Goal: Task Accomplishment & Management: Manage account settings

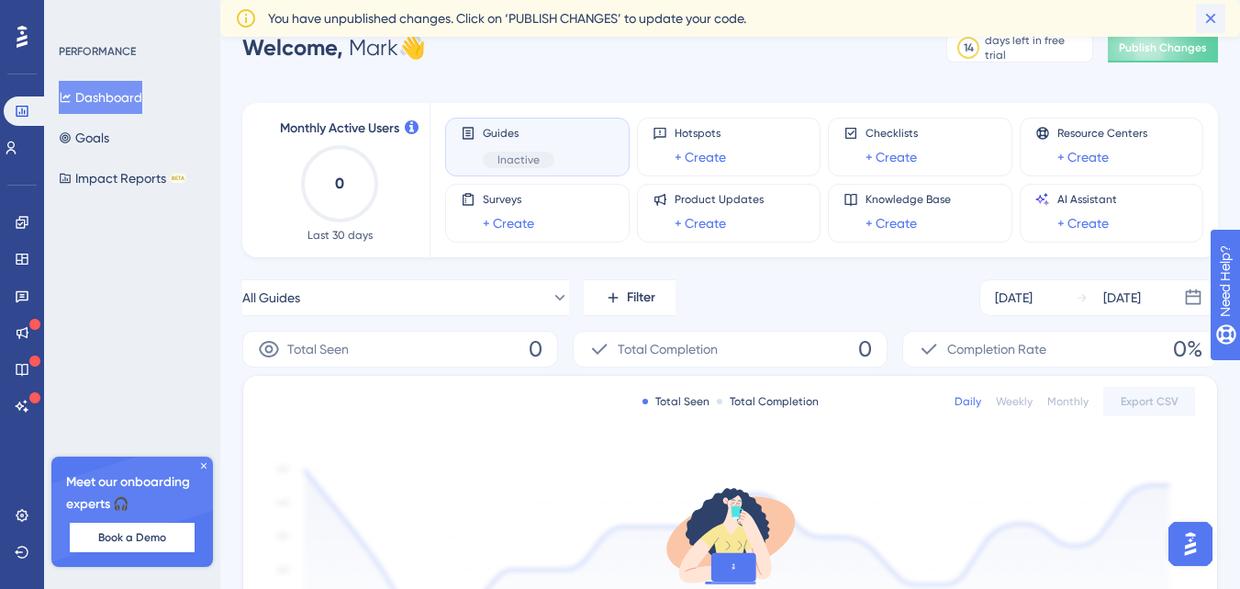
click at [1207, 26] on icon at bounding box center [1211, 18] width 18 height 18
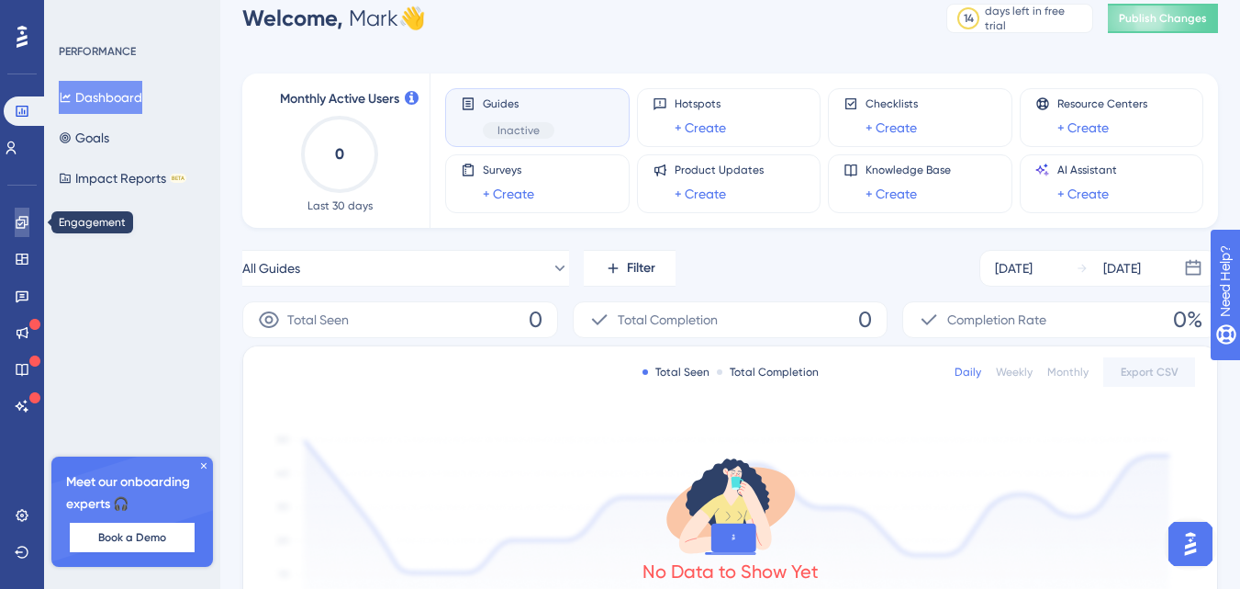
click at [24, 220] on icon at bounding box center [22, 222] width 12 height 12
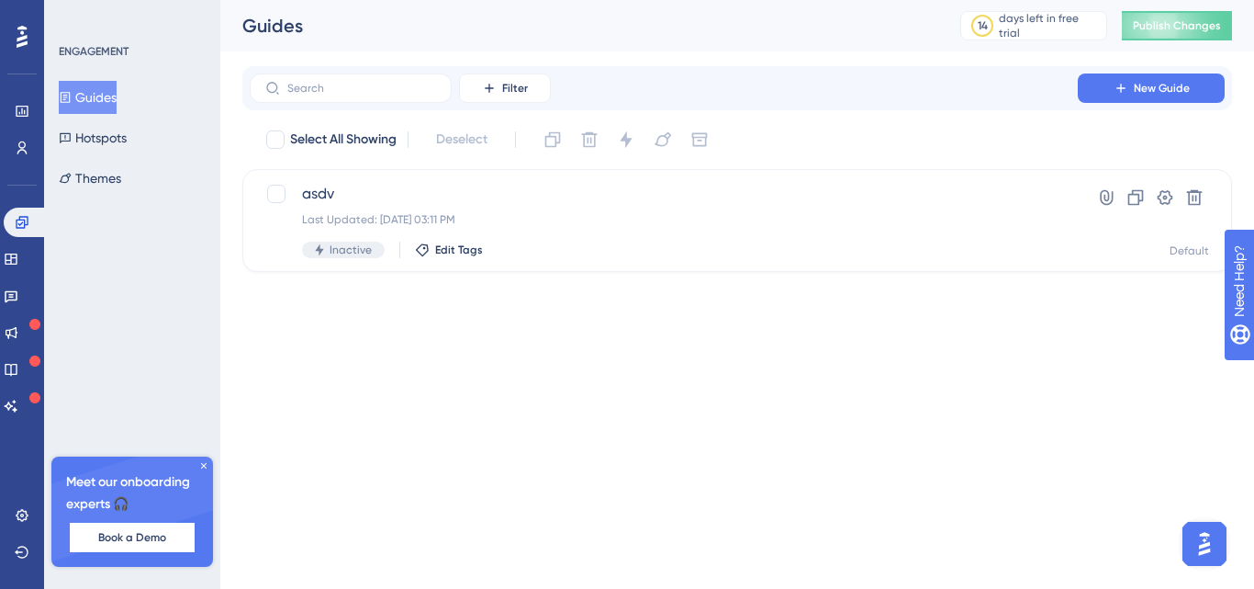
click at [97, 107] on button "Guides" at bounding box center [88, 97] width 58 height 33
click at [565, 204] on span "asdv" at bounding box center [663, 194] width 723 height 22
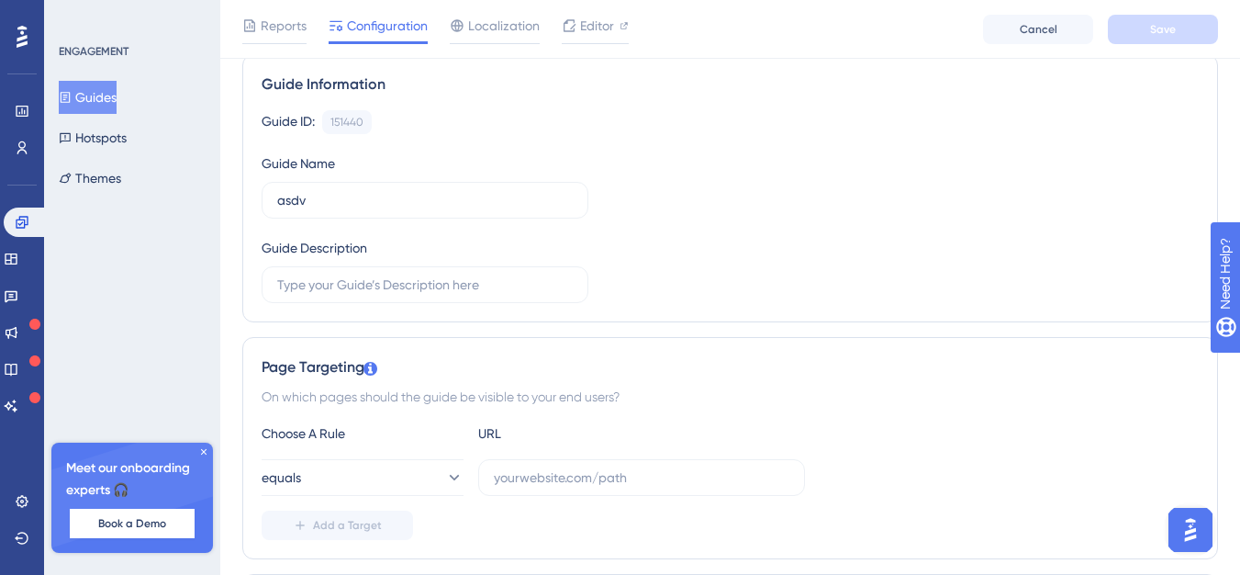
scroll to position [145, 14]
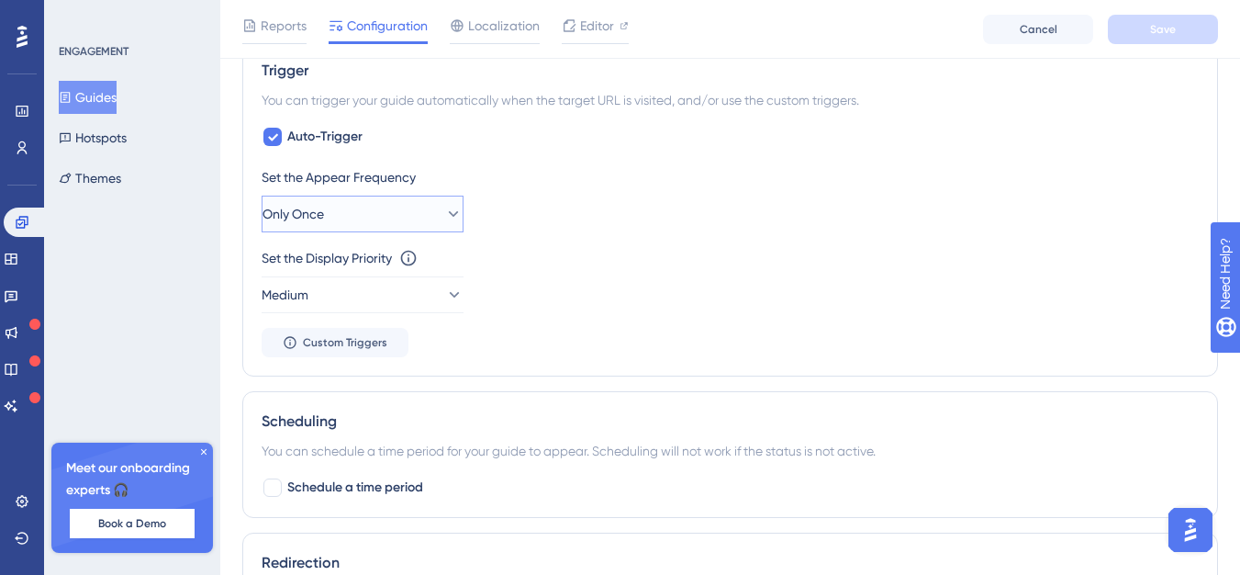
click at [364, 204] on button "Only Once" at bounding box center [363, 214] width 202 height 37
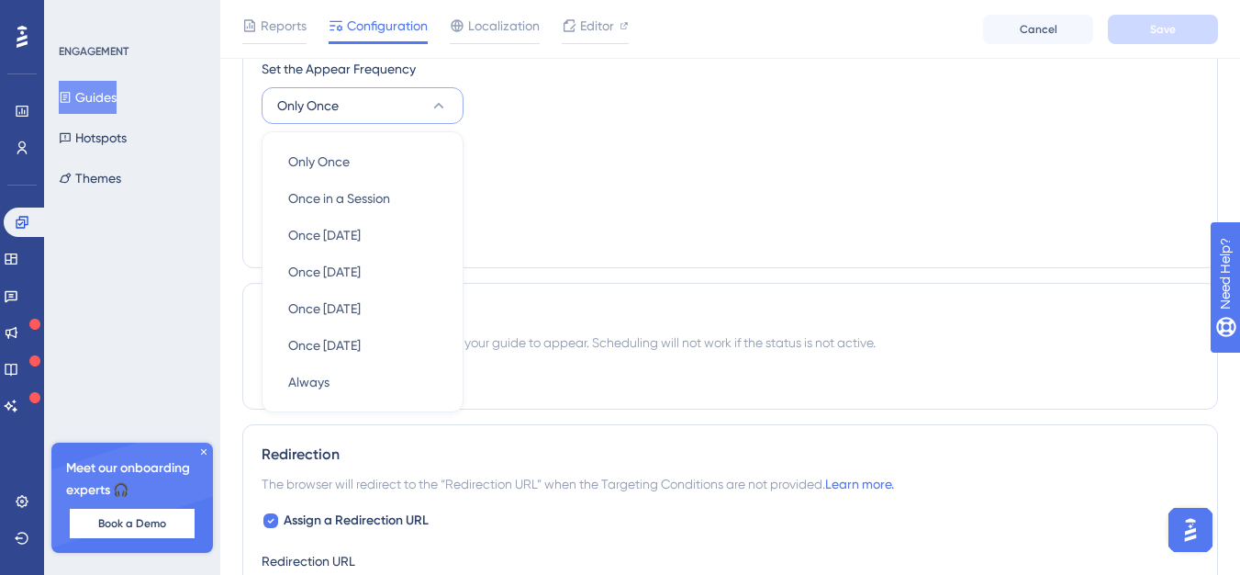
click at [721, 201] on div "Set the Display Priority This option will set the display priority between auto…" at bounding box center [730, 172] width 937 height 66
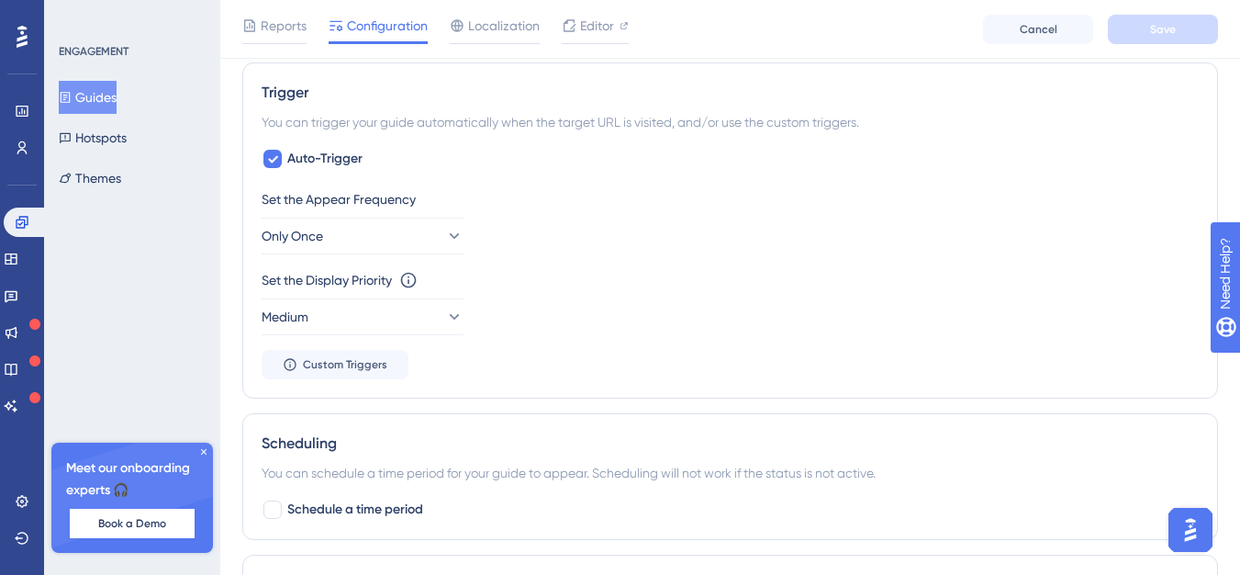
scroll to position [805, 0]
click at [337, 314] on button "Medium" at bounding box center [363, 317] width 202 height 37
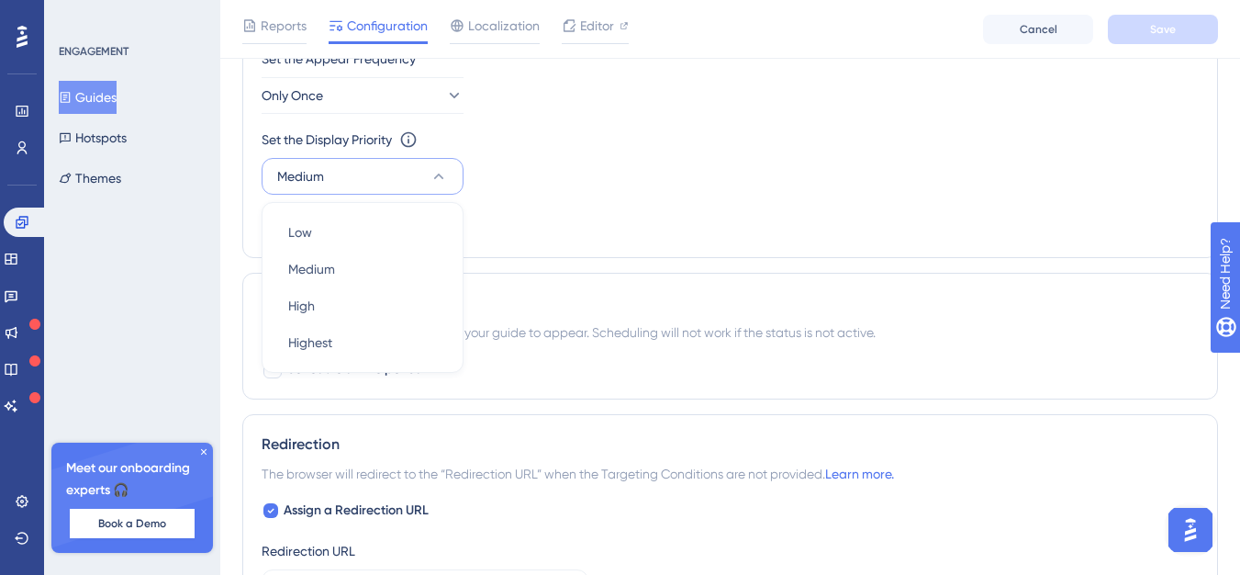
click at [705, 230] on div "Set the Appear Frequency Only Once Set the Display Priority This option will se…" at bounding box center [730, 143] width 937 height 191
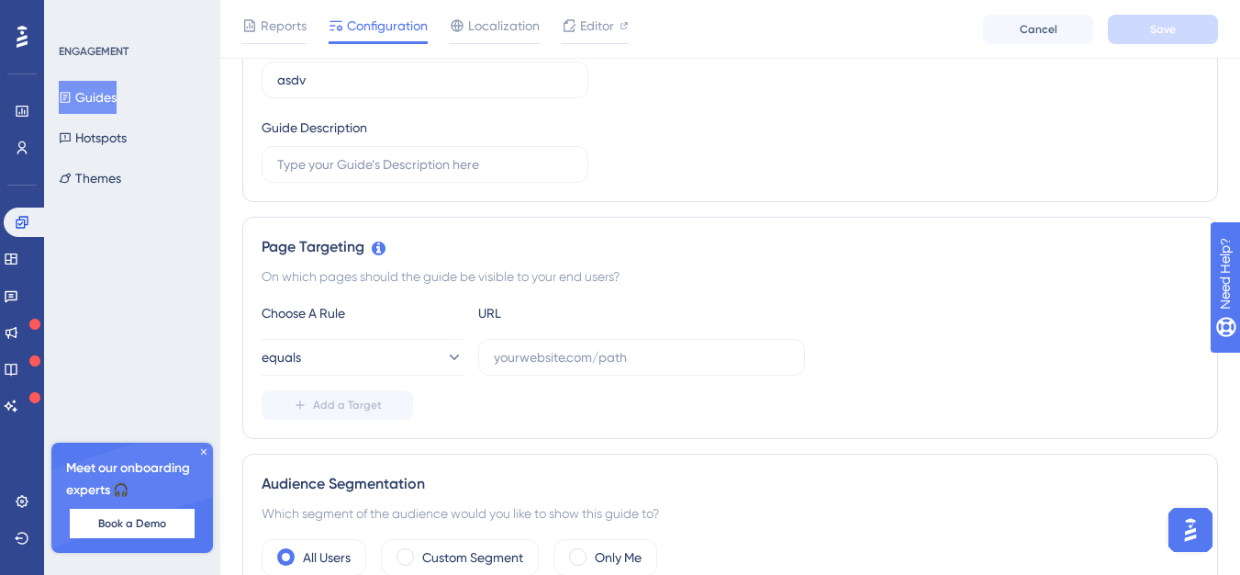
scroll to position [0, 0]
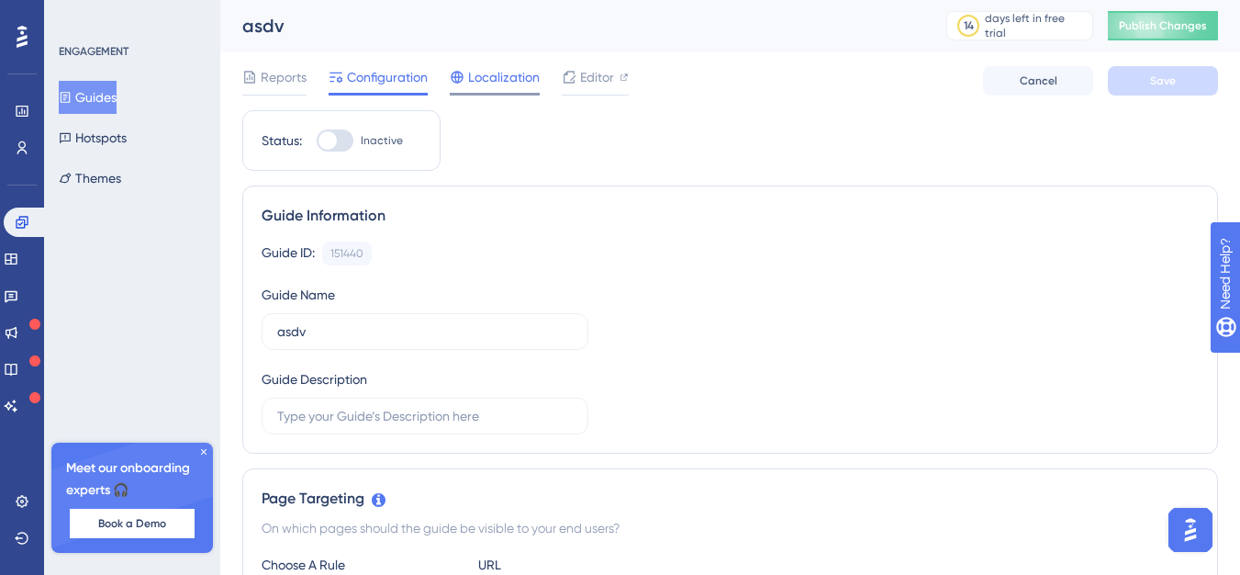
click at [500, 87] on span "Localization" at bounding box center [504, 77] width 72 height 22
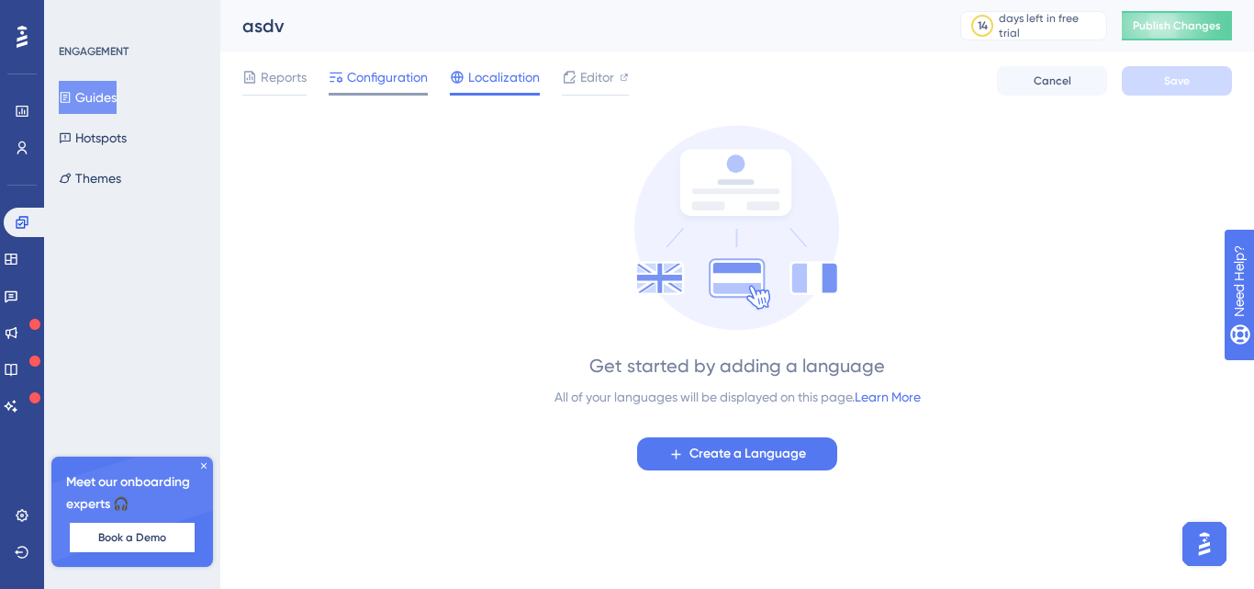
click at [348, 71] on span "Configuration" at bounding box center [387, 77] width 81 height 22
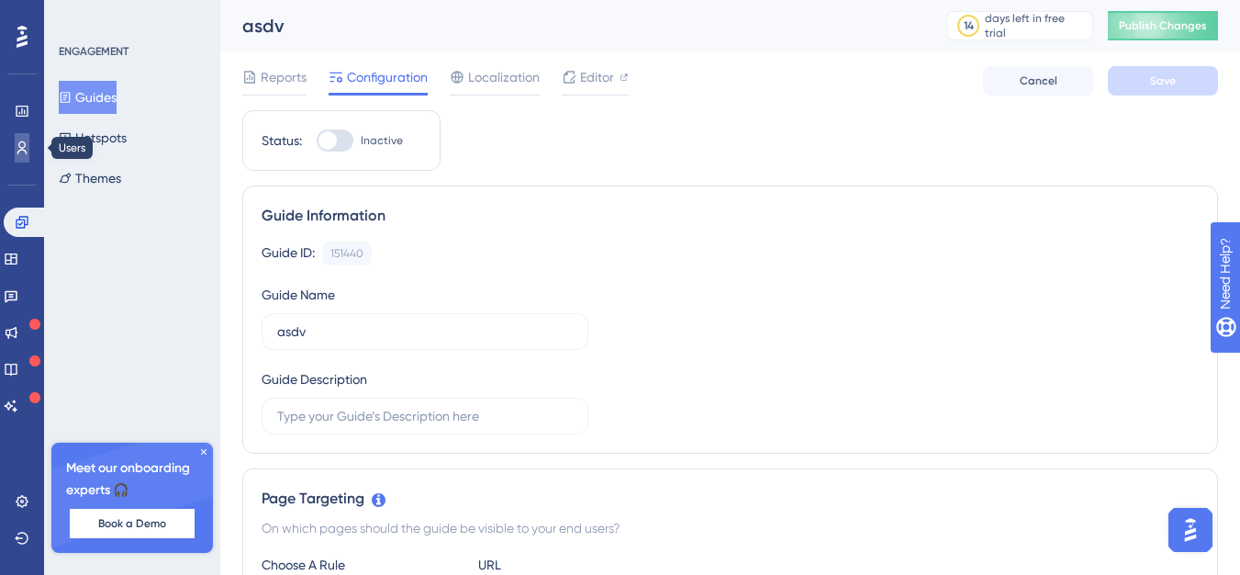
click at [15, 154] on link at bounding box center [22, 147] width 15 height 29
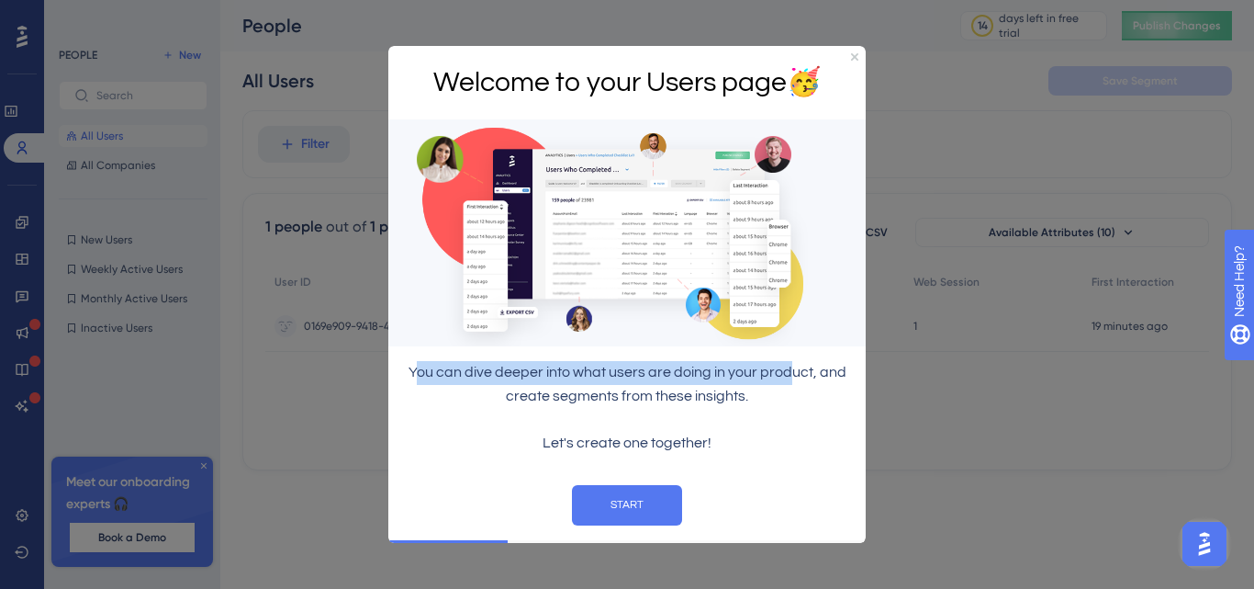
drag, startPoint x: 421, startPoint y: 375, endPoint x: 787, endPoint y: 373, distance: 366.3
click at [787, 373] on p "You can dive deeper into what users are doing in your product, and create segme…" at bounding box center [627, 384] width 448 height 48
click at [788, 383] on p "You can dive deeper into what users are doing in your product, and create segme…" at bounding box center [627, 384] width 448 height 48
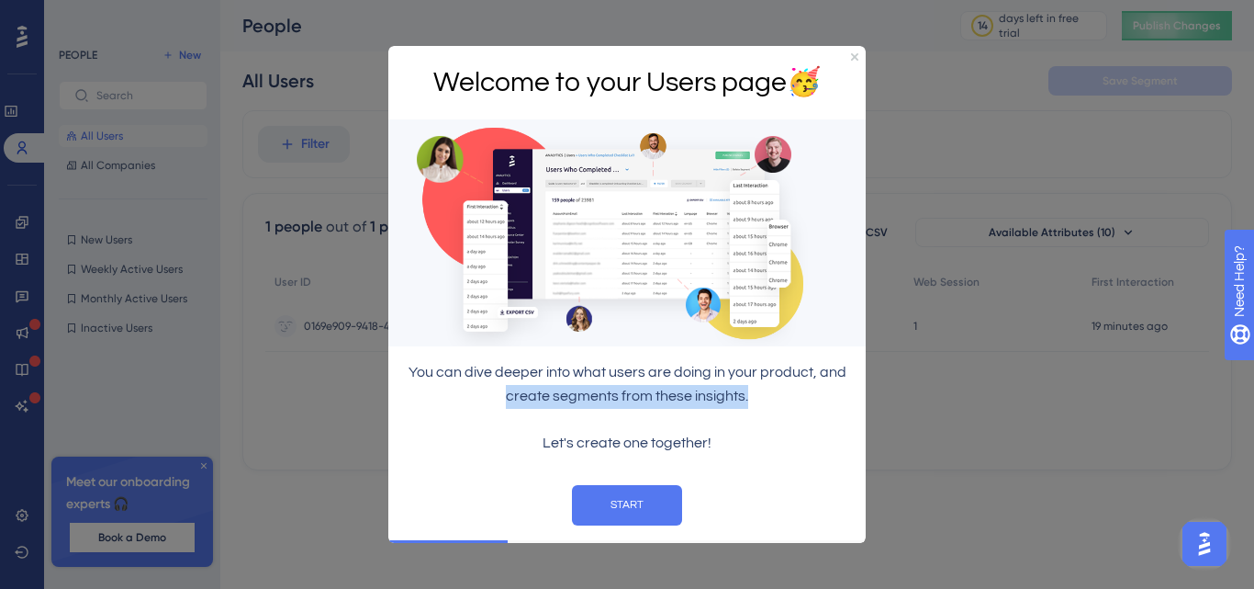
drag, startPoint x: 508, startPoint y: 392, endPoint x: 746, endPoint y: 393, distance: 238.7
click at [746, 393] on p "You can dive deeper into what users are doing in your product, and create segme…" at bounding box center [627, 384] width 448 height 48
click at [750, 393] on p "You can dive deeper into what users are doing in your product, and create segme…" at bounding box center [627, 384] width 448 height 48
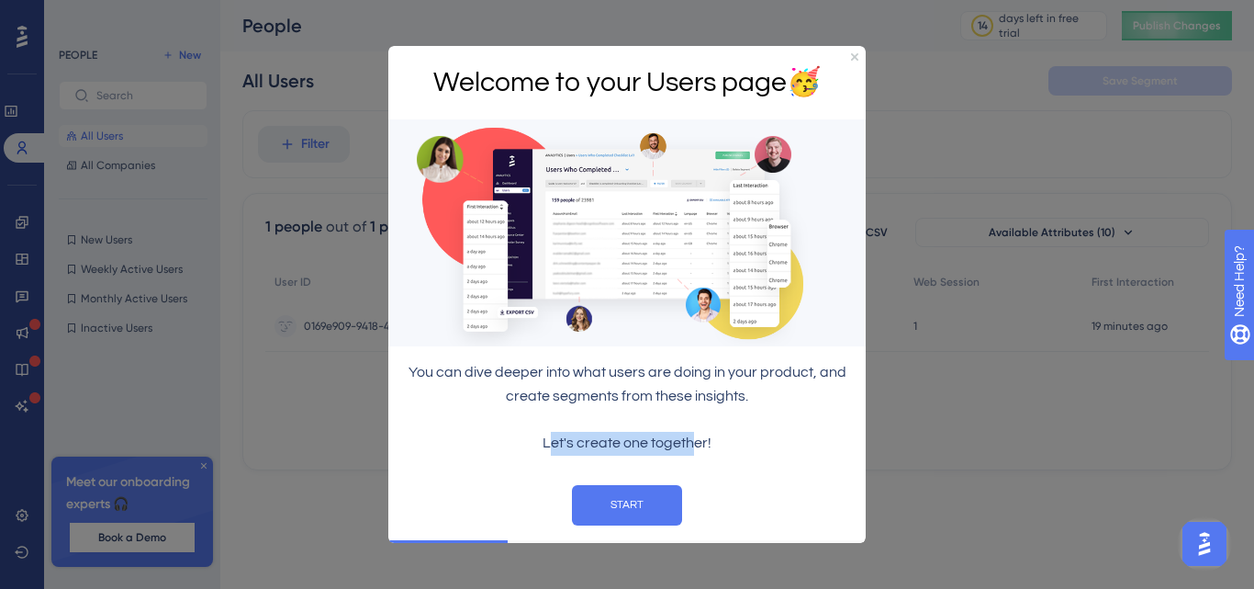
drag, startPoint x: 552, startPoint y: 443, endPoint x: 692, endPoint y: 443, distance: 140.5
click at [692, 443] on p "Let's create one together!" at bounding box center [627, 443] width 448 height 24
click at [713, 442] on p "Let's create one together!" at bounding box center [627, 443] width 448 height 24
click at [634, 504] on button "START" at bounding box center [627, 504] width 110 height 40
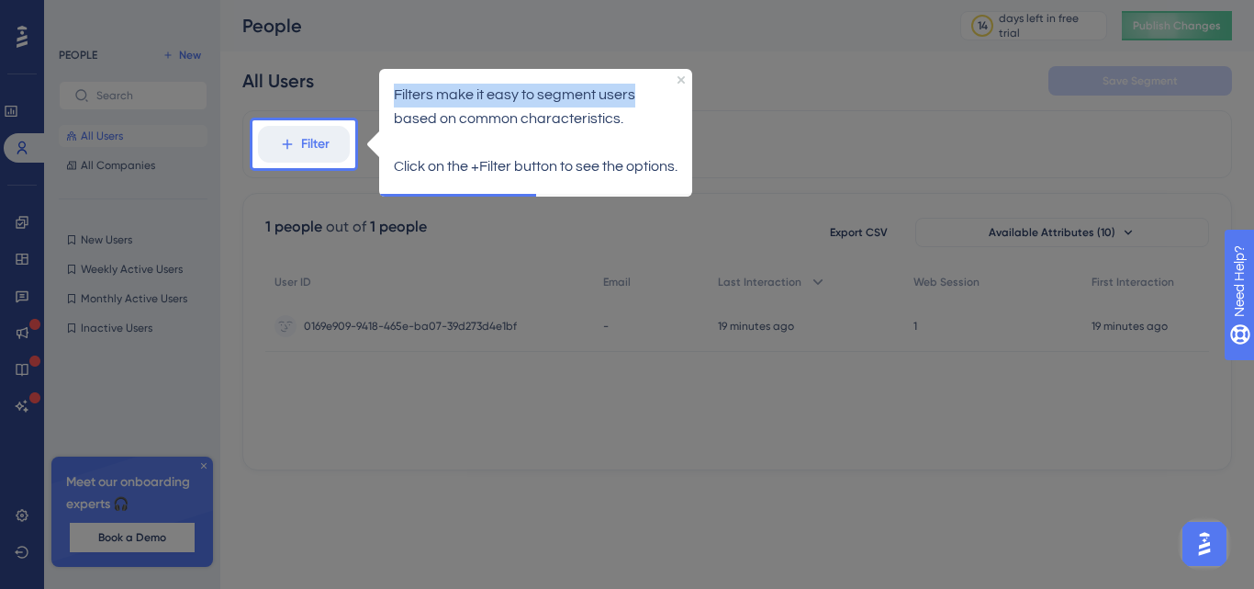
drag, startPoint x: 394, startPoint y: 92, endPoint x: 634, endPoint y: 90, distance: 239.6
click at [634, 90] on p "Filters make it easy to segment users based on common characteristics." at bounding box center [536, 107] width 284 height 48
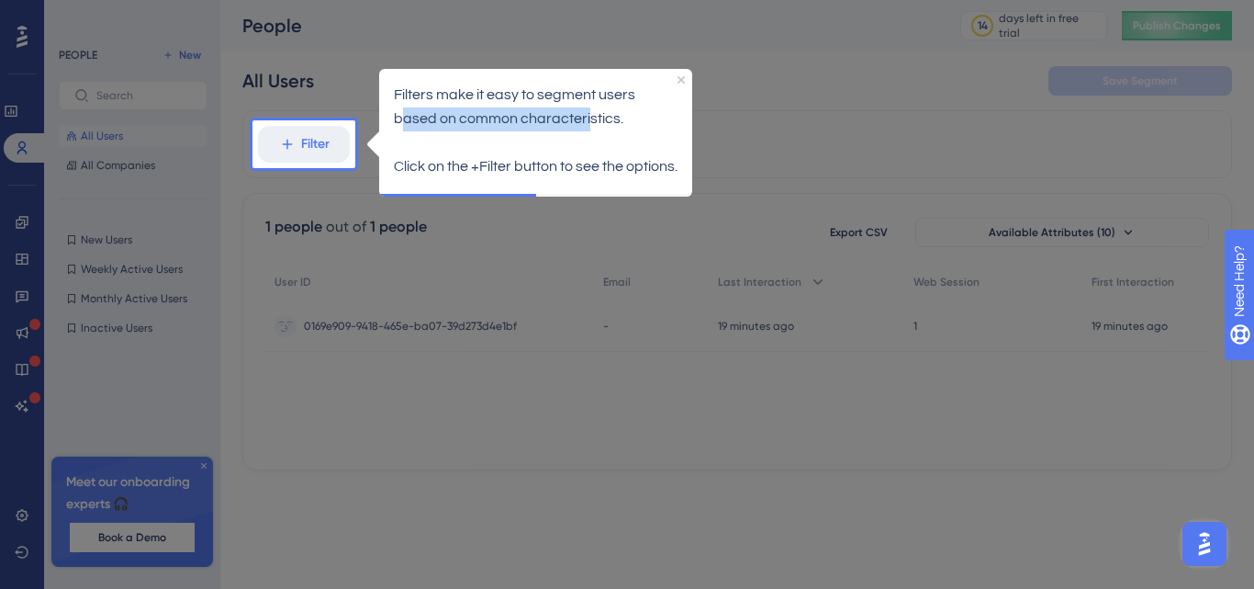
drag, startPoint x: 403, startPoint y: 121, endPoint x: 588, endPoint y: 118, distance: 184.6
click at [588, 118] on p "Filters make it easy to segment users based on common characteristics." at bounding box center [536, 107] width 284 height 48
click at [577, 130] on p at bounding box center [536, 142] width 284 height 24
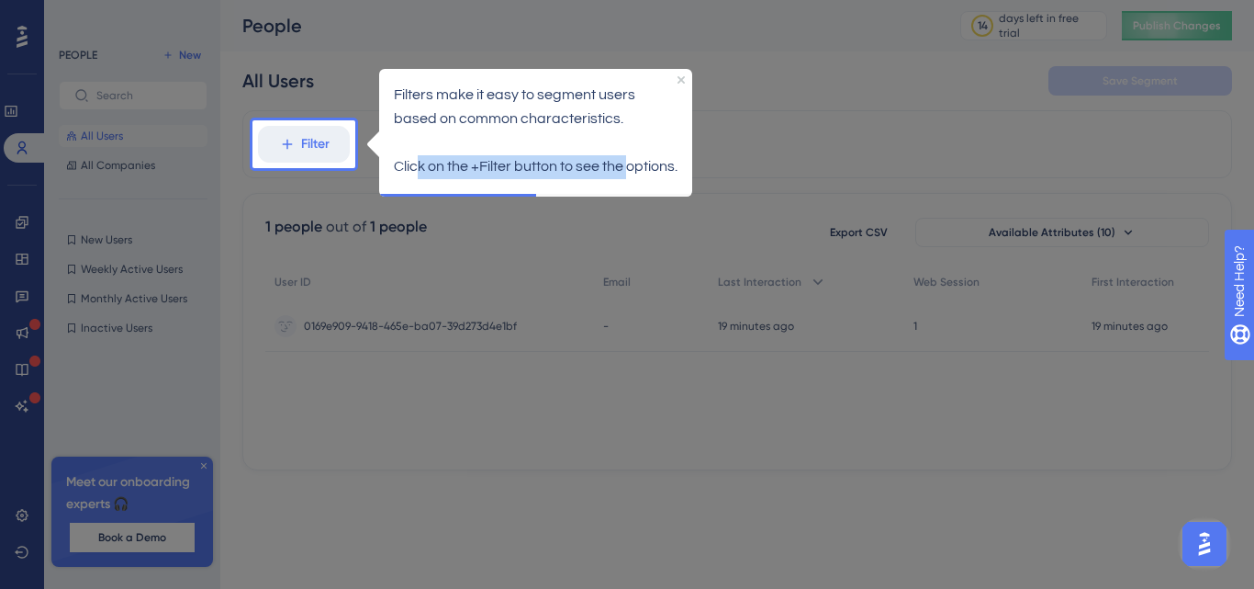
drag, startPoint x: 416, startPoint y: 163, endPoint x: 630, endPoint y: 162, distance: 213.9
click at [630, 162] on p "Click on the +Filter button to see the options." at bounding box center [536, 166] width 284 height 24
click at [547, 173] on p "Click on the +Filter button to see the options." at bounding box center [536, 166] width 284 height 24
click at [275, 147] on button "Filter" at bounding box center [304, 144] width 92 height 37
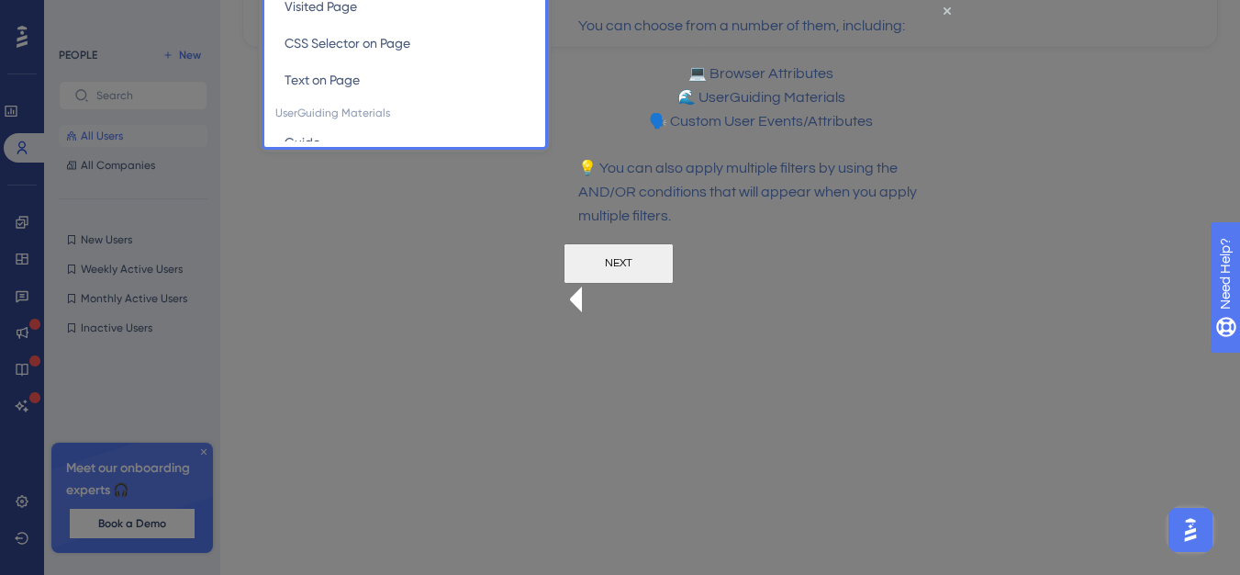
scroll to position [85, 0]
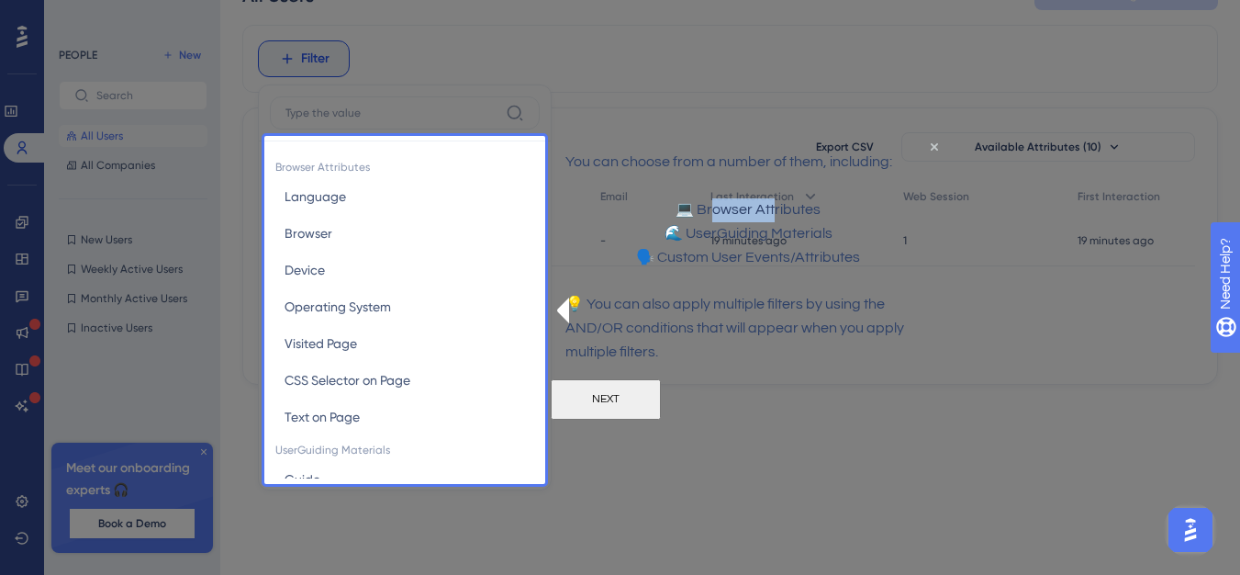
drag, startPoint x: 714, startPoint y: 219, endPoint x: 776, endPoint y: 220, distance: 61.5
click at [776, 220] on p "💻 Browser Attributes" at bounding box center [748, 209] width 365 height 24
click at [723, 245] on p "🌊 UserGuiding Materials" at bounding box center [748, 233] width 365 height 24
drag, startPoint x: 705, startPoint y: 252, endPoint x: 805, endPoint y: 252, distance: 100.1
click at [805, 245] on p "🌊 UserGuiding Materials" at bounding box center [748, 233] width 365 height 24
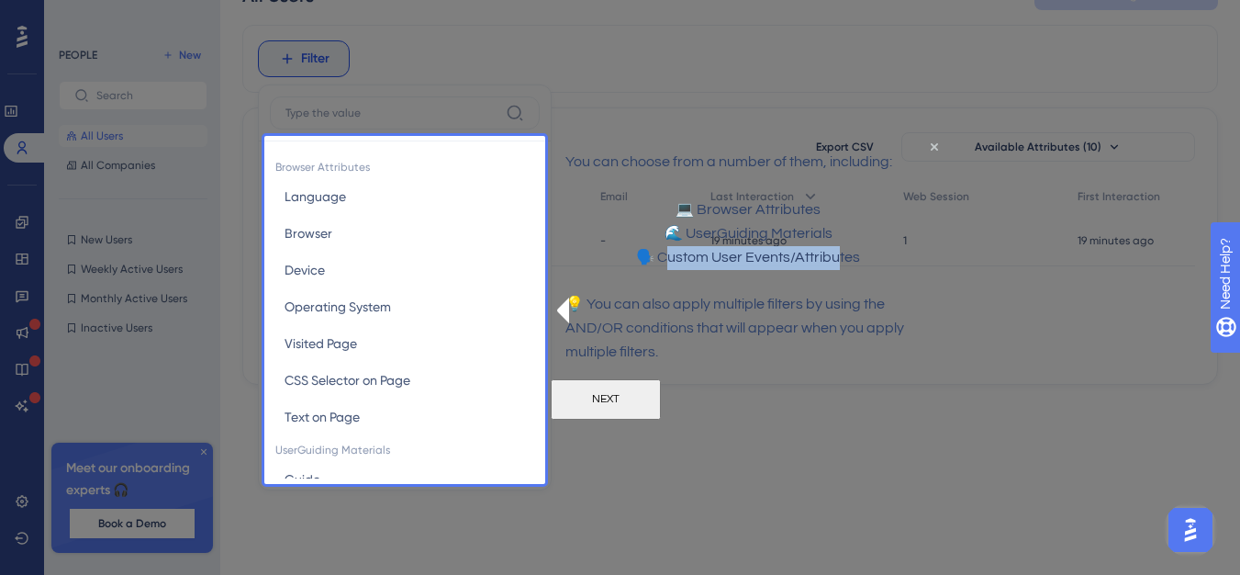
drag, startPoint x: 677, startPoint y: 273, endPoint x: 842, endPoint y: 267, distance: 165.4
click at [842, 267] on p "🗣️ Custom User Events/Attributes" at bounding box center [748, 257] width 365 height 24
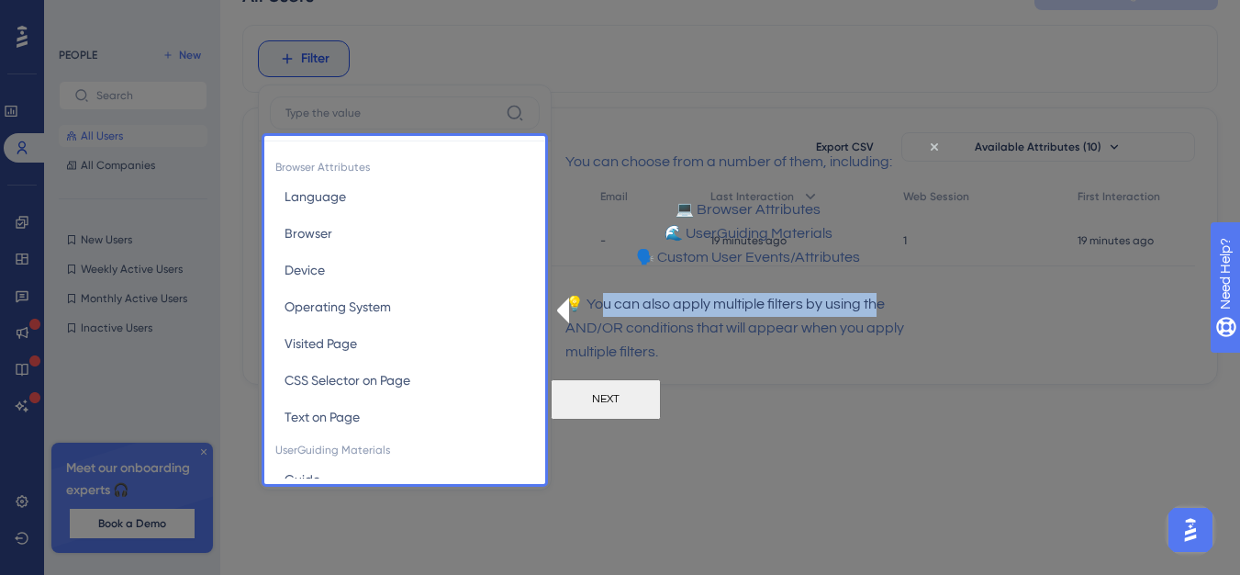
drag, startPoint x: 617, startPoint y: 322, endPoint x: 895, endPoint y: 319, distance: 278.2
click at [895, 319] on p "💡 You can also apply multiple filters by using the AND/OR conditions that will …" at bounding box center [748, 328] width 365 height 72
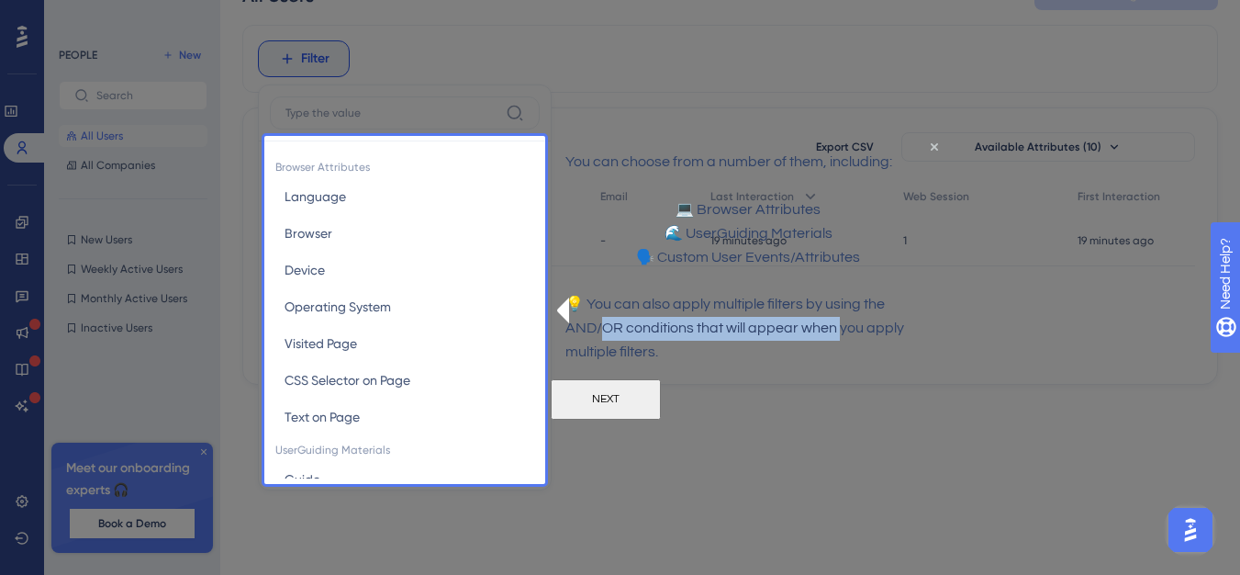
drag, startPoint x: 625, startPoint y: 349, endPoint x: 861, endPoint y: 349, distance: 236.0
click at [861, 349] on p "💡 You can also apply multiple filters by using the AND/OR conditions that will …" at bounding box center [748, 328] width 365 height 72
click at [857, 361] on p "💡 You can also apply multiple filters by using the AND/OR conditions that will …" at bounding box center [748, 328] width 365 height 72
click at [661, 417] on button "NEXT" at bounding box center [606, 398] width 110 height 40
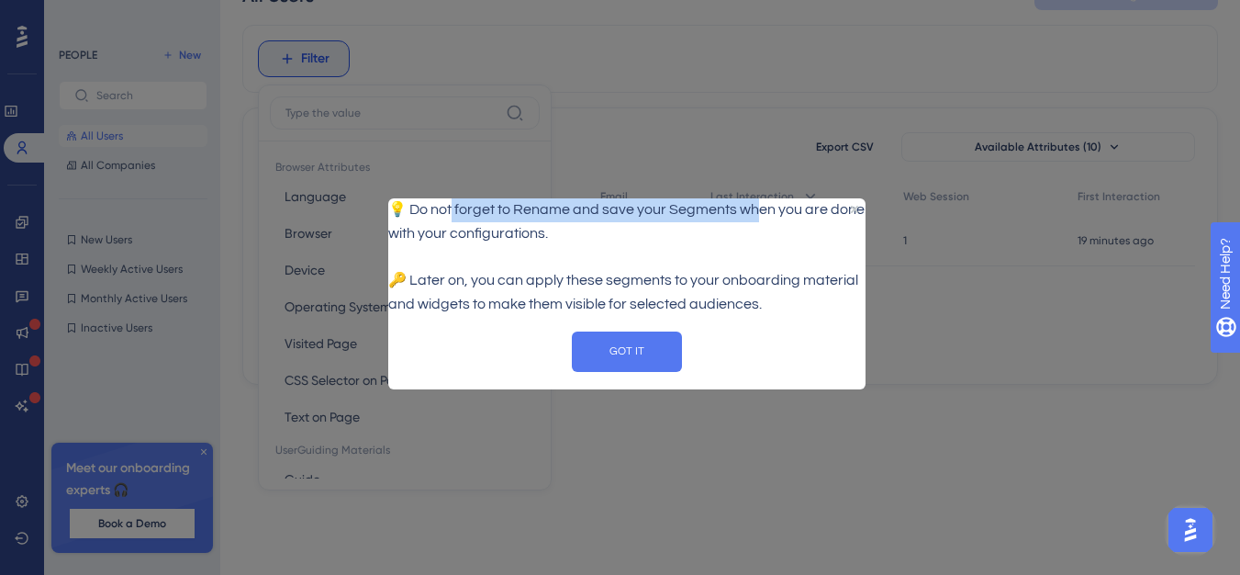
drag, startPoint x: 555, startPoint y: 214, endPoint x: 779, endPoint y: 218, distance: 224.1
click at [779, 218] on p "💡 Do not forget to Rename and save your Segments when you are done with your co…" at bounding box center [626, 222] width 477 height 48
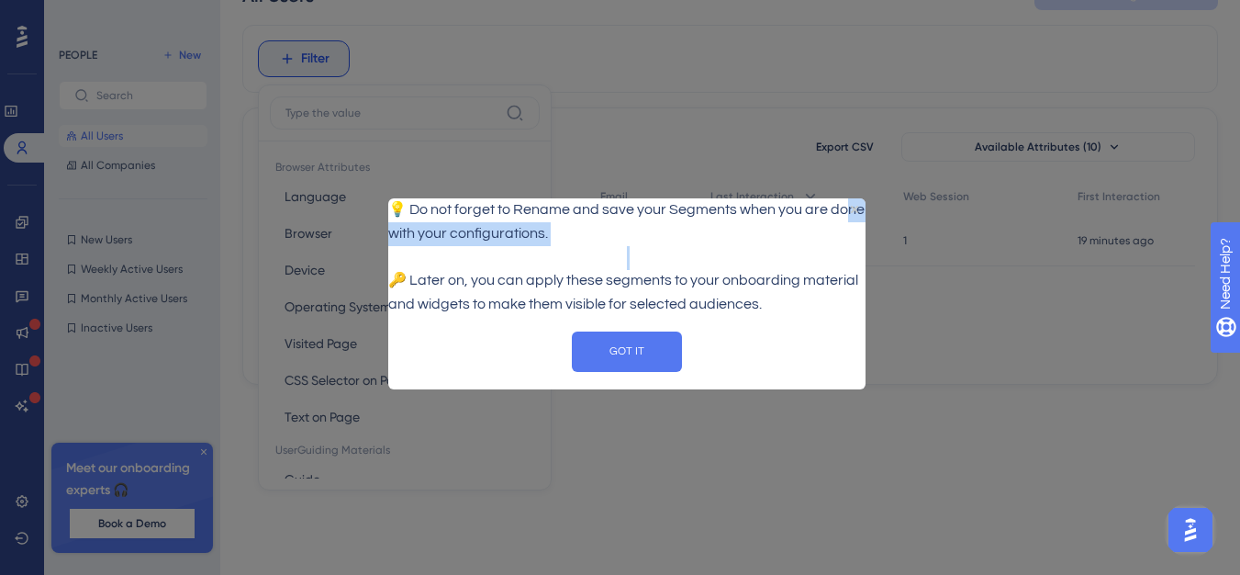
drag, startPoint x: 645, startPoint y: 254, endPoint x: 669, endPoint y: 259, distance: 25.2
click at [669, 259] on div "💡 Do not forget to Rename and save your Segments when you are done with your co…" at bounding box center [626, 257] width 477 height 118
click at [672, 262] on p at bounding box center [626, 258] width 477 height 24
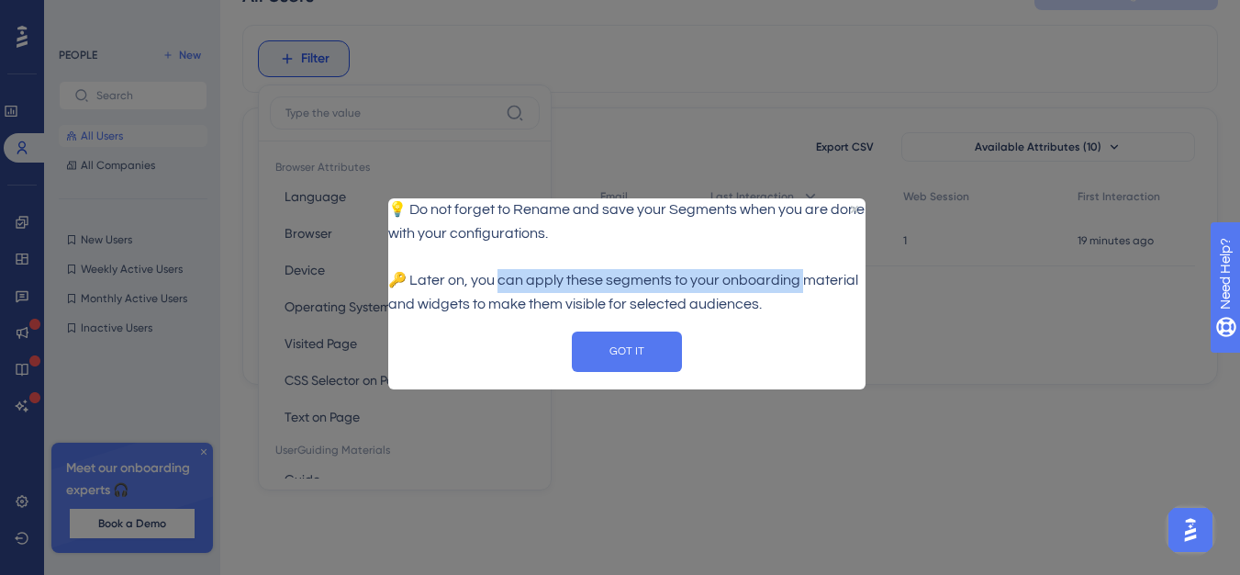
drag, startPoint x: 533, startPoint y: 282, endPoint x: 839, endPoint y: 284, distance: 305.7
click at [839, 284] on p "🔑 Later on, you can apply these segments to your onboarding material and widget…" at bounding box center [626, 293] width 477 height 48
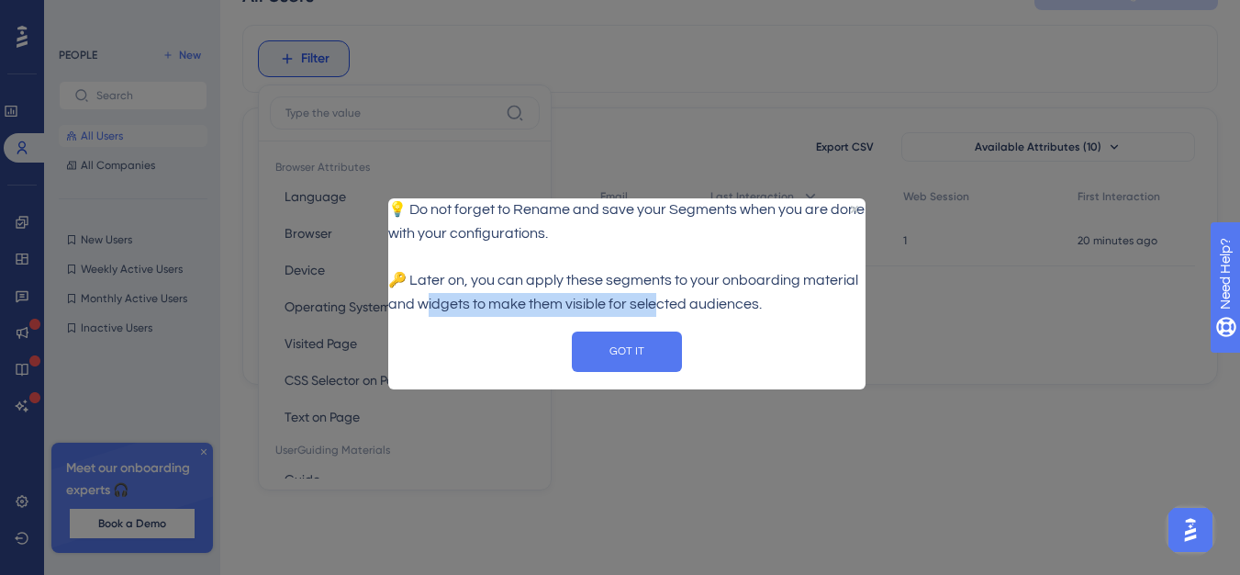
drag, startPoint x: 556, startPoint y: 306, endPoint x: 735, endPoint y: 300, distance: 179.1
click at [735, 300] on p "🔑 Later on, you can apply these segments to your onboarding material and widget…" at bounding box center [626, 293] width 477 height 48
click at [732, 306] on p "🔑 Later on, you can apply these segments to your onboarding material and widget…" at bounding box center [626, 293] width 477 height 48
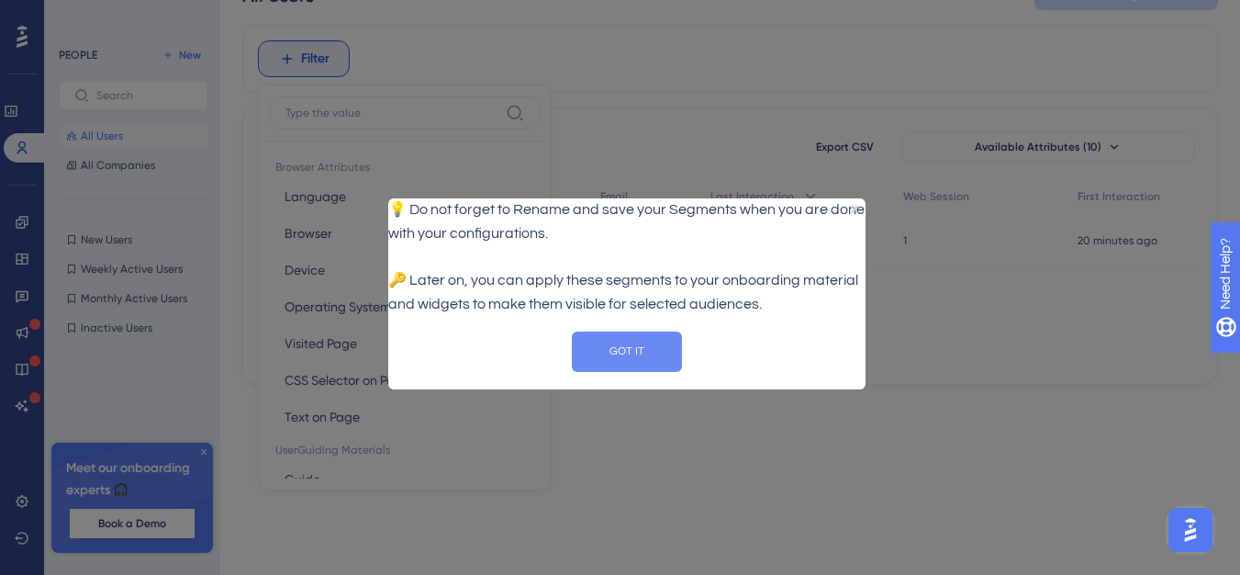
click at [669, 356] on button "GOT IT" at bounding box center [627, 351] width 110 height 40
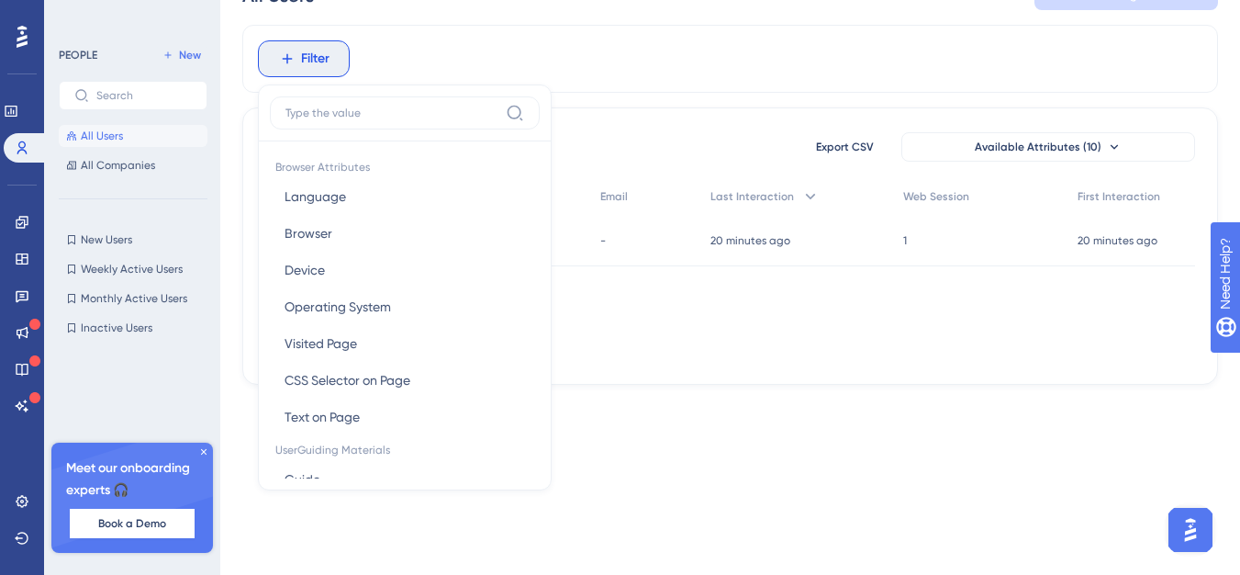
click at [207, 449] on icon at bounding box center [203, 451] width 11 height 11
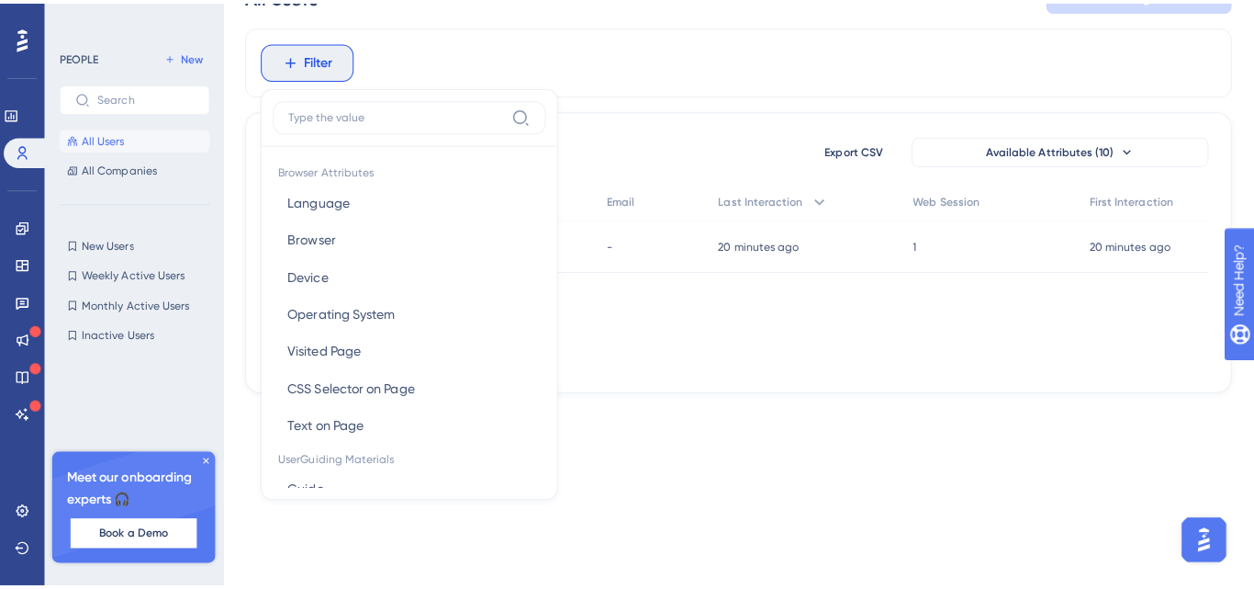
scroll to position [0, 0]
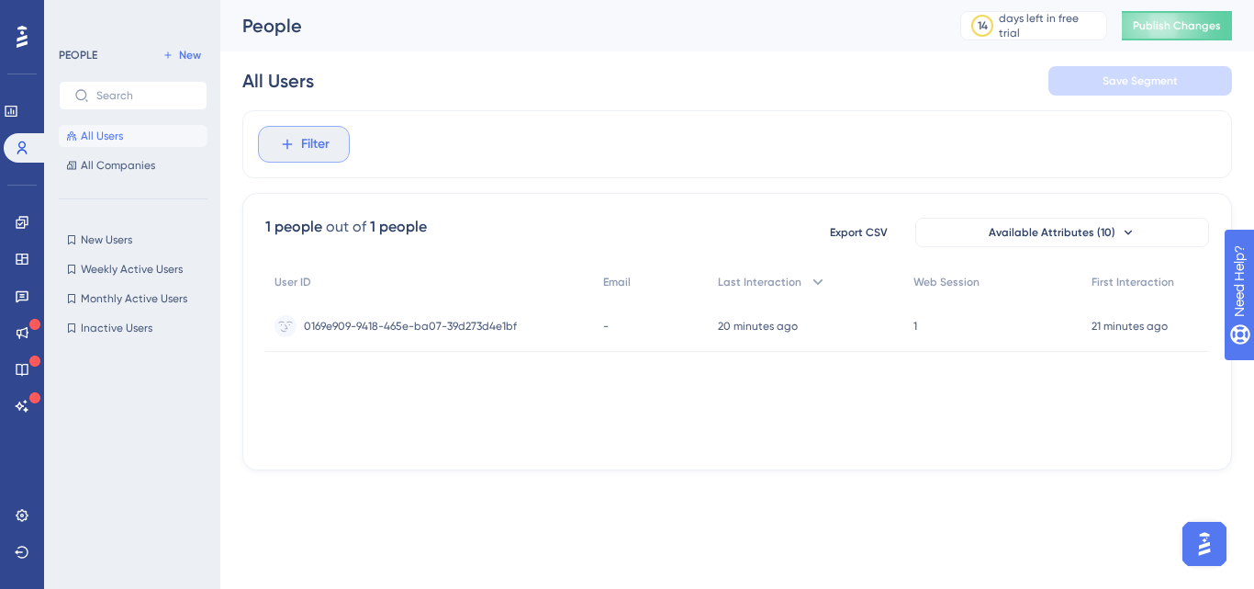
click at [313, 151] on span "Filter" at bounding box center [315, 144] width 28 height 22
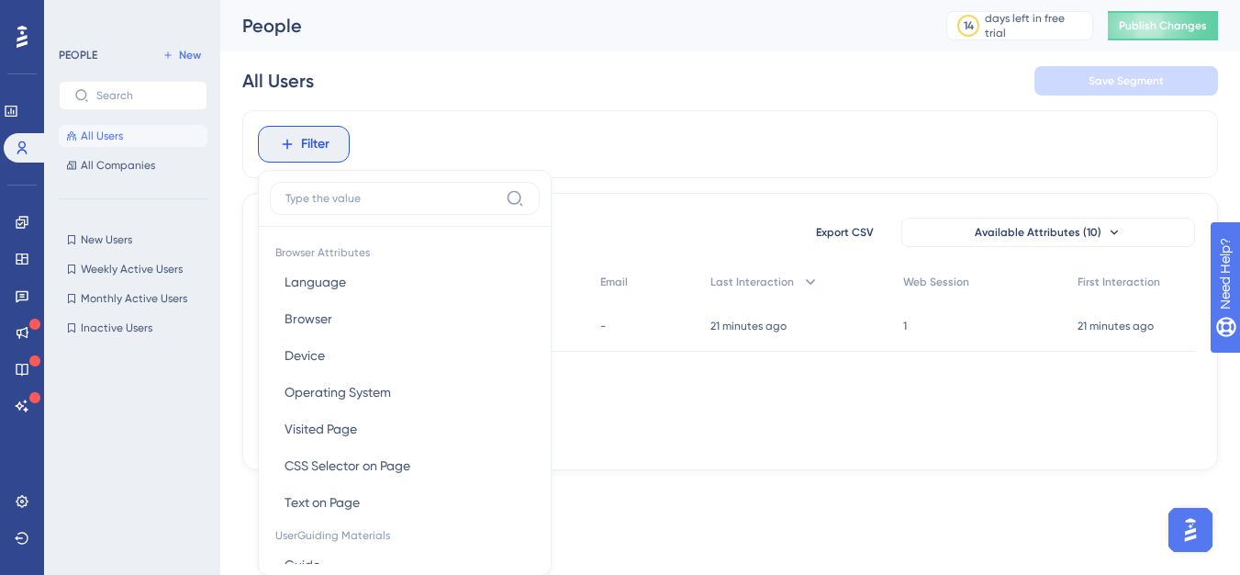
click at [689, 387] on div "User ID Email Last Interaction Web Session First Interaction 0169e909-9418-465e…" at bounding box center [730, 356] width 930 height 184
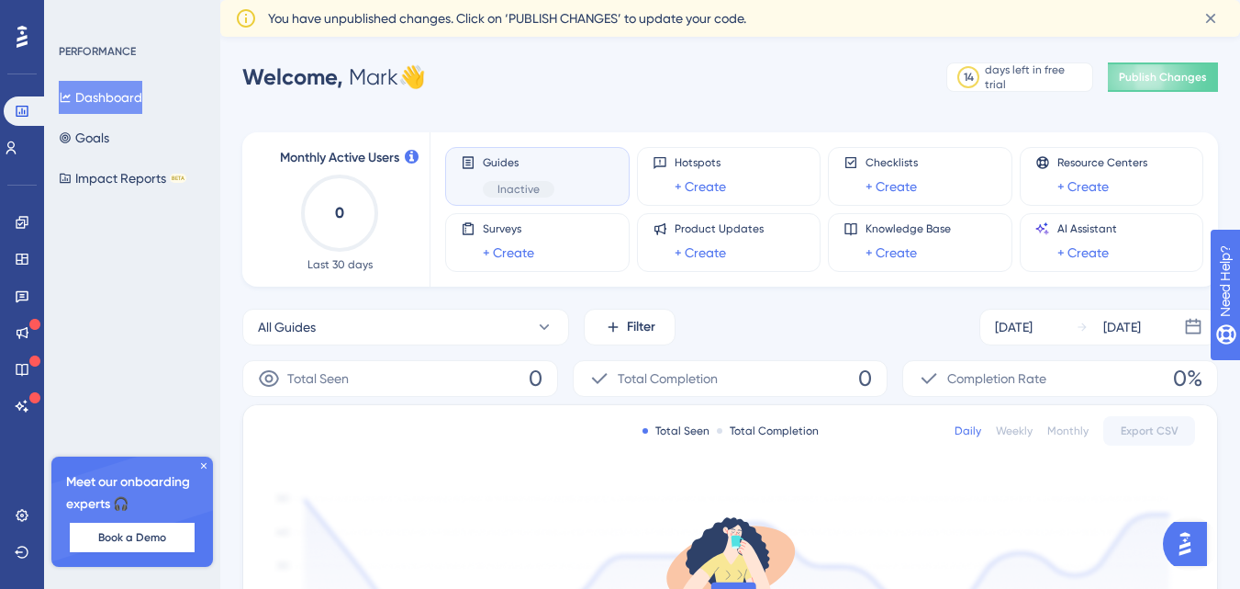
click at [202, 463] on icon at bounding box center [203, 465] width 11 height 11
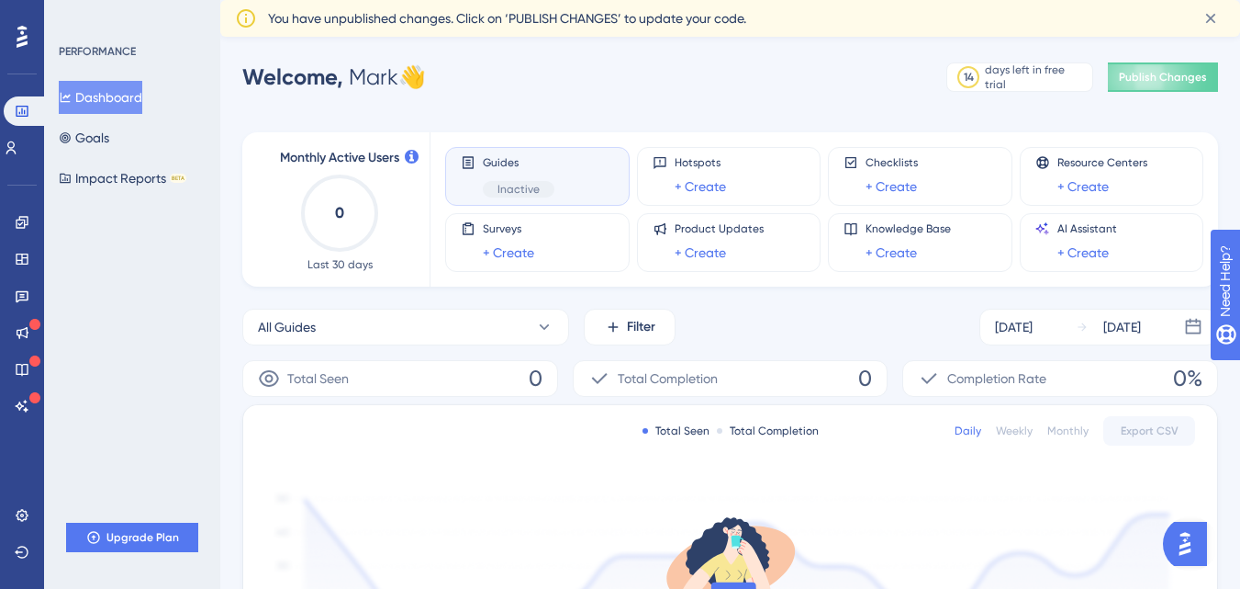
click at [188, 410] on div "PERFORMANCE Dashboard Goals Impact Reports BETA Upgrade Plan" at bounding box center [132, 294] width 176 height 589
drag, startPoint x: 277, startPoint y: 17, endPoint x: 512, endPoint y: 21, distance: 235.1
click at [512, 21] on span "You have unpublished changes. Click on ‘PUBLISH CHANGES’ to update your code." at bounding box center [507, 18] width 478 height 22
click at [523, 20] on span "You have unpublished changes. Click on ‘PUBLISH CHANGES’ to update your code." at bounding box center [507, 18] width 478 height 22
drag, startPoint x: 491, startPoint y: 15, endPoint x: 701, endPoint y: 17, distance: 210.3
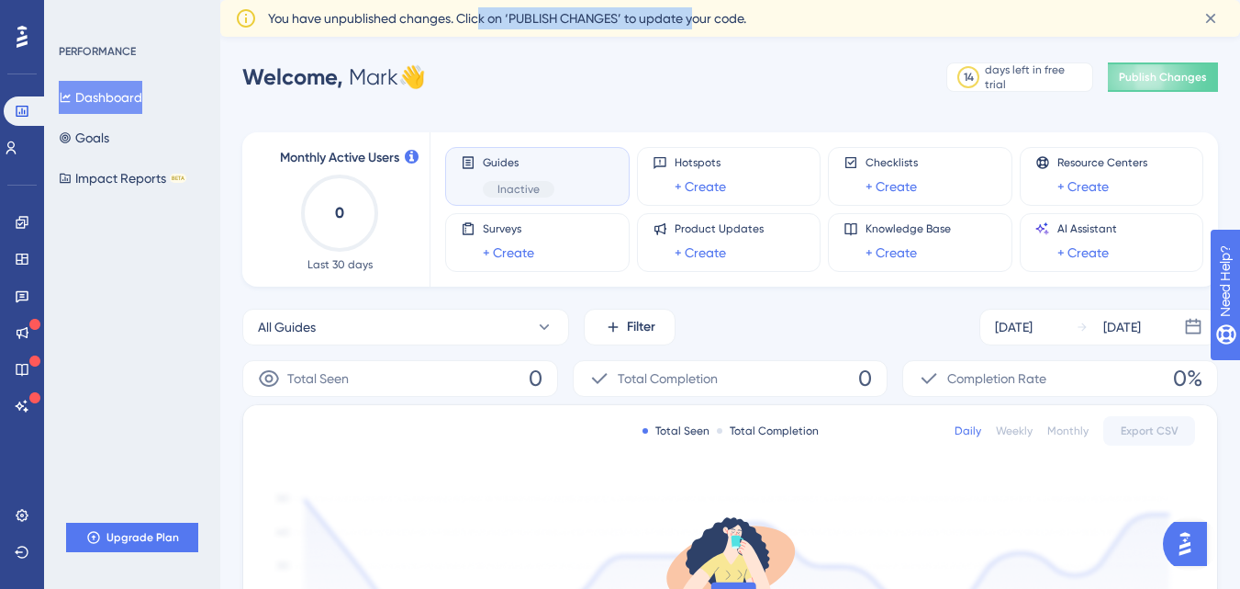
click at [701, 17] on span "You have unpublished changes. Click on ‘PUBLISH CHANGES’ to update your code." at bounding box center [507, 18] width 478 height 22
click at [704, 53] on div "Performance Users Engagement Widgets Feedback Product Updates Knowledge Base AI…" at bounding box center [620, 593] width 1240 height 1186
drag, startPoint x: 760, startPoint y: 13, endPoint x: 776, endPoint y: 33, distance: 25.5
click at [795, 13] on div "You have unpublished changes. Click on ‘PUBLISH CHANGES’ to update your code." at bounding box center [726, 18] width 917 height 22
click at [764, 48] on div "Performance Users Engagement Widgets Feedback Product Updates Knowledge Base AI…" at bounding box center [620, 593] width 1240 height 1186
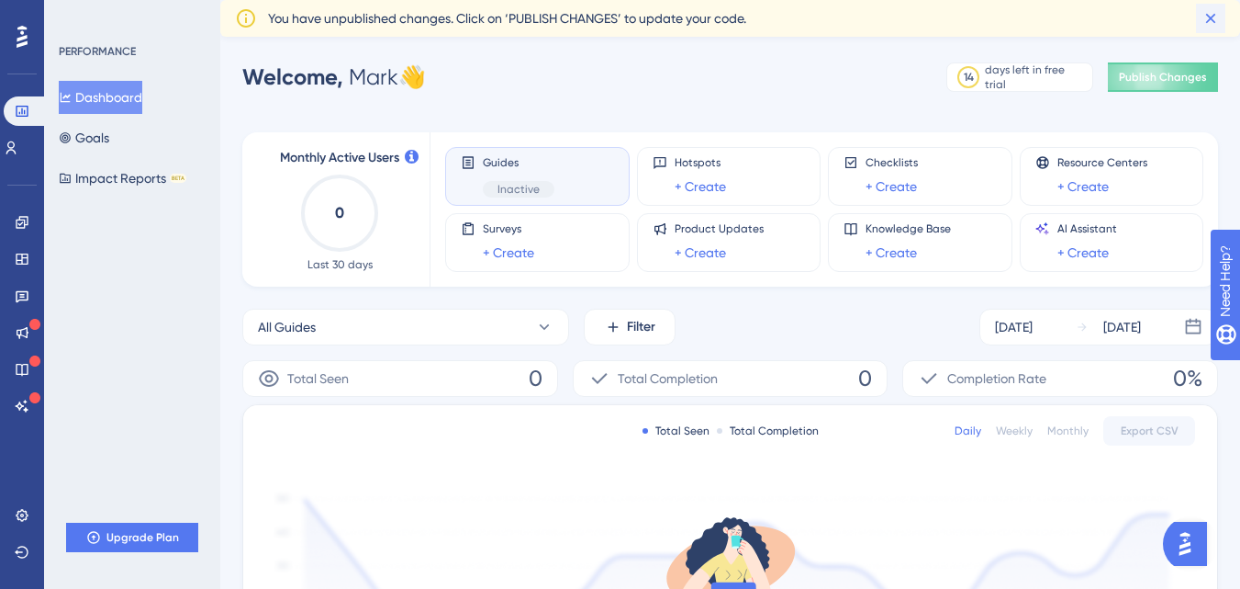
click at [1219, 18] on icon at bounding box center [1211, 18] width 18 height 18
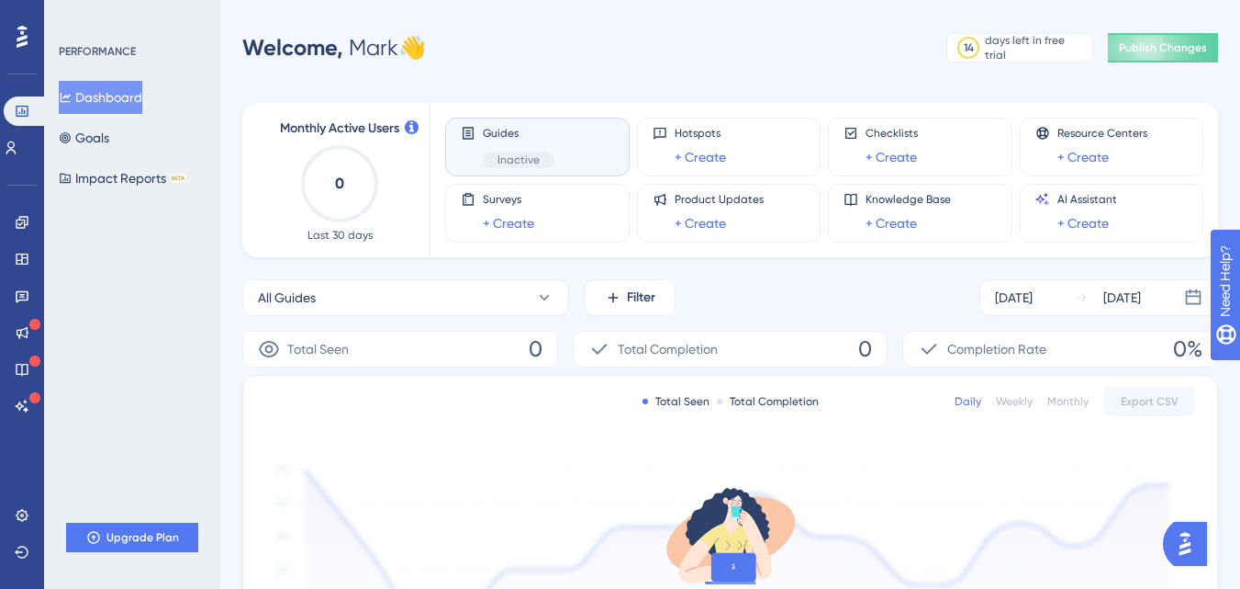
click at [757, 39] on div "Welcome, Mark 👋 14 days left in free trial Click to see upgrade options Publish…" at bounding box center [730, 47] width 976 height 37
click at [18, 154] on link at bounding box center [11, 147] width 15 height 29
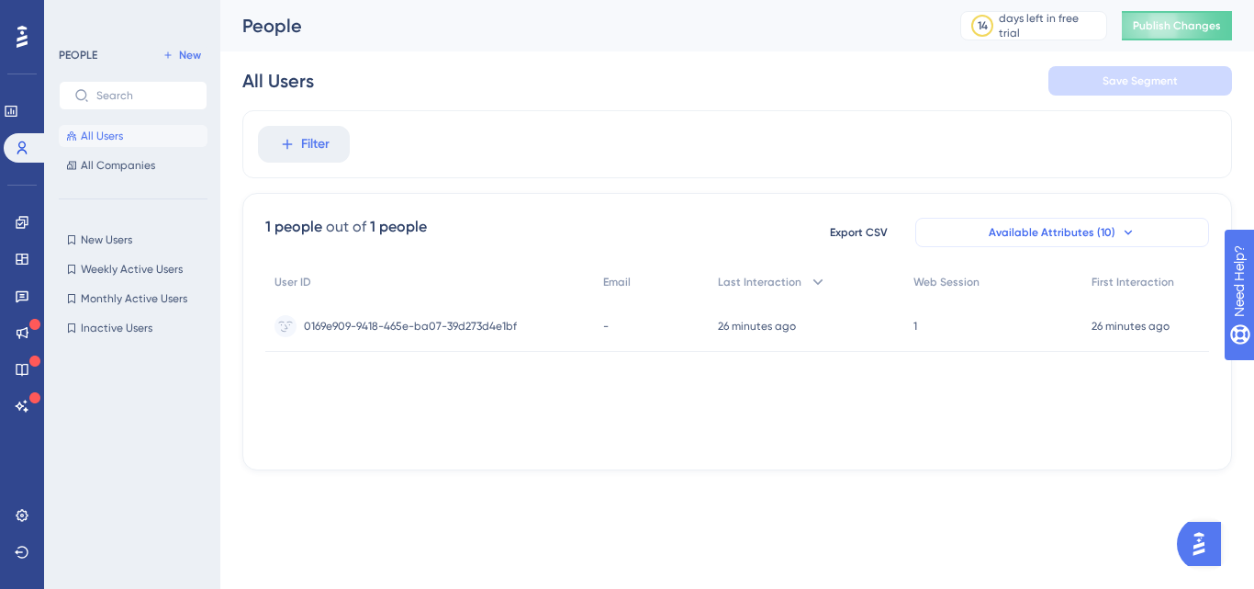
click at [1052, 237] on span "Available Attributes (10)" at bounding box center [1052, 232] width 127 height 15
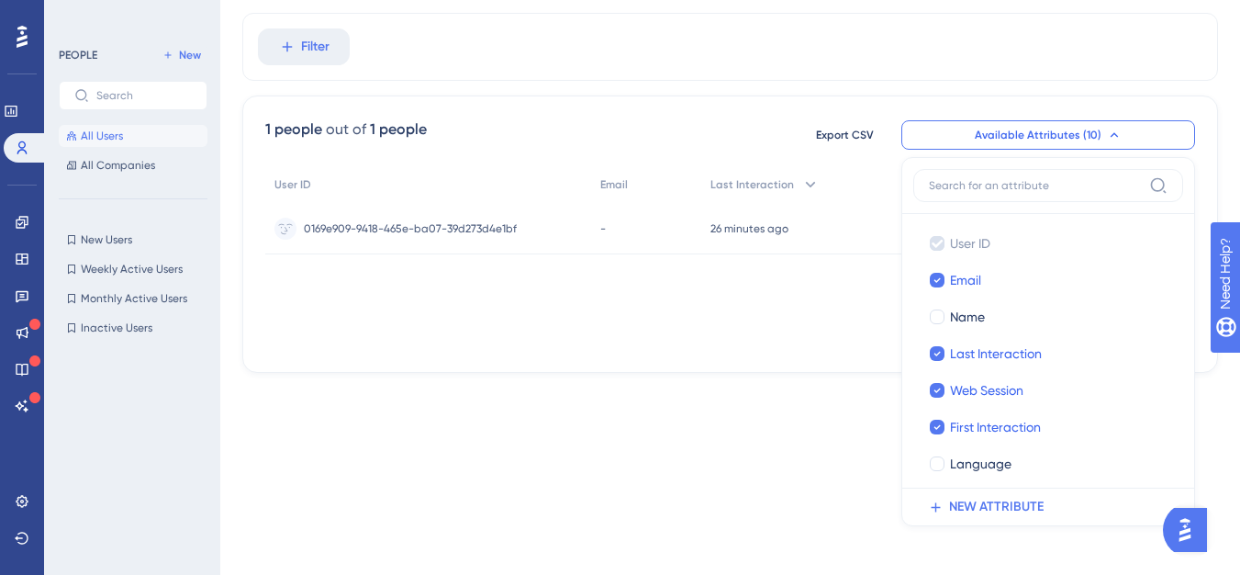
click at [778, 344] on div "User ID Email Last Interaction Web Session First Interaction 0169e909-9418-465e…" at bounding box center [730, 258] width 930 height 184
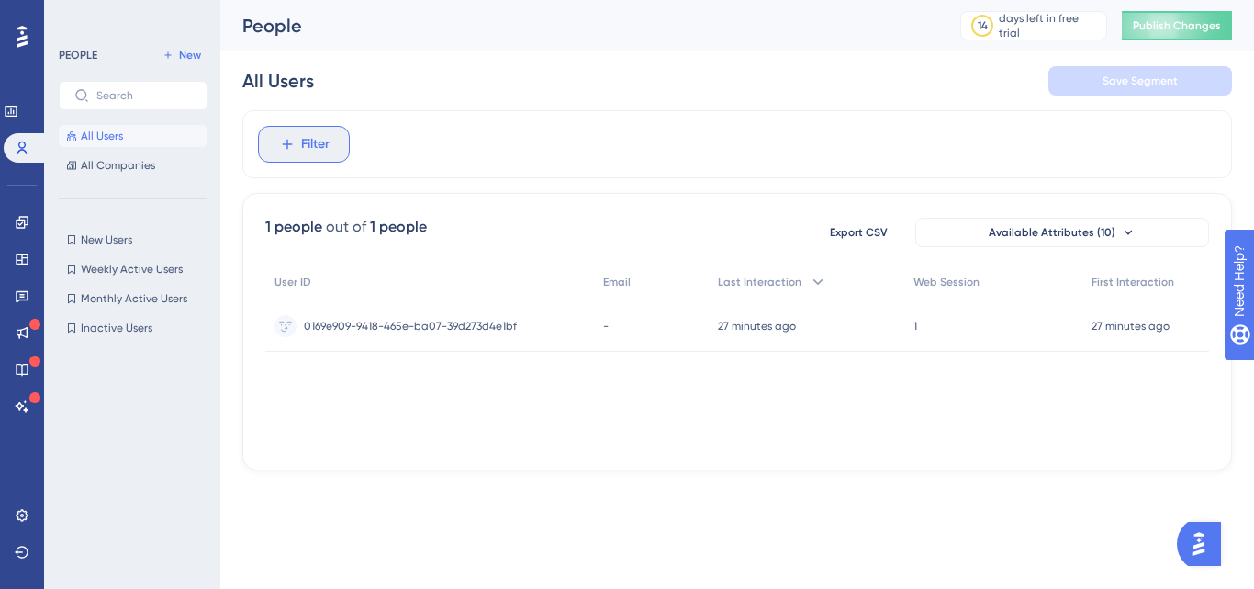
click at [320, 149] on span "Filter" at bounding box center [315, 144] width 28 height 22
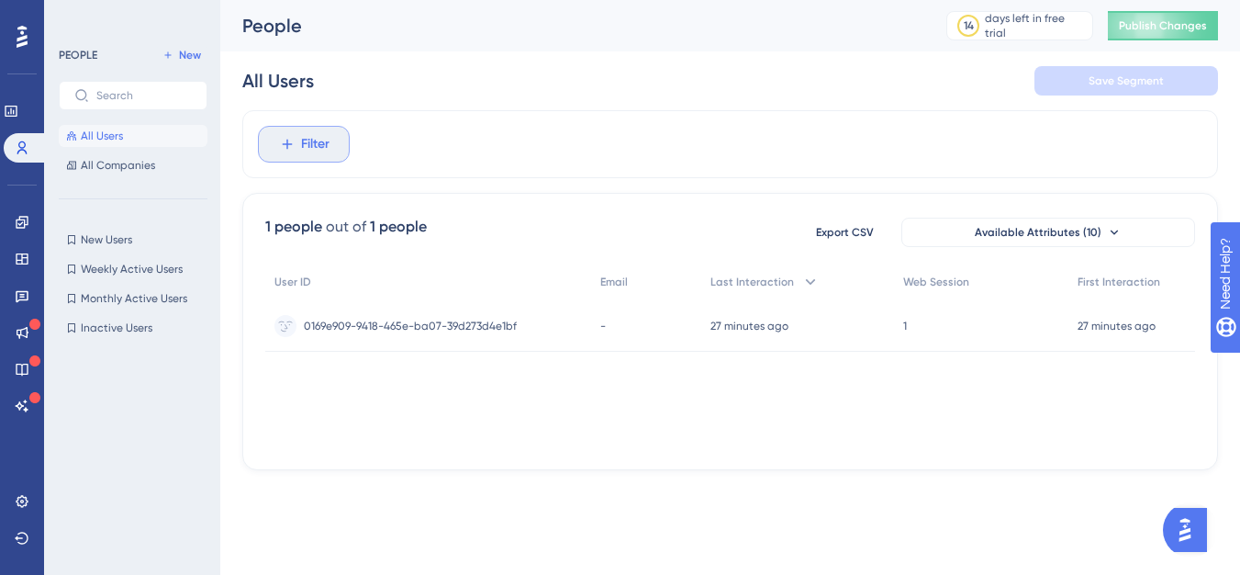
scroll to position [85, 0]
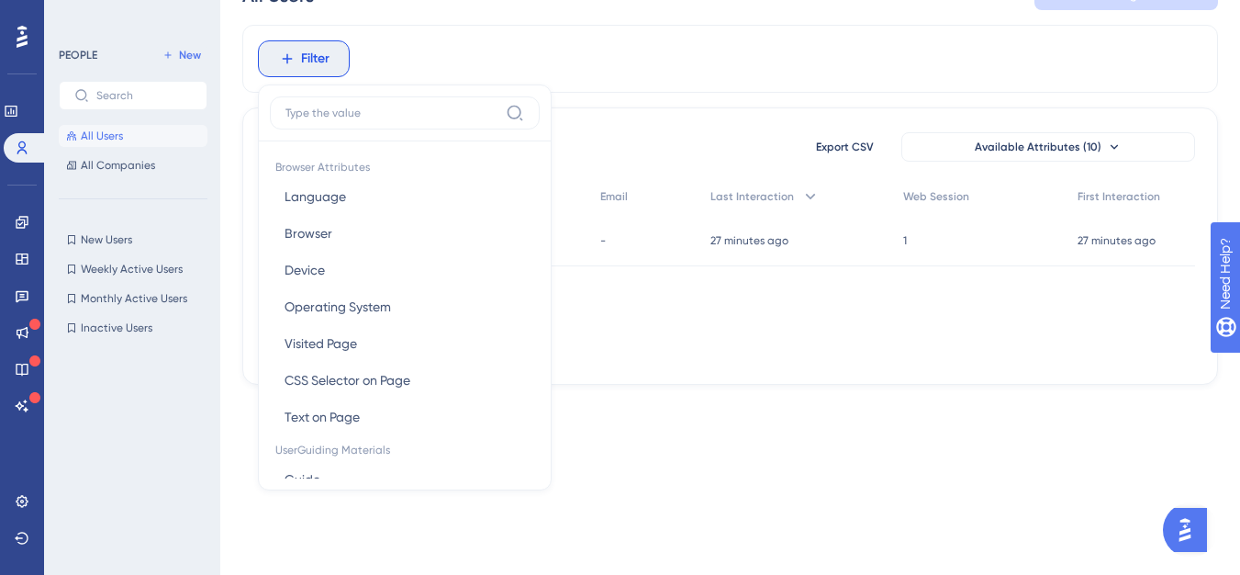
drag, startPoint x: 729, startPoint y: 147, endPoint x: 751, endPoint y: 150, distance: 22.2
click at [733, 149] on div "1 people out of 1 people Export CSV Available Attributes (10)" at bounding box center [730, 146] width 930 height 33
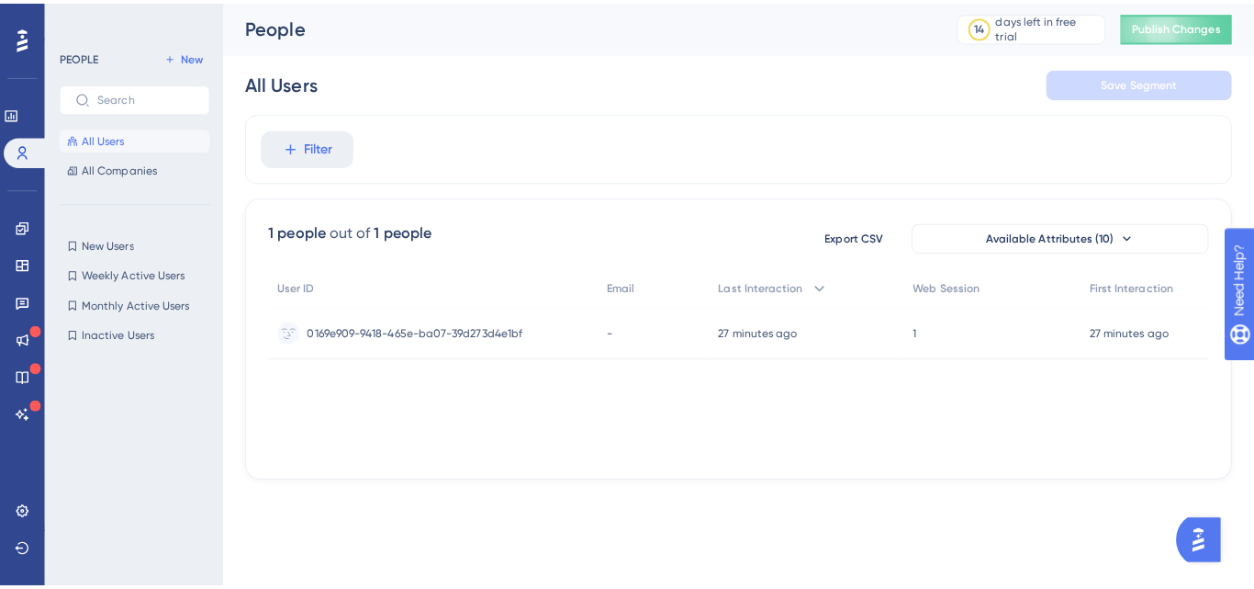
scroll to position [0, 0]
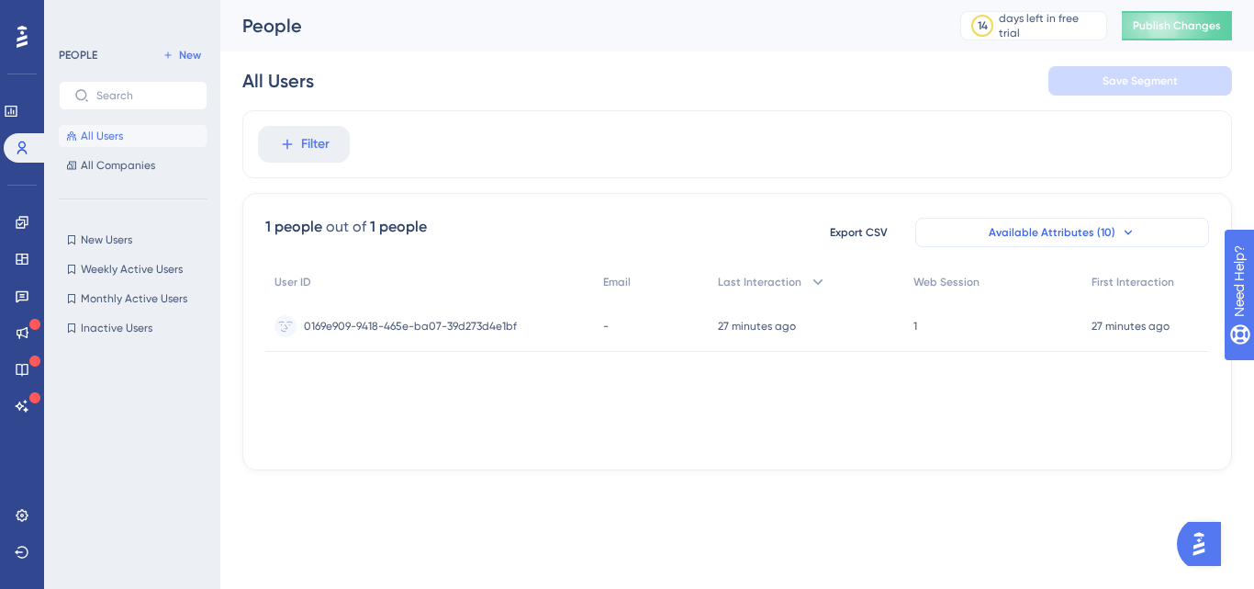
click at [997, 231] on span "Available Attributes (10)" at bounding box center [1052, 232] width 127 height 15
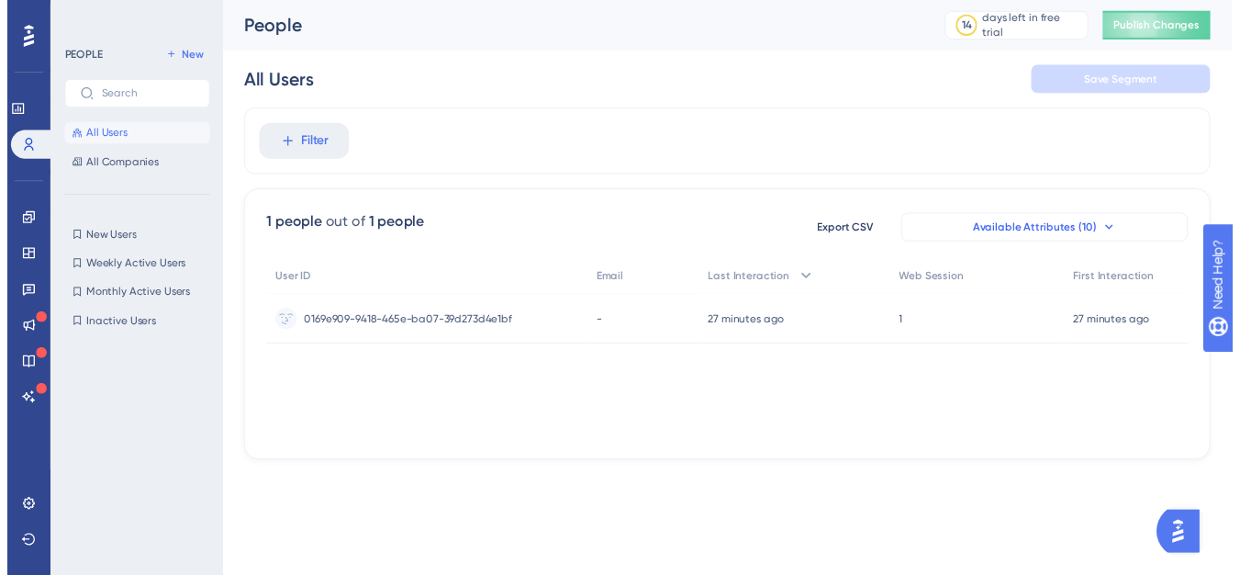
scroll to position [97, 0]
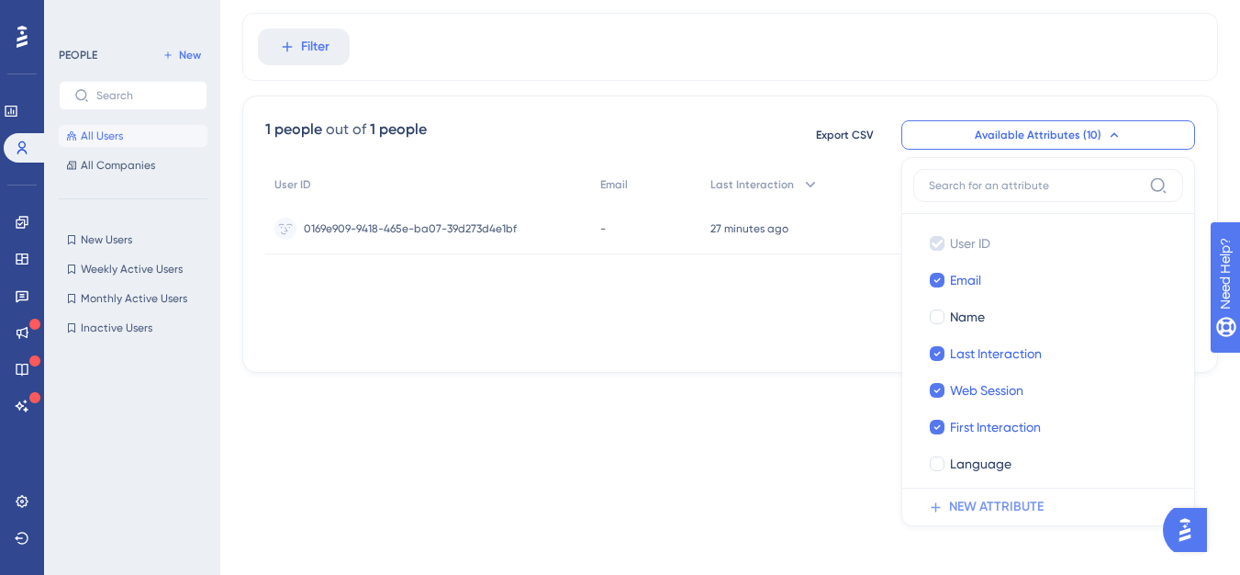
click at [985, 509] on span "NEW ATTRIBUTE" at bounding box center [996, 507] width 95 height 22
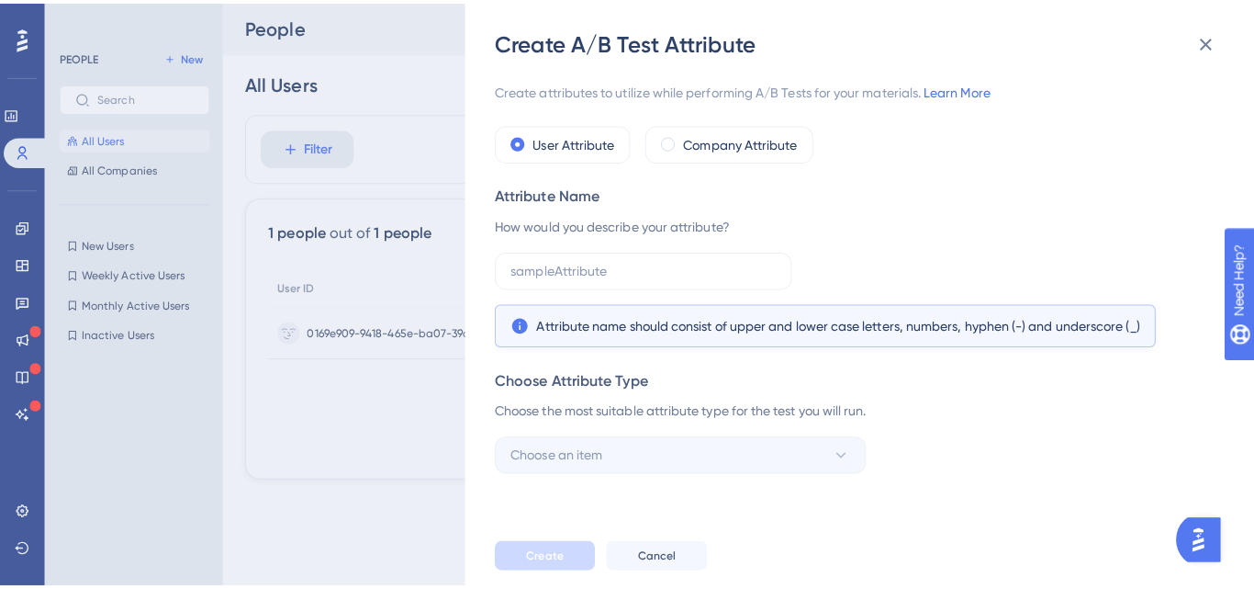
scroll to position [0, 0]
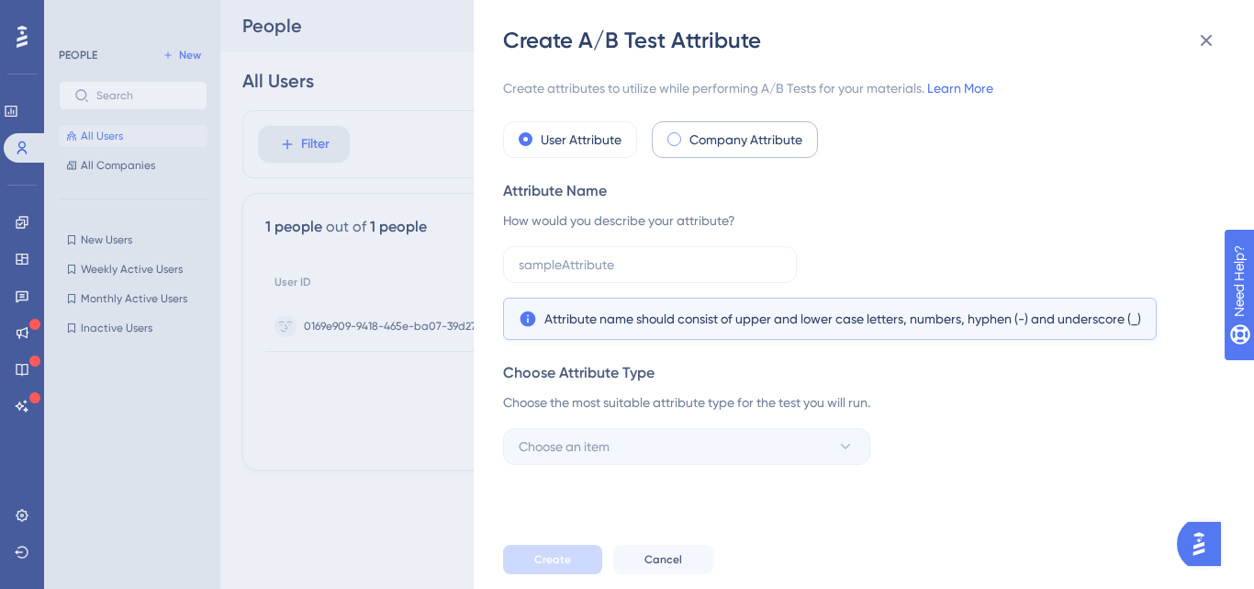
click at [744, 142] on label "Company Attribute" at bounding box center [746, 140] width 113 height 22
click at [550, 152] on div "User Attribute" at bounding box center [570, 139] width 134 height 37
click at [592, 260] on input "text" at bounding box center [650, 264] width 263 height 20
drag, startPoint x: 520, startPoint y: 194, endPoint x: 592, endPoint y: 196, distance: 72.6
click at [591, 196] on div "Attribute Name" at bounding box center [858, 191] width 711 height 22
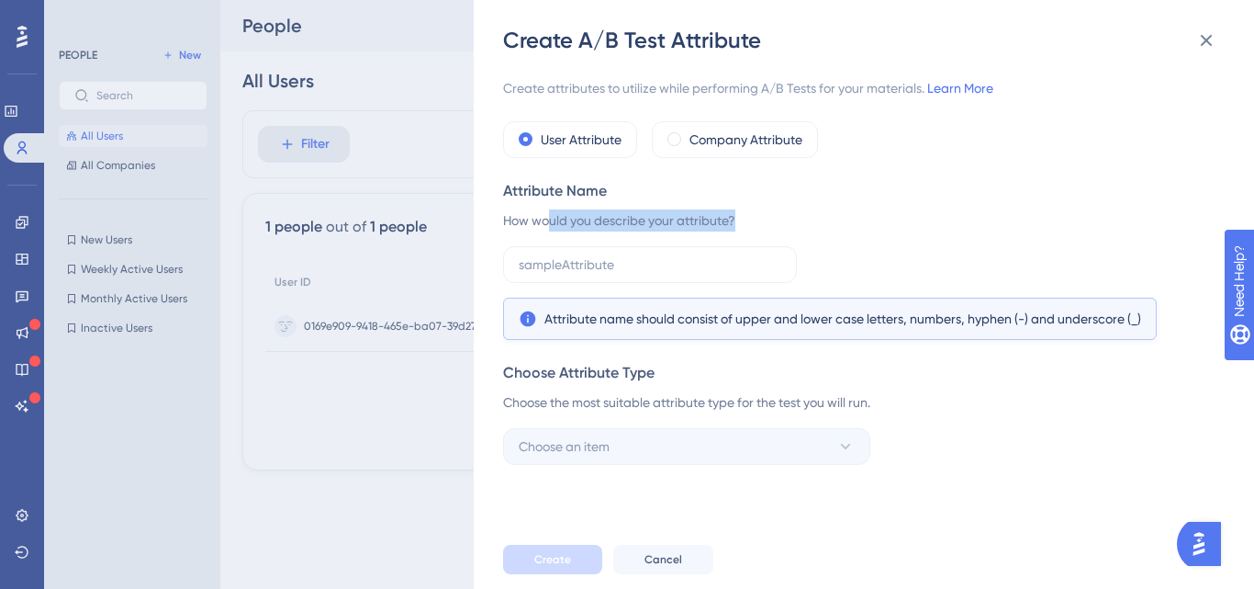
drag, startPoint x: 552, startPoint y: 223, endPoint x: 762, endPoint y: 223, distance: 210.3
click at [756, 223] on div "How would you describe your attribute?" at bounding box center [858, 220] width 711 height 22
click at [762, 223] on div "How would you describe your attribute?" at bounding box center [858, 220] width 711 height 22
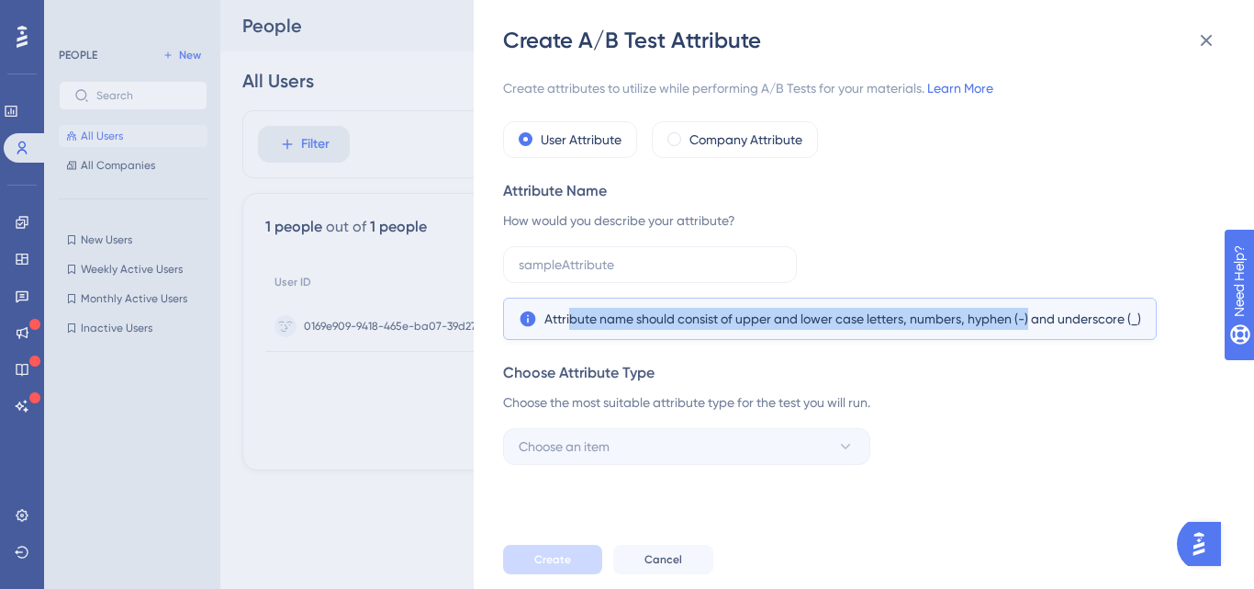
drag, startPoint x: 570, startPoint y: 320, endPoint x: 1030, endPoint y: 316, distance: 460.0
click at [1030, 316] on span "Attribute name should consist of upper and lower case letters, numbers, hyphen …" at bounding box center [842, 319] width 597 height 22
click at [1026, 276] on div "Attribute name should consist of upper and lower case letters, numbers, hyphen …" at bounding box center [858, 293] width 711 height 94
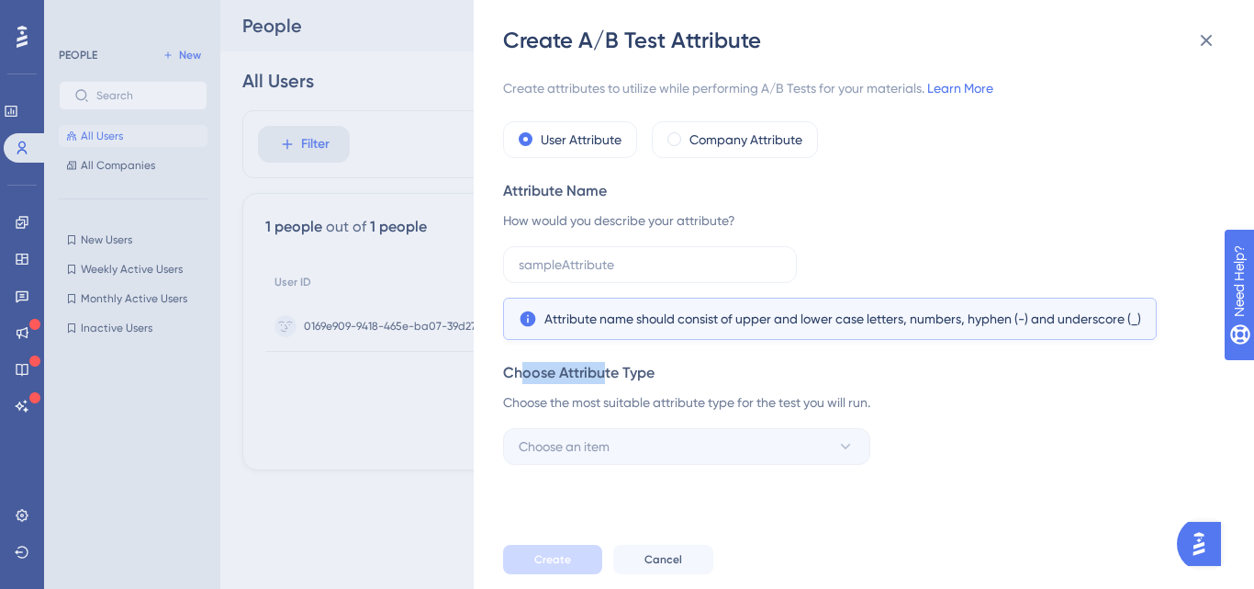
drag, startPoint x: 522, startPoint y: 364, endPoint x: 619, endPoint y: 357, distance: 96.6
click at [618, 356] on div "Create attributes to utilize while performing A/B Tests for your materials. Lea…" at bounding box center [858, 270] width 711 height 387
click at [622, 384] on div "Choose Attribute Type Choose the most suitable attribute type for the test you …" at bounding box center [858, 413] width 711 height 103
click at [562, 262] on input "text" at bounding box center [650, 264] width 263 height 20
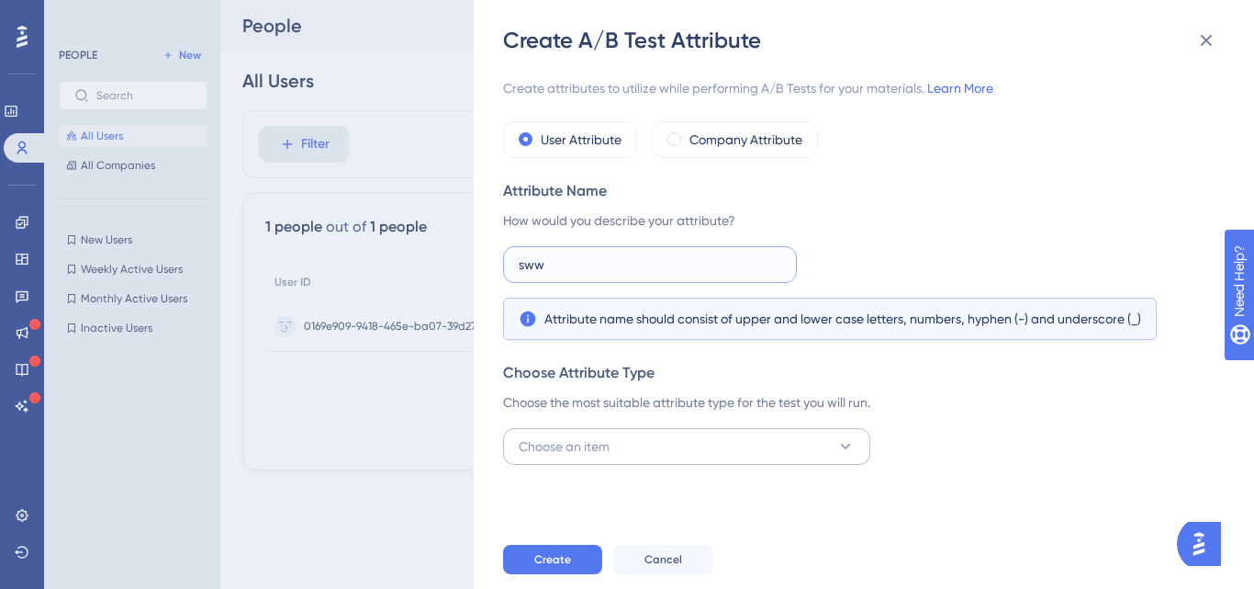
type input "sww"
click at [601, 428] on button "Choose an item" at bounding box center [686, 446] width 367 height 37
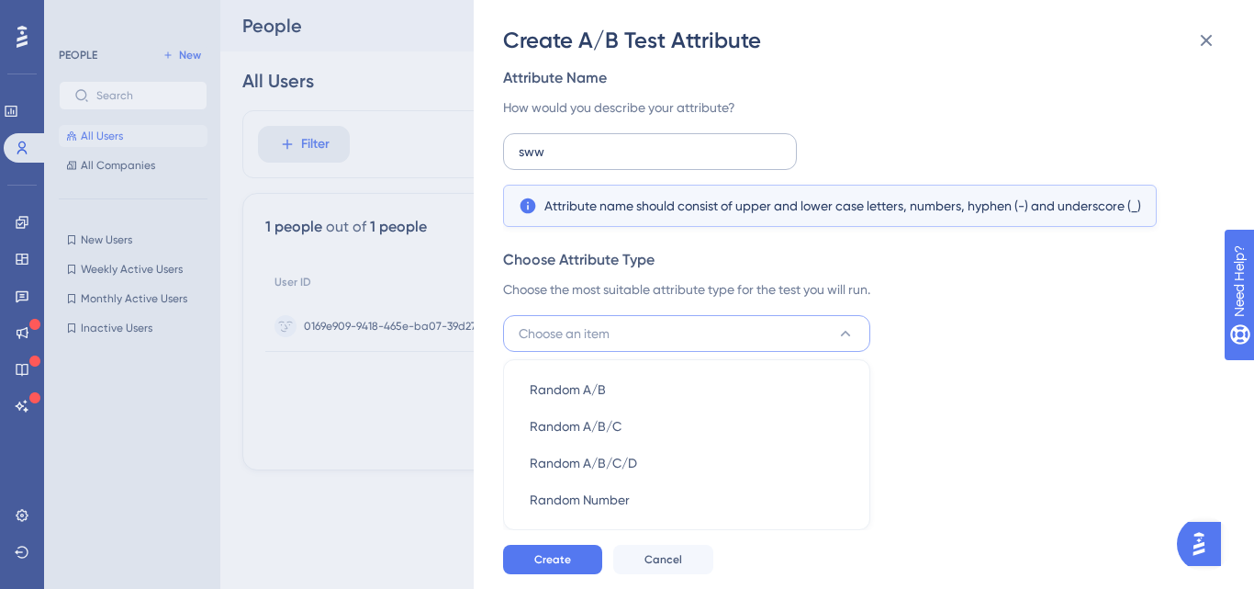
click at [723, 255] on div "Choose Attribute Type" at bounding box center [858, 260] width 711 height 22
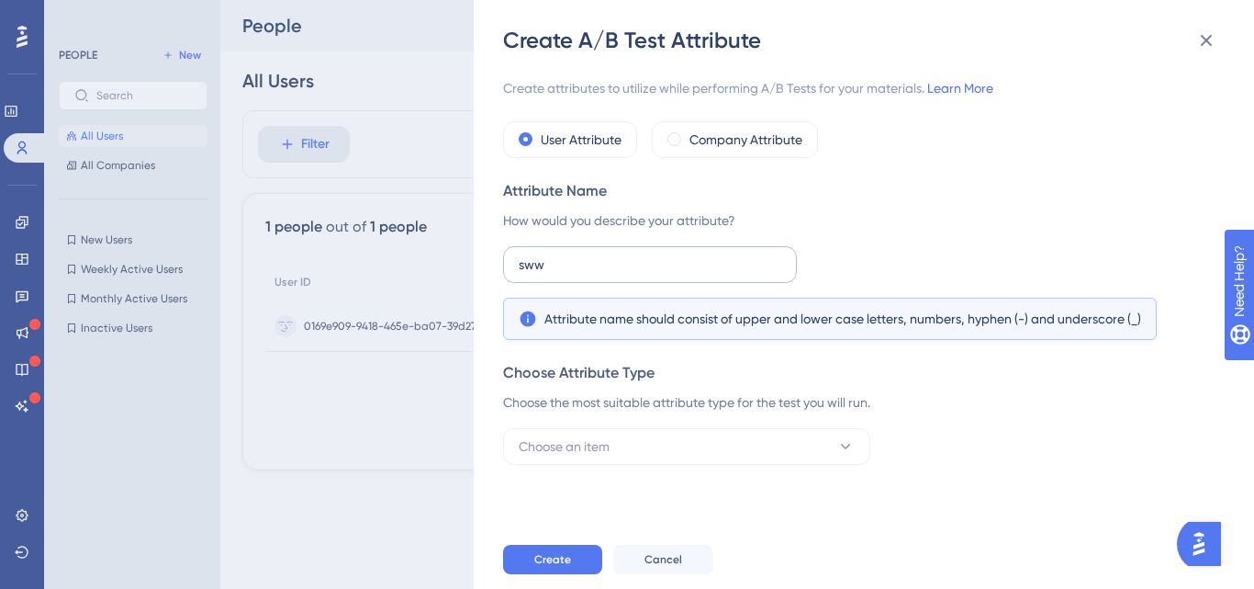
scroll to position [0, 0]
click at [733, 145] on label "Company Attribute" at bounding box center [746, 140] width 113 height 22
click at [582, 438] on span "Choose an item" at bounding box center [564, 446] width 91 height 22
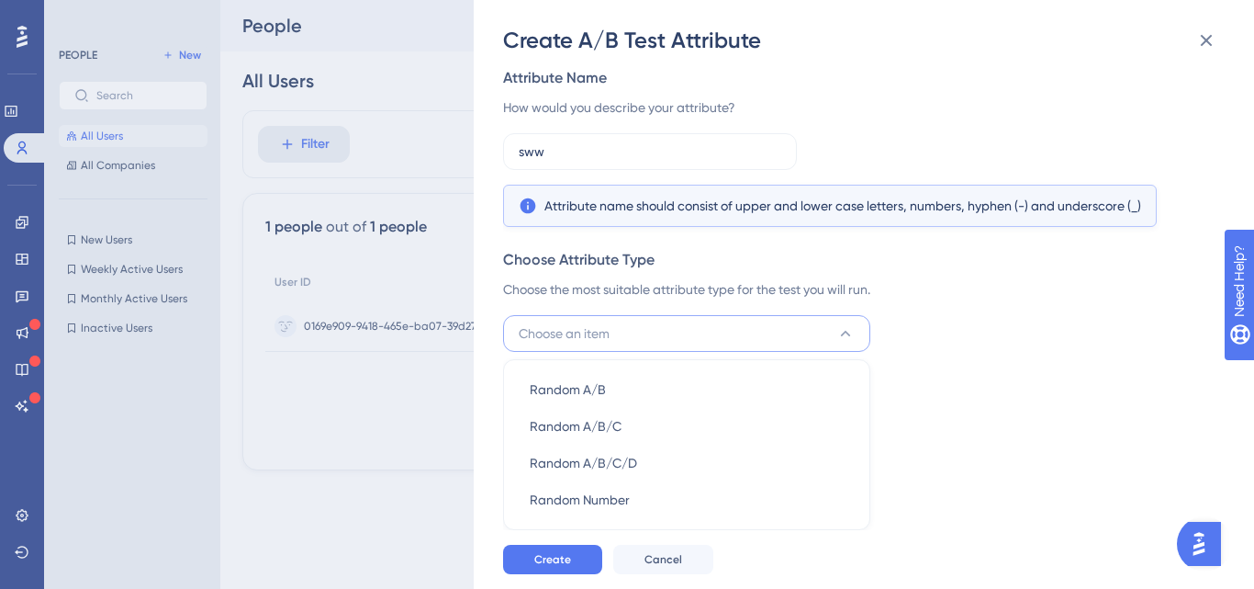
click at [1003, 389] on div "Create attributes to utilize while performing A/B Tests for your materials. Lea…" at bounding box center [873, 292] width 740 height 475
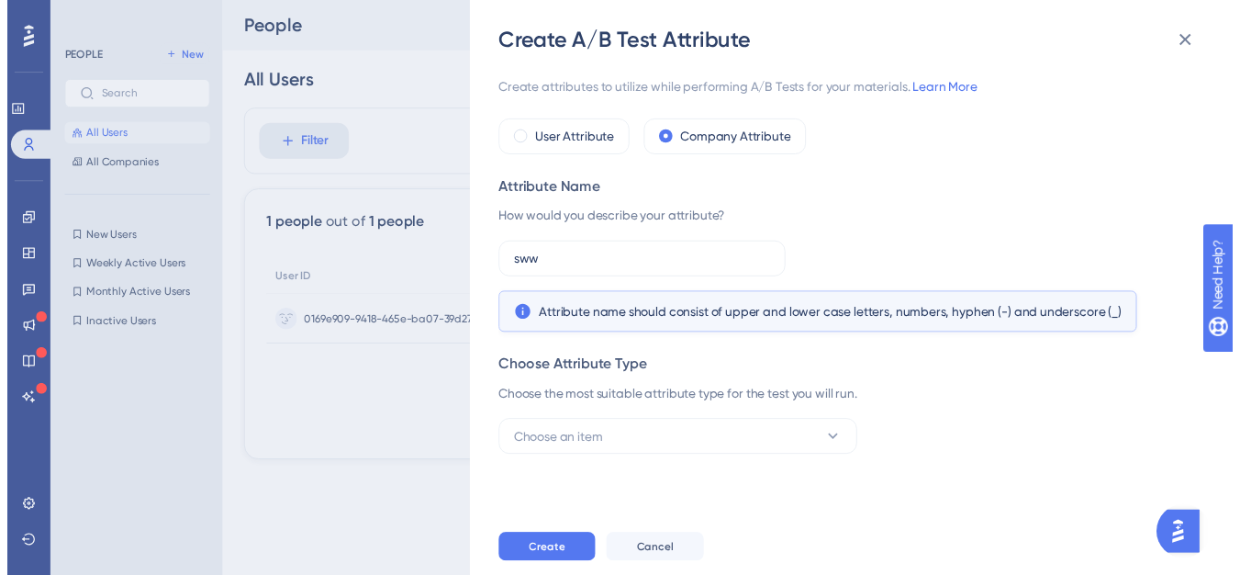
scroll to position [0, 0]
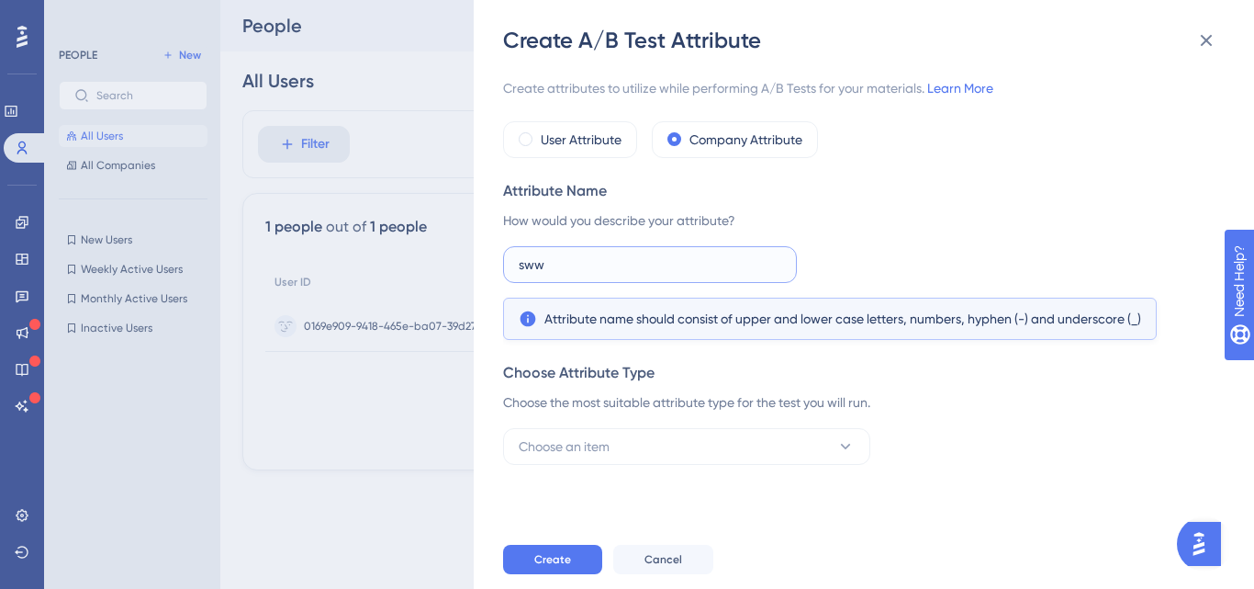
click at [681, 276] on label "sww" at bounding box center [650, 264] width 294 height 37
click at [681, 275] on input "sww" at bounding box center [650, 264] width 263 height 20
click at [665, 556] on span "Cancel" at bounding box center [664, 559] width 38 height 15
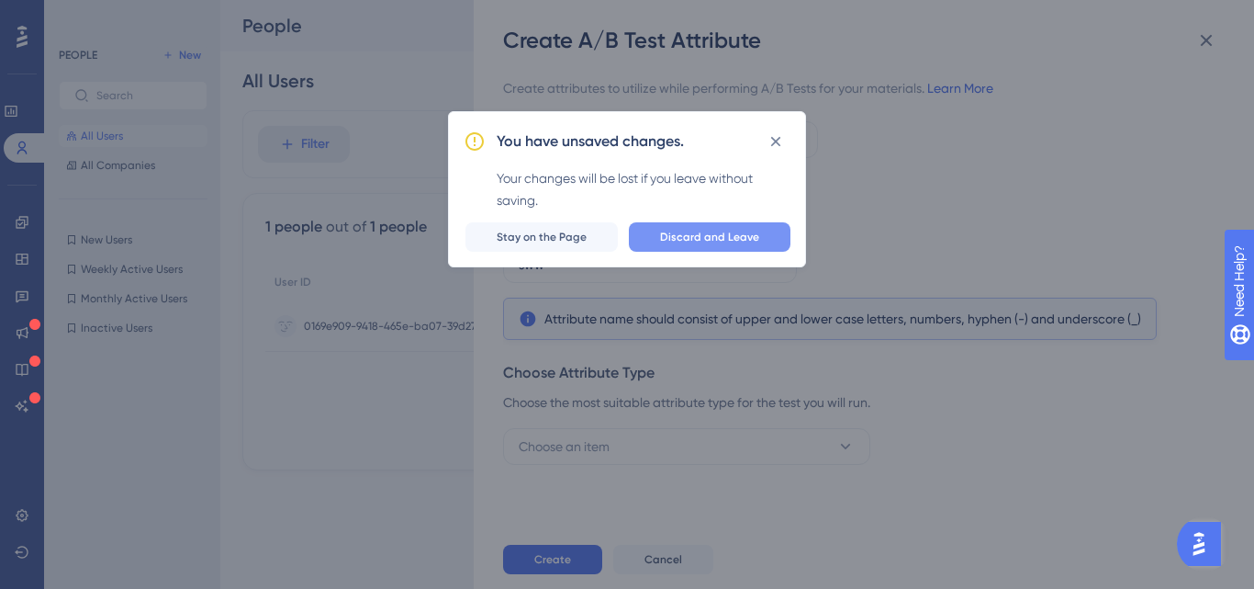
click at [684, 235] on span "Discard and Leave" at bounding box center [709, 237] width 99 height 15
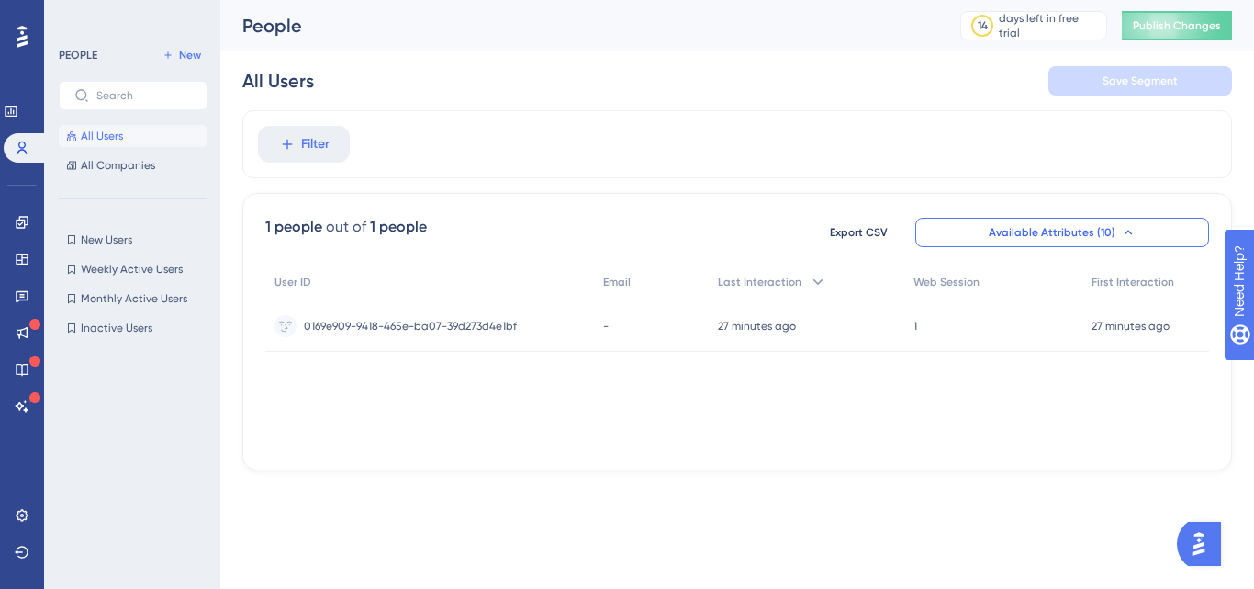
click at [1069, 225] on span "Available Attributes (10)" at bounding box center [1052, 232] width 127 height 15
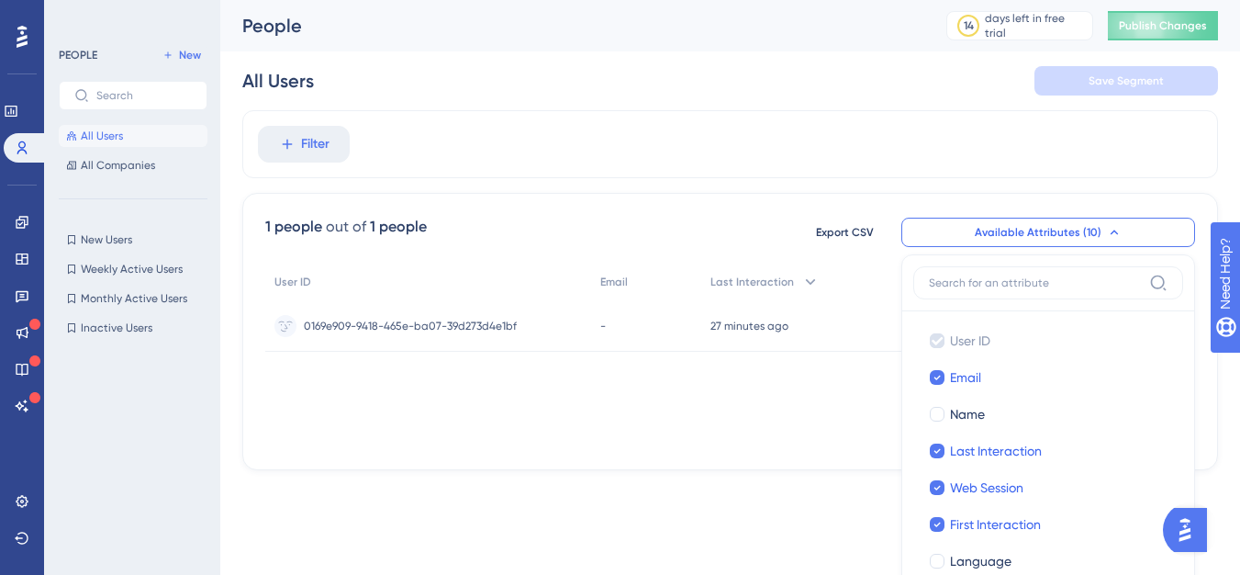
scroll to position [97, 0]
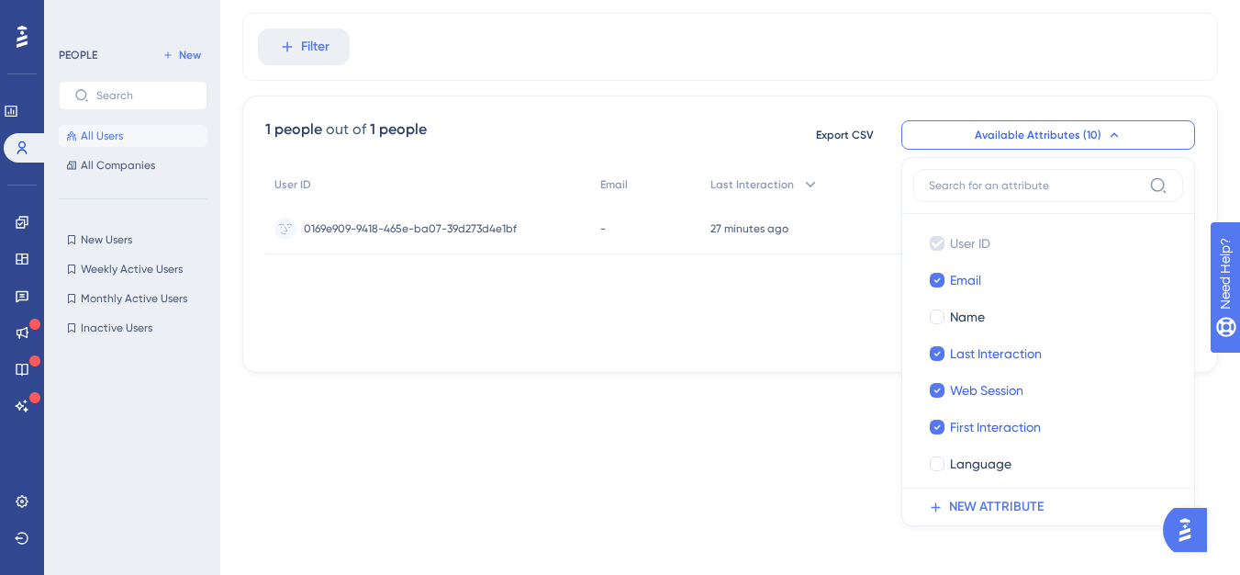
click at [668, 140] on div "1 people out of 1 people Export CSV Available Attributes (10) User ID User ID E…" at bounding box center [730, 134] width 930 height 33
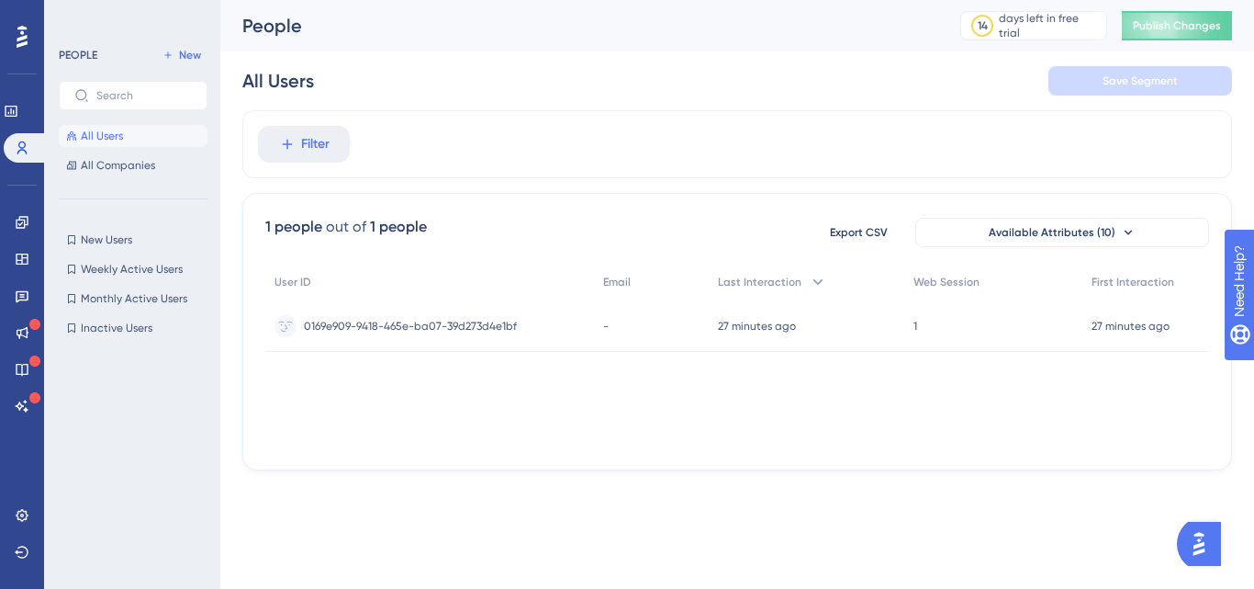
click at [683, 113] on div "Filter" at bounding box center [737, 144] width 990 height 68
click at [474, 155] on div "Filter" at bounding box center [737, 144] width 990 height 68
click at [497, 447] on div "1 people out of 1 people Export CSV Available Attributes (10) User ID Email Las…" at bounding box center [737, 331] width 990 height 277
click at [710, 163] on div "Filter" at bounding box center [737, 144] width 990 height 68
click at [313, 161] on button "Filter" at bounding box center [304, 144] width 92 height 37
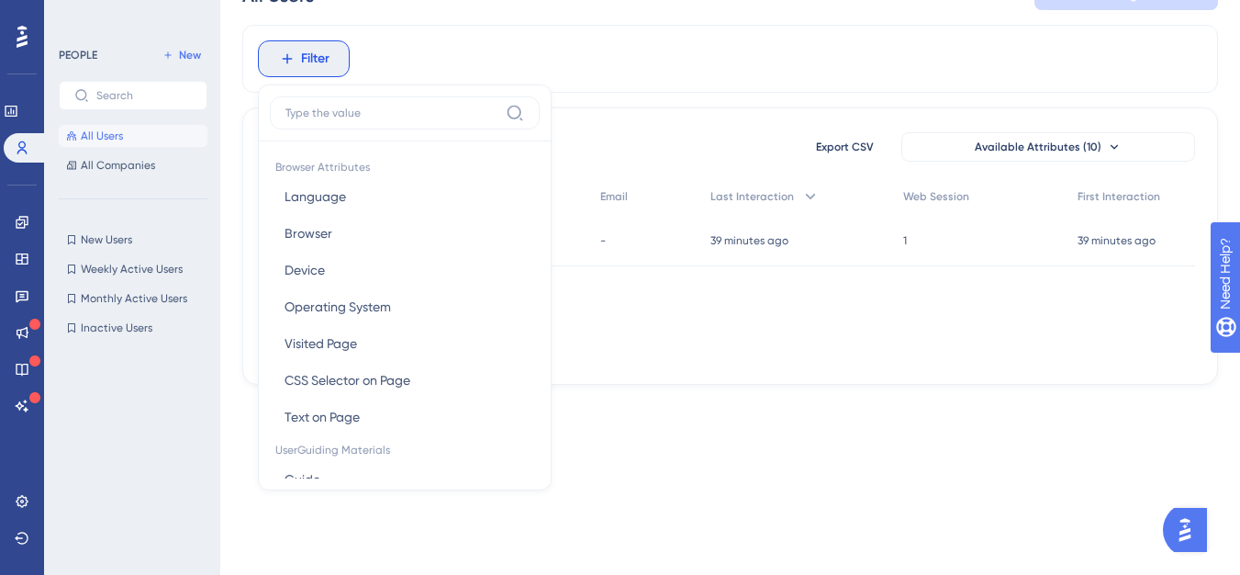
drag, startPoint x: 274, startPoint y: 170, endPoint x: 369, endPoint y: 172, distance: 95.5
click at [369, 172] on span "Browser Attributes" at bounding box center [405, 165] width 270 height 26
click at [351, 200] on button "Language Language" at bounding box center [405, 196] width 270 height 37
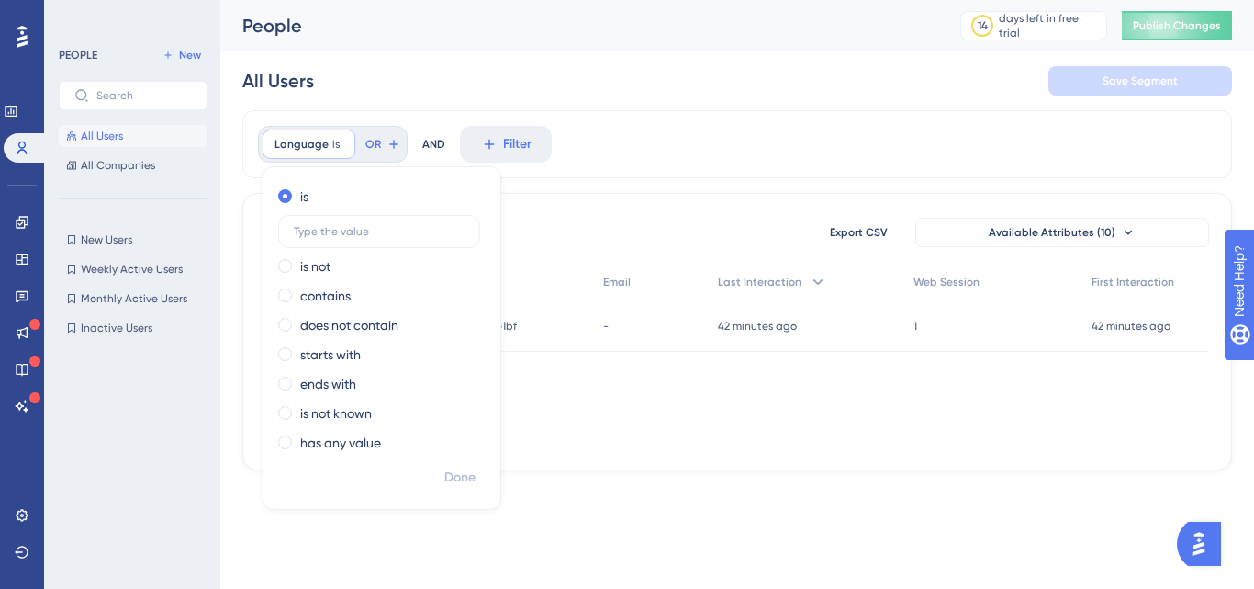
click at [598, 200] on div "1 people out of 1 people Export CSV Available Attributes (10) User ID Email Las…" at bounding box center [737, 331] width 990 height 277
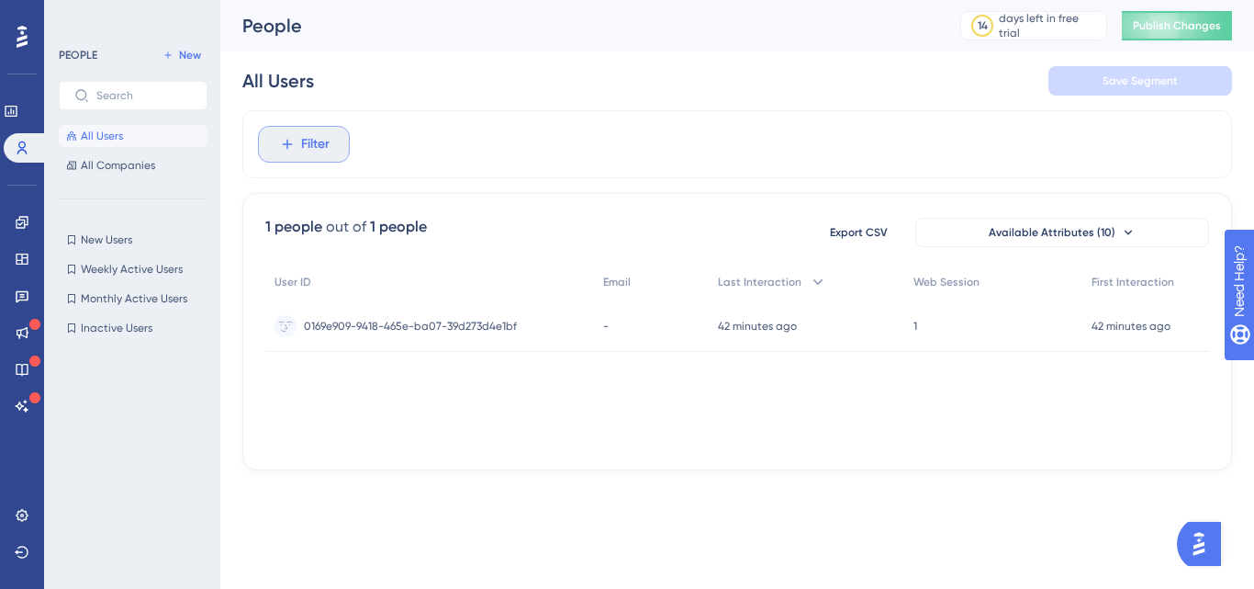
click at [296, 152] on button "Filter" at bounding box center [304, 144] width 92 height 37
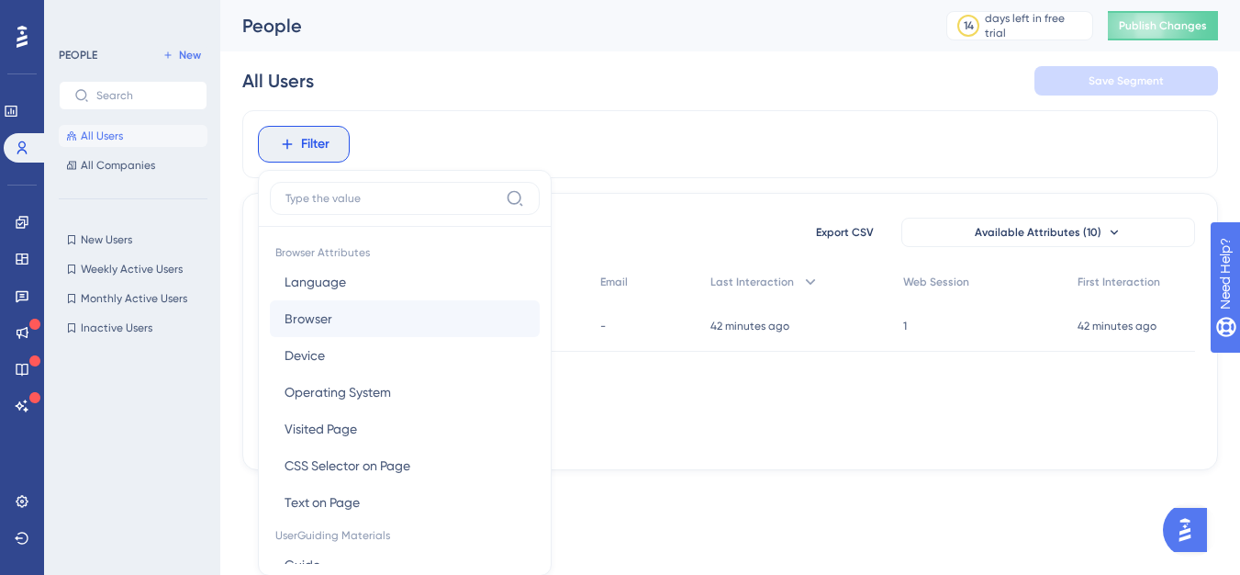
scroll to position [85, 0]
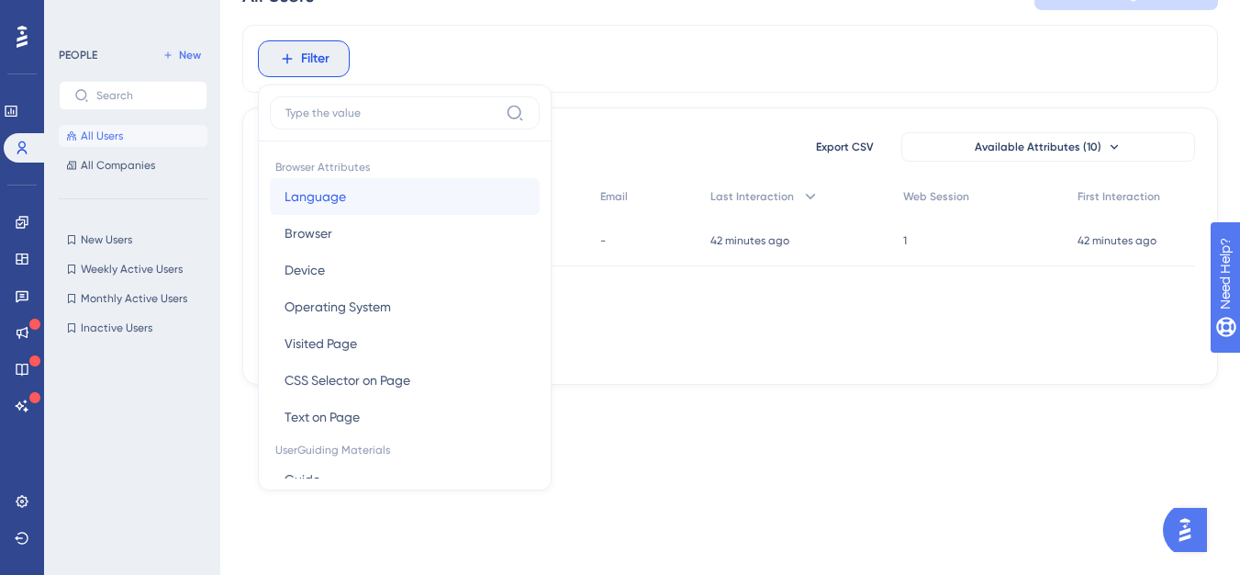
click at [323, 199] on span "Language" at bounding box center [316, 196] width 62 height 22
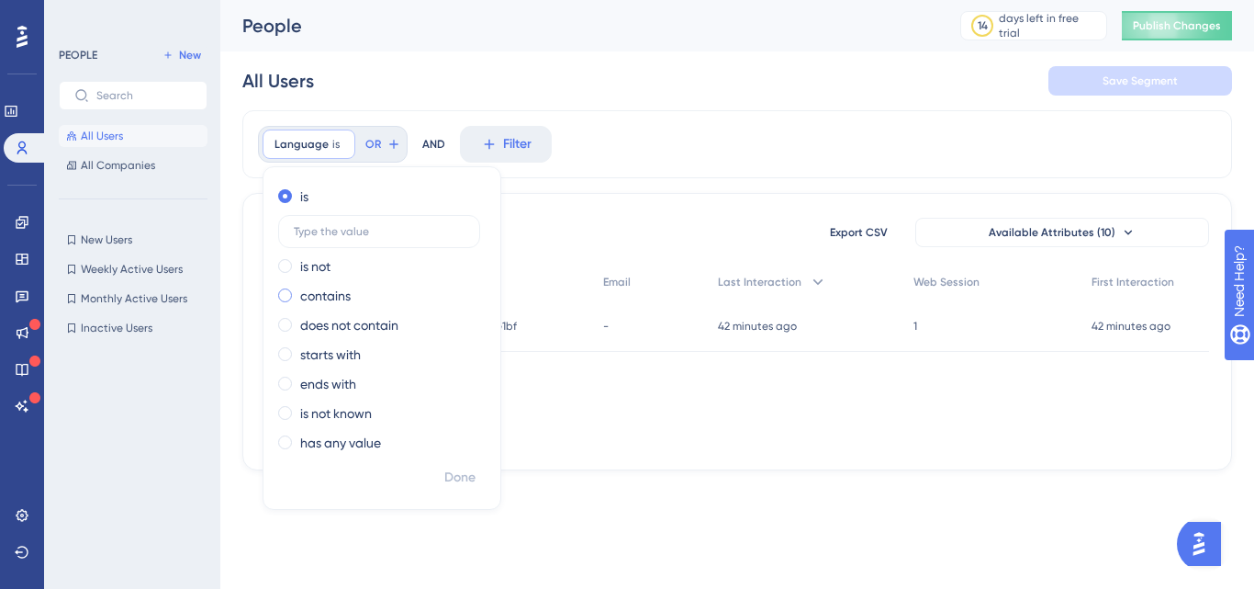
click at [333, 299] on label "contains" at bounding box center [325, 296] width 50 height 22
click at [315, 327] on label "does not contain" at bounding box center [349, 325] width 98 height 22
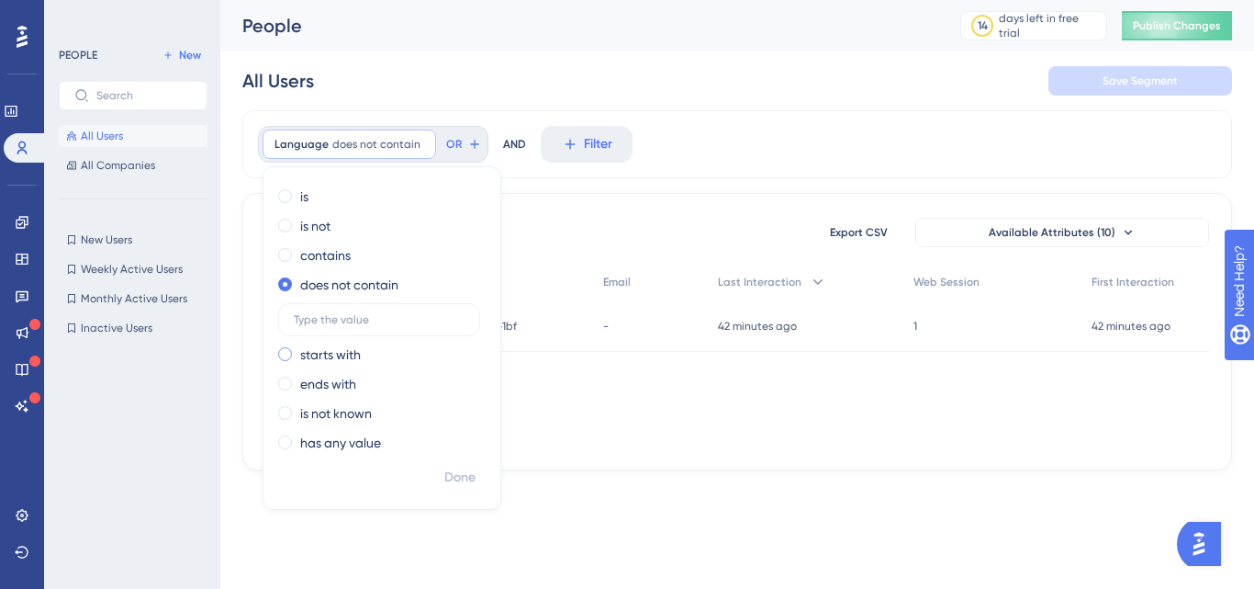
click at [314, 354] on label "starts with" at bounding box center [330, 354] width 61 height 22
click at [316, 385] on label "ends with" at bounding box center [328, 384] width 56 height 22
click at [316, 411] on label "is not known" at bounding box center [336, 413] width 72 height 22
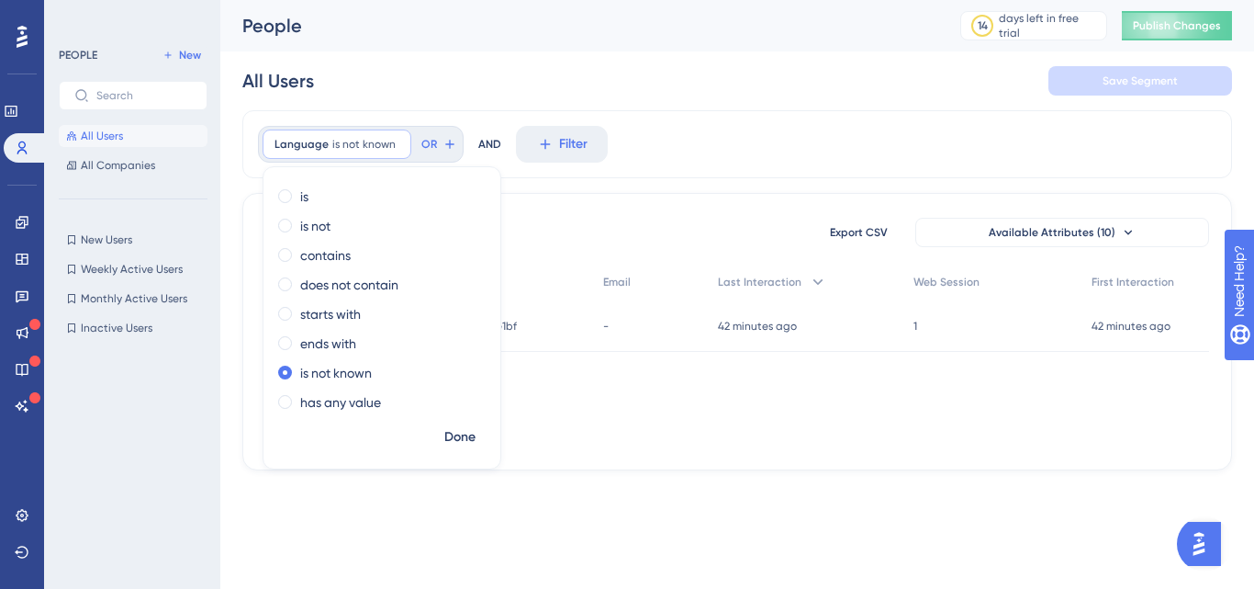
click at [320, 433] on div "Done" at bounding box center [382, 445] width 237 height 48
click at [321, 398] on label "has any value" at bounding box center [340, 402] width 81 height 22
click at [300, 194] on label "is" at bounding box center [304, 196] width 8 height 22
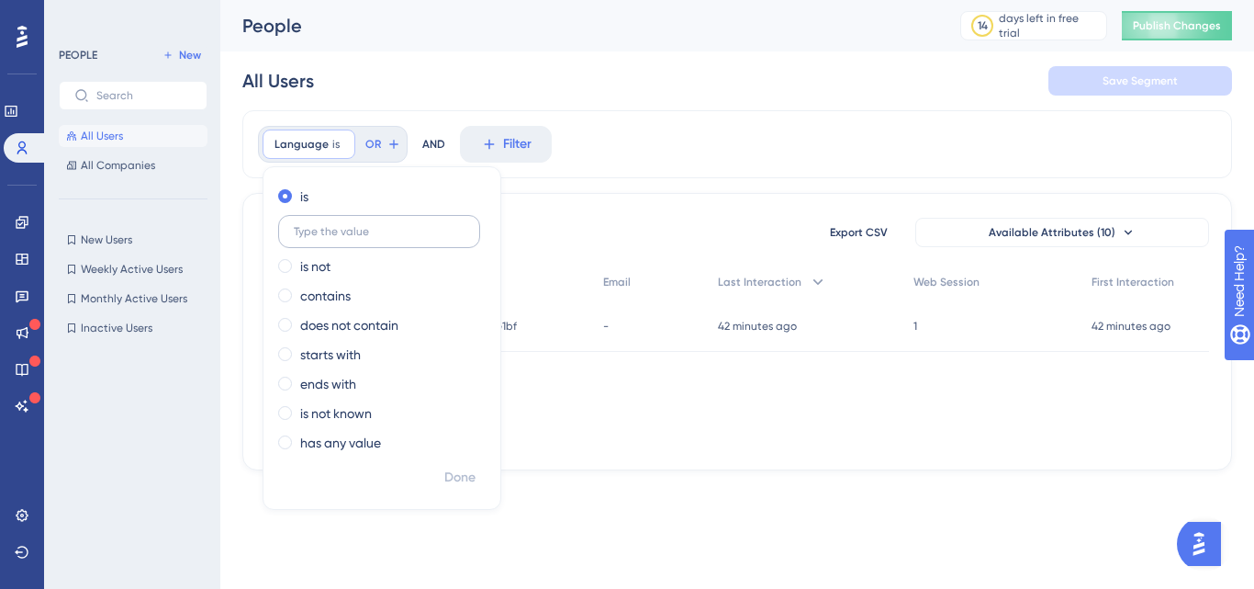
click at [323, 229] on input "text" at bounding box center [379, 231] width 171 height 13
type input "English"
click at [424, 190] on div "is" at bounding box center [378, 196] width 200 height 22
click at [460, 471] on span "Done" at bounding box center [459, 477] width 31 height 22
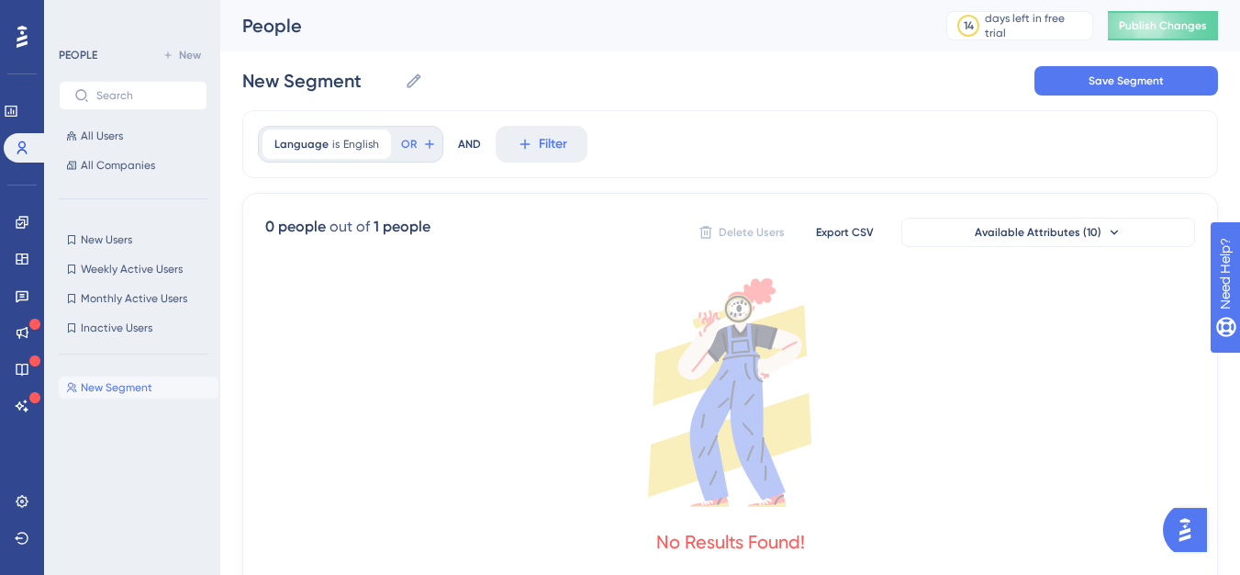
click at [476, 143] on div "AND" at bounding box center [469, 144] width 23 height 37
click at [429, 143] on icon at bounding box center [429, 144] width 15 height 15
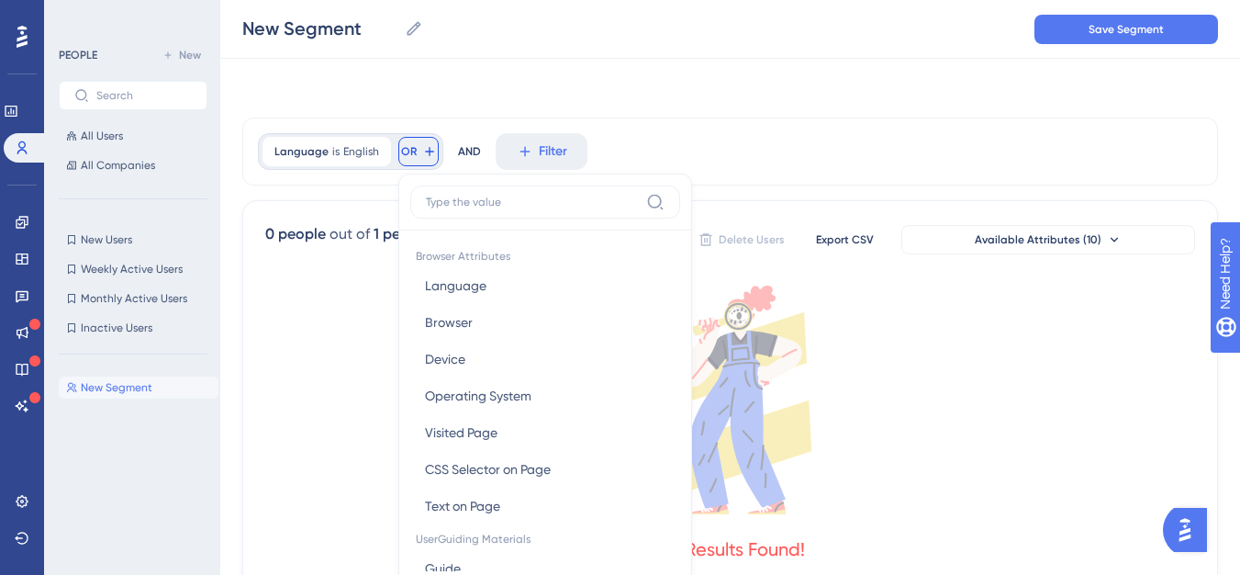
scroll to position [84, 0]
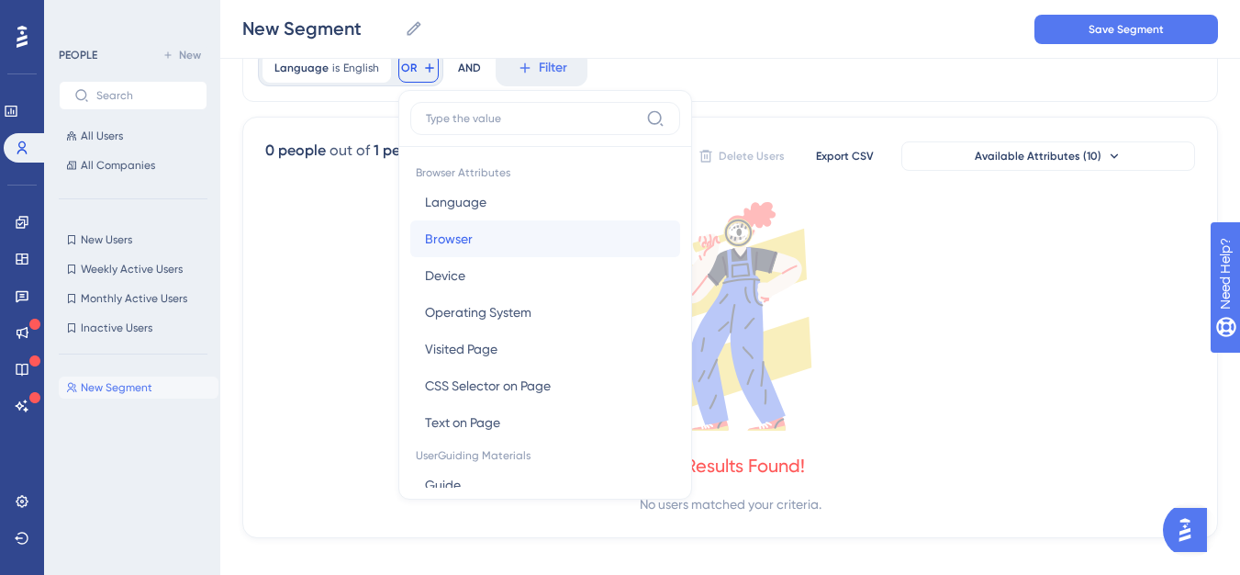
click at [457, 248] on span "Browser" at bounding box center [449, 239] width 48 height 22
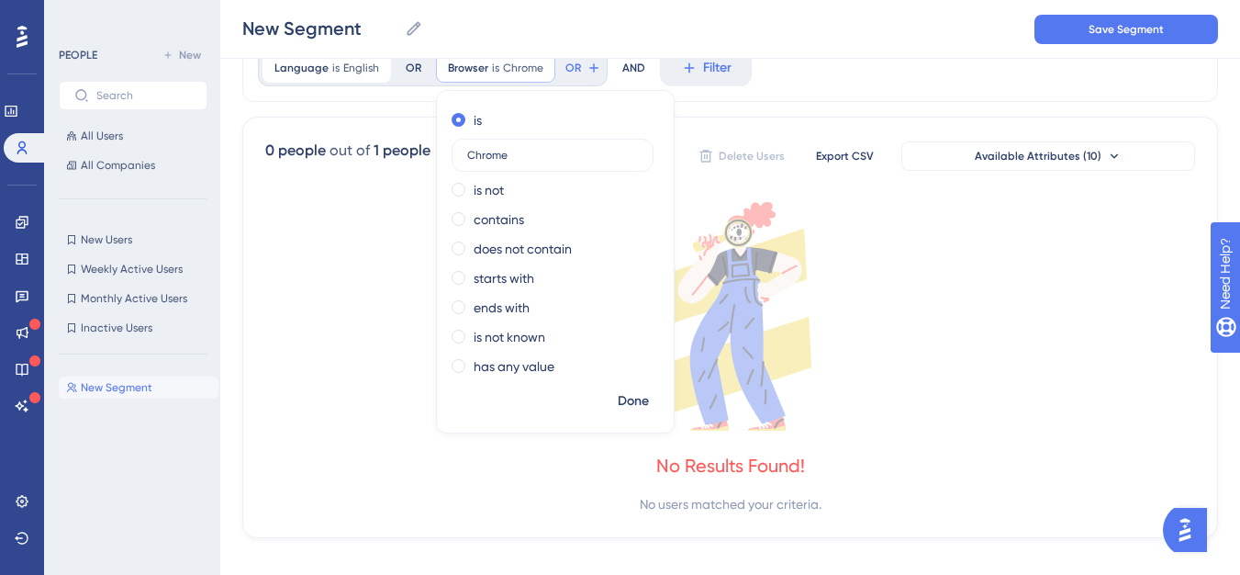
type input "Chrome"
click at [407, 103] on div "Language is English English Remove OR Browser is Chrome Chrome Remove is Chrome…" at bounding box center [730, 286] width 976 height 504
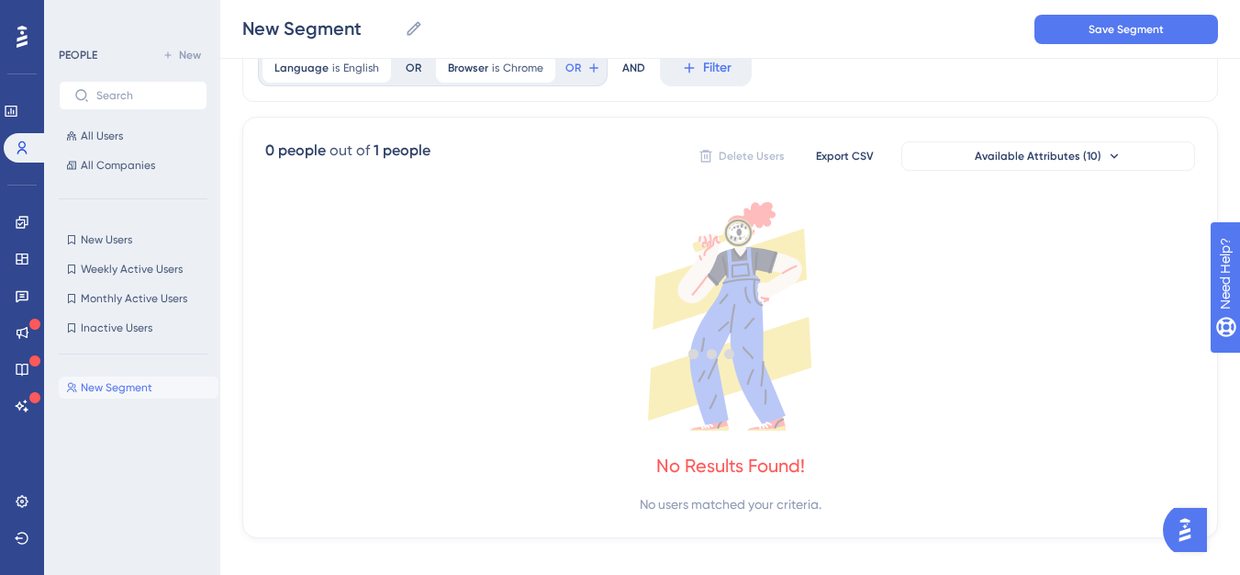
click at [413, 76] on div "Performance Users Engagement Widgets Feedback Product Updates Knowledge Base AI…" at bounding box center [730, 241] width 1020 height 651
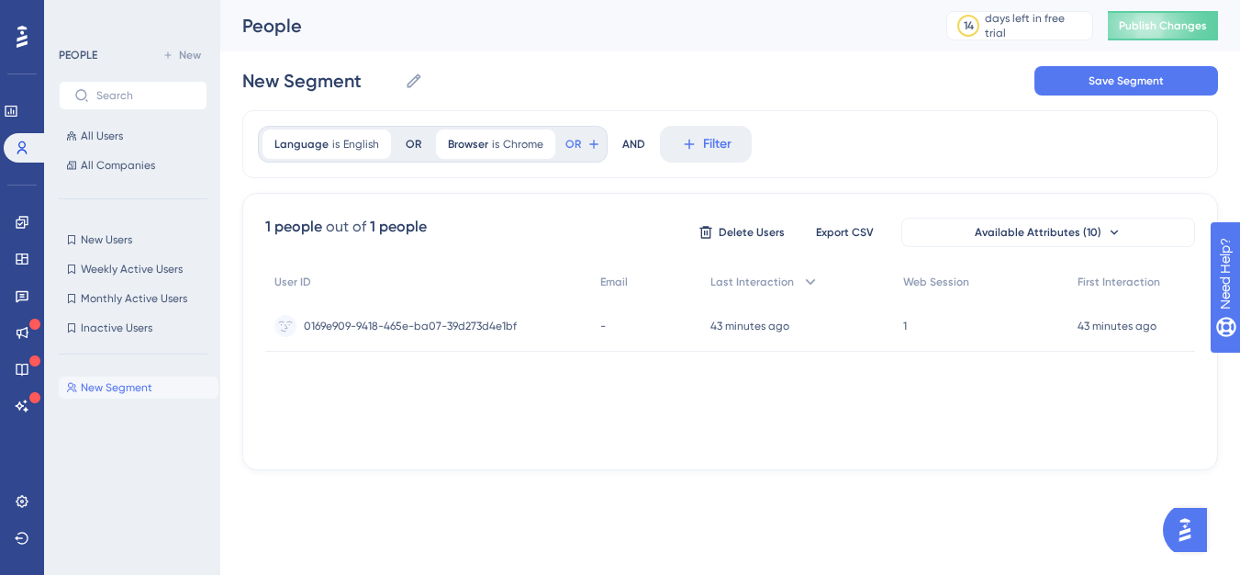
scroll to position [0, 0]
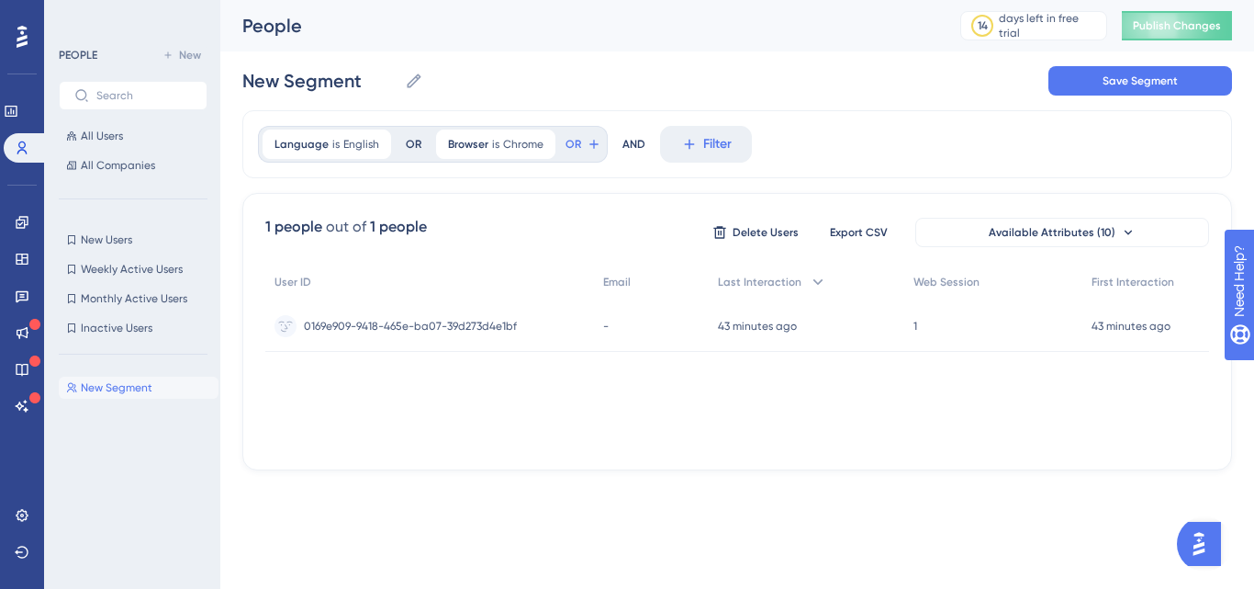
click at [408, 140] on div "OR" at bounding box center [414, 144] width 16 height 15
drag, startPoint x: 442, startPoint y: 173, endPoint x: 468, endPoint y: 174, distance: 26.7
click at [446, 173] on div "Language is English English Remove OR Browser is Chrome Chrome Remove OR AND Fi…" at bounding box center [737, 144] width 990 height 68
drag, startPoint x: 566, startPoint y: 145, endPoint x: 505, endPoint y: 175, distance: 67.7
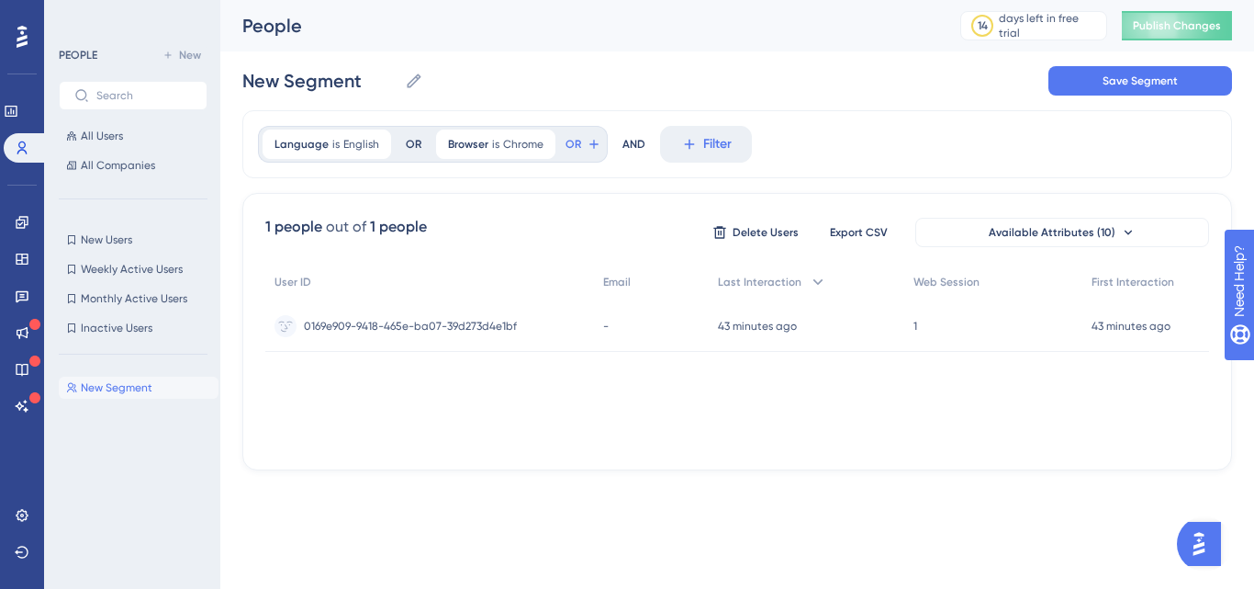
click at [505, 175] on div "Language is English English Remove OR Browser is Chrome Chrome Remove OR AND Fi…" at bounding box center [737, 144] width 990 height 68
click at [625, 142] on div "AND" at bounding box center [633, 144] width 23 height 37
click at [697, 143] on button "Filter" at bounding box center [706, 144] width 92 height 37
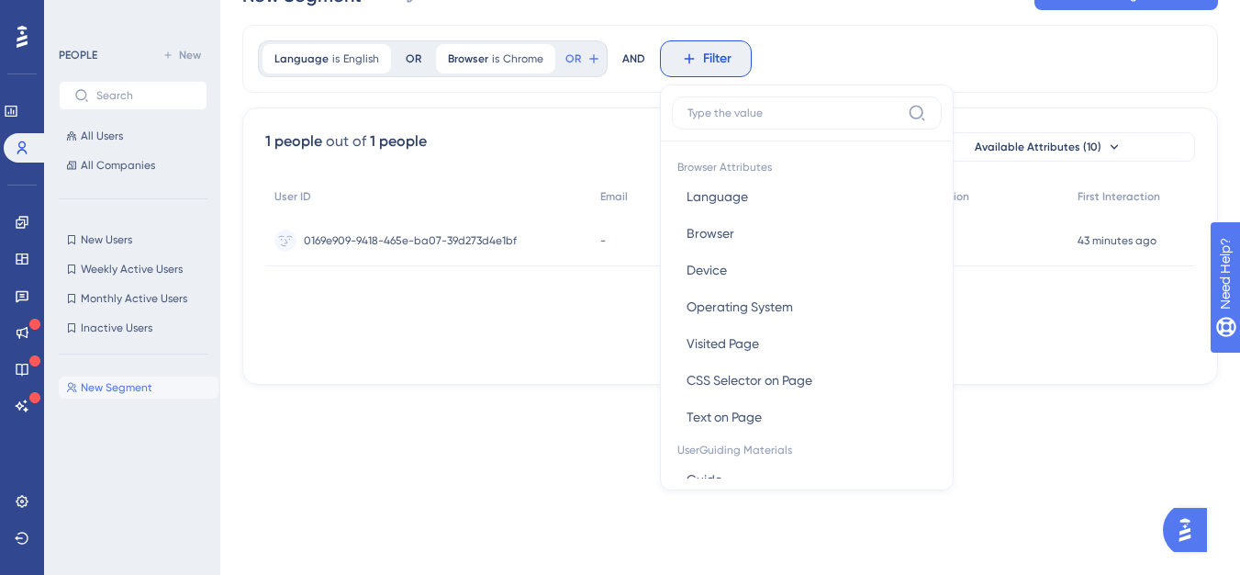
click at [611, 135] on div "1 people out of 1 people Delete Users Export CSV Available Attributes (10)" at bounding box center [730, 146] width 930 height 33
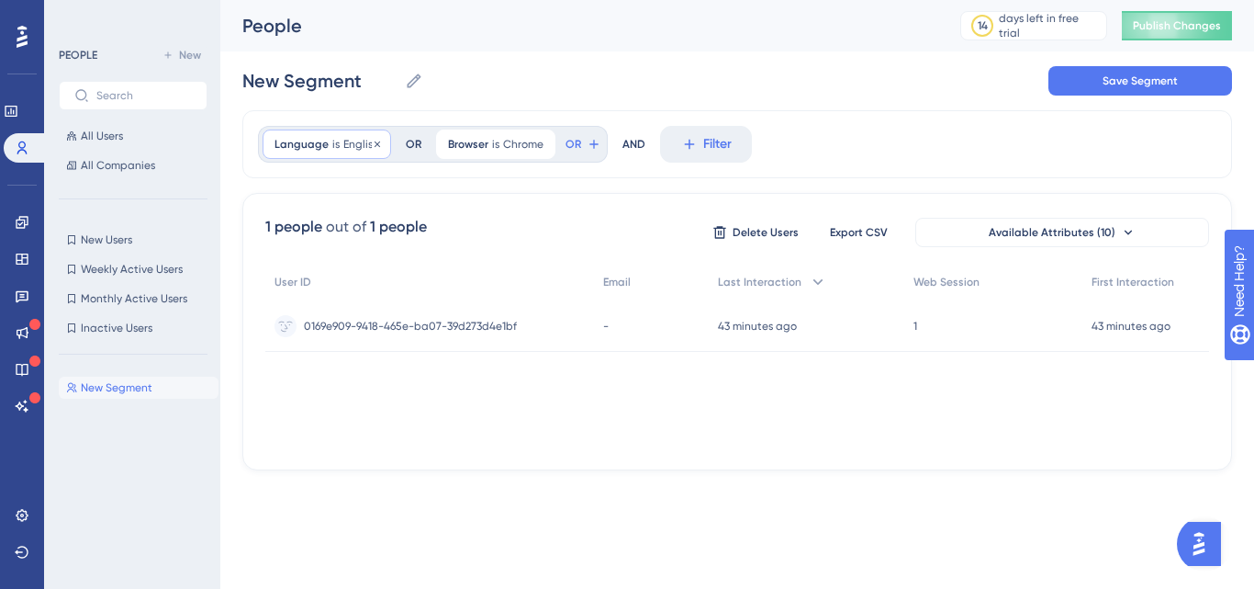
click at [329, 140] on div "Language is English English Remove" at bounding box center [327, 143] width 129 height 29
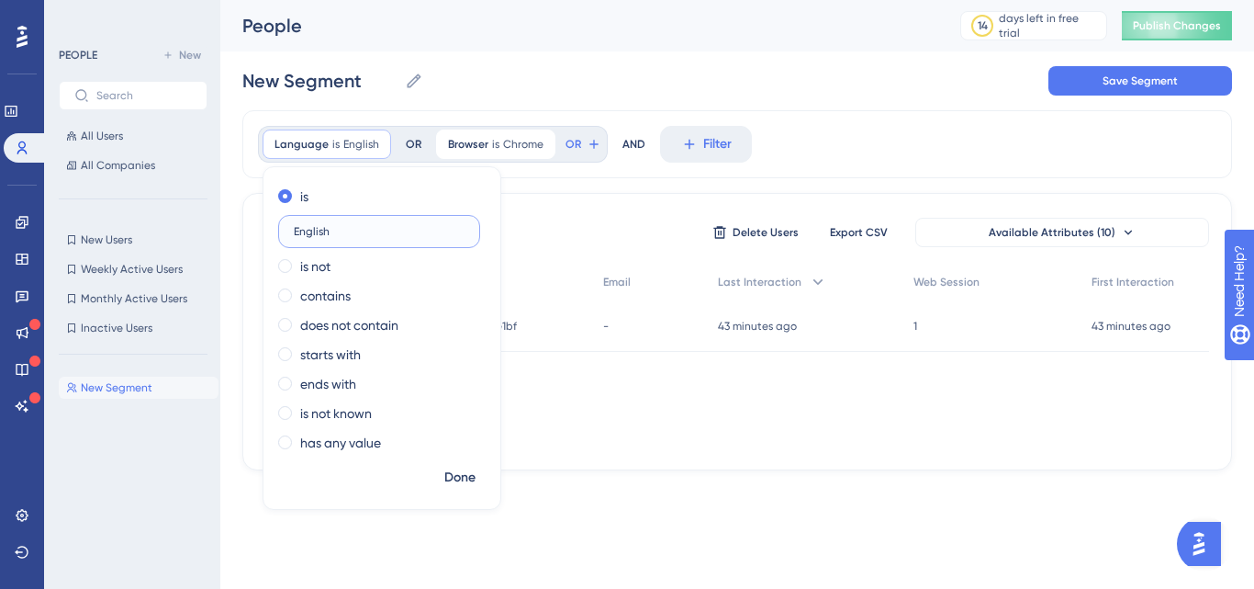
paste input "(United States)"
click at [655, 143] on icon at bounding box center [658, 143] width 6 height 6
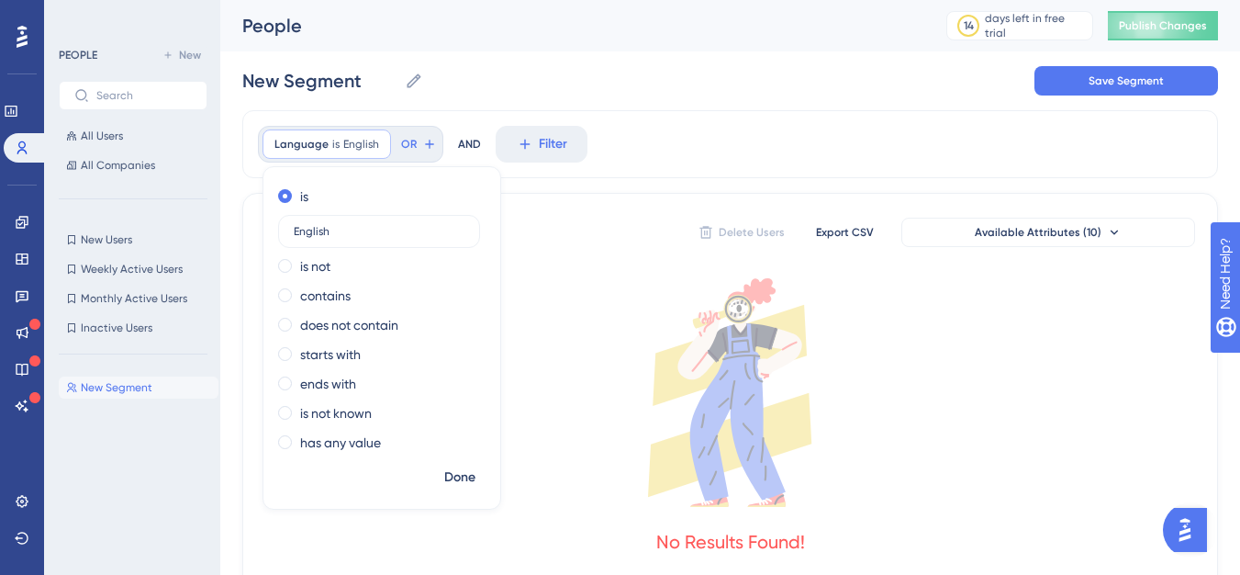
click at [373, 208] on div "is English" at bounding box center [378, 216] width 200 height 62
click at [373, 229] on input "English" at bounding box center [379, 231] width 171 height 13
paste input "(United States)"
type input "English (United States)"
click at [466, 478] on span "Done" at bounding box center [459, 477] width 31 height 22
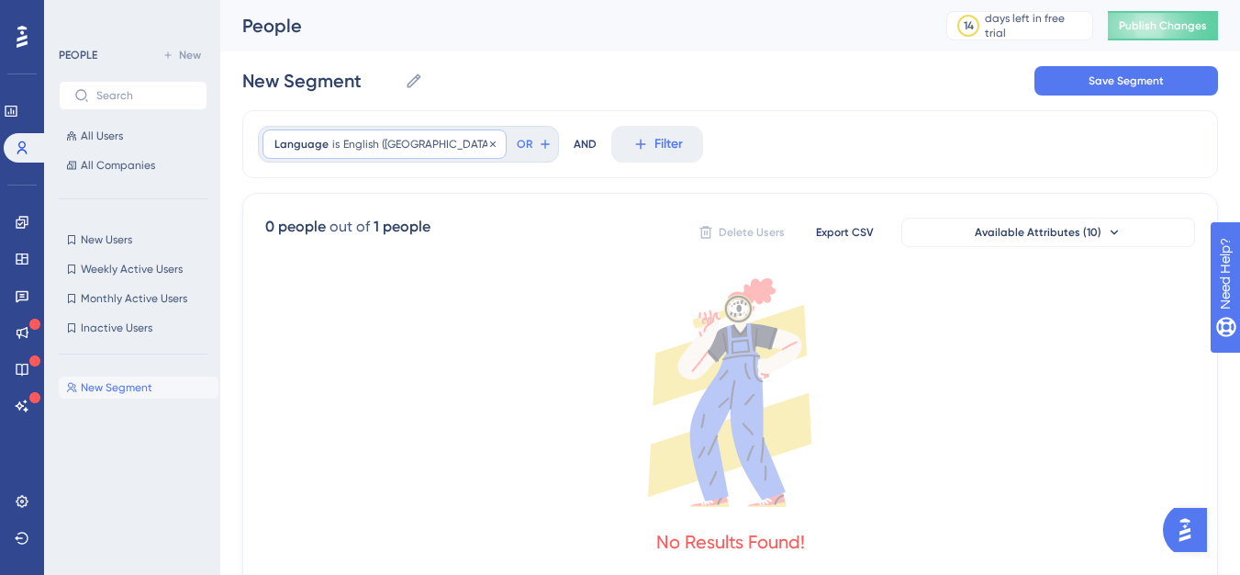
click at [346, 141] on span "English (United States)" at bounding box center [418, 144] width 151 height 15
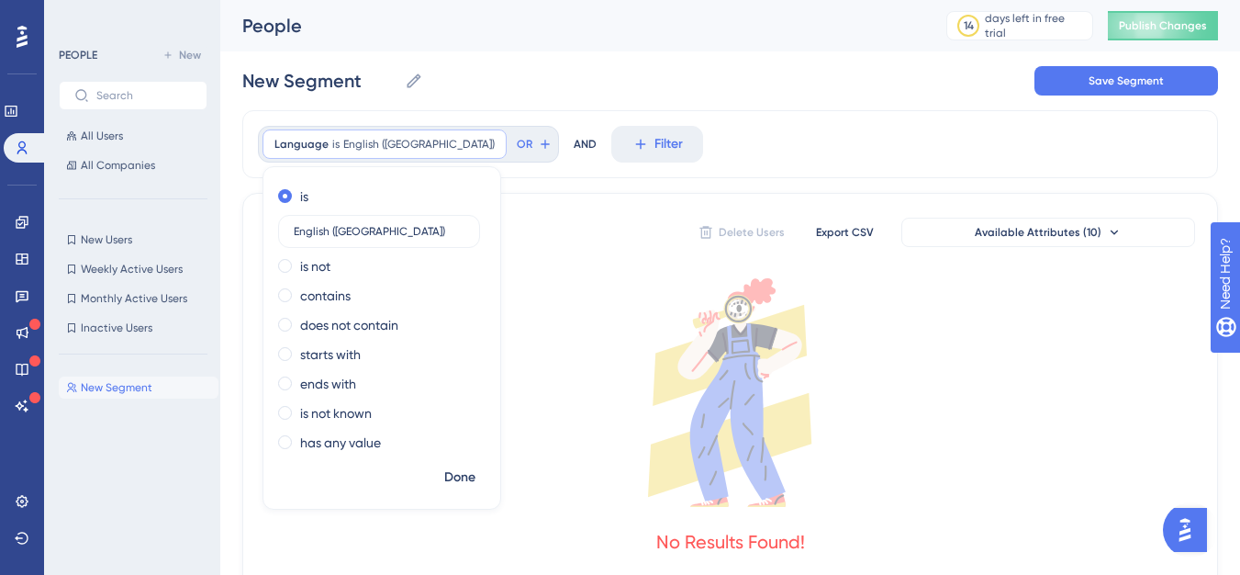
click at [318, 308] on div "is English (United States) is not contains does not contain starts with ends wi…" at bounding box center [382, 321] width 237 height 279
click at [302, 289] on label "contains" at bounding box center [325, 296] width 50 height 22
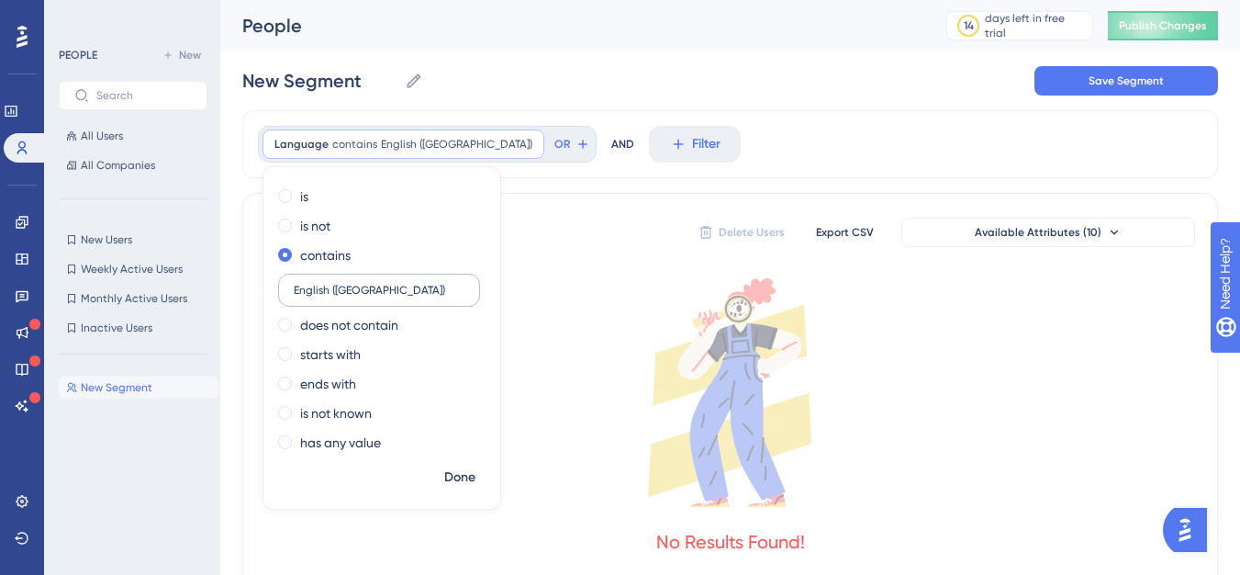
click at [328, 291] on input "English (United States)" at bounding box center [379, 290] width 171 height 13
type input "English"
click at [462, 478] on span "Done" at bounding box center [459, 477] width 31 height 22
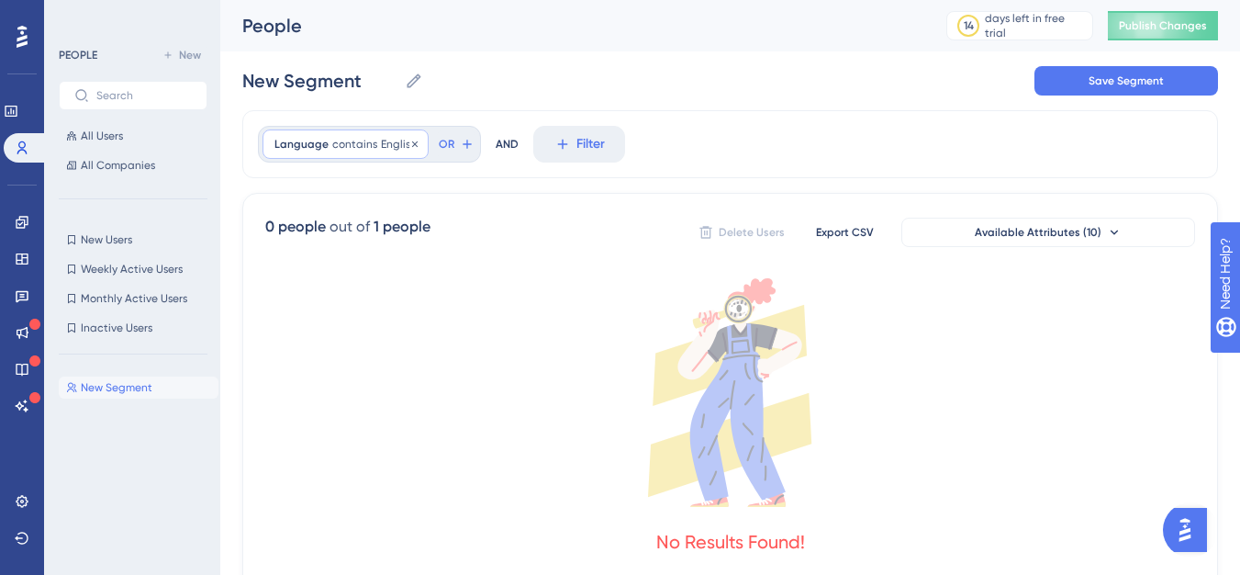
click at [356, 151] on span "contains" at bounding box center [354, 144] width 45 height 15
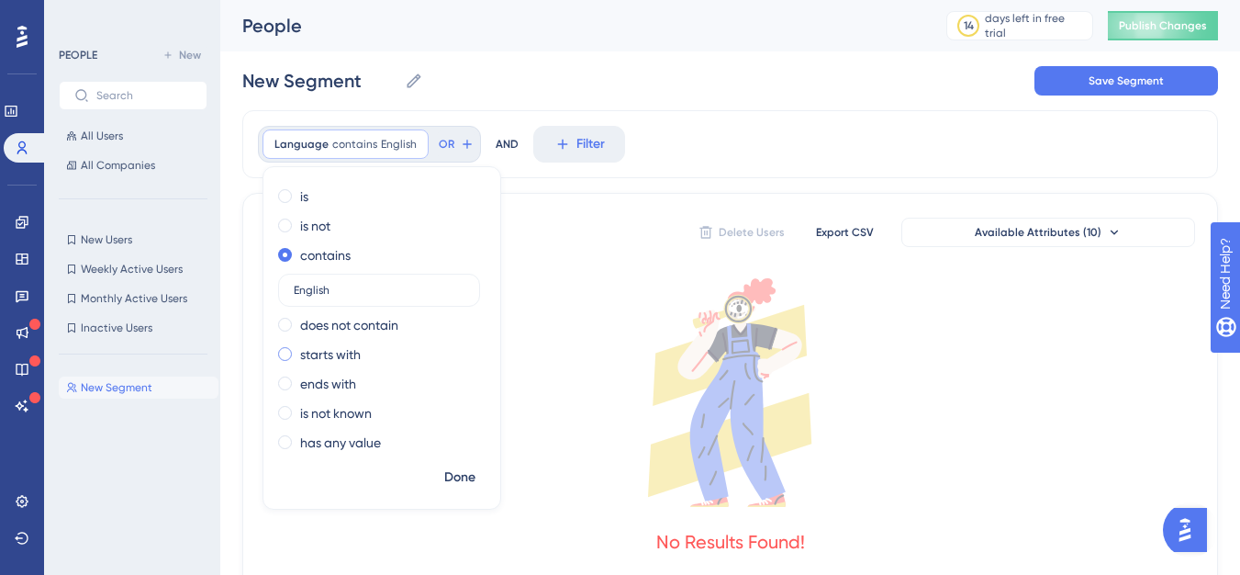
click at [346, 348] on label "starts with" at bounding box center [330, 354] width 61 height 22
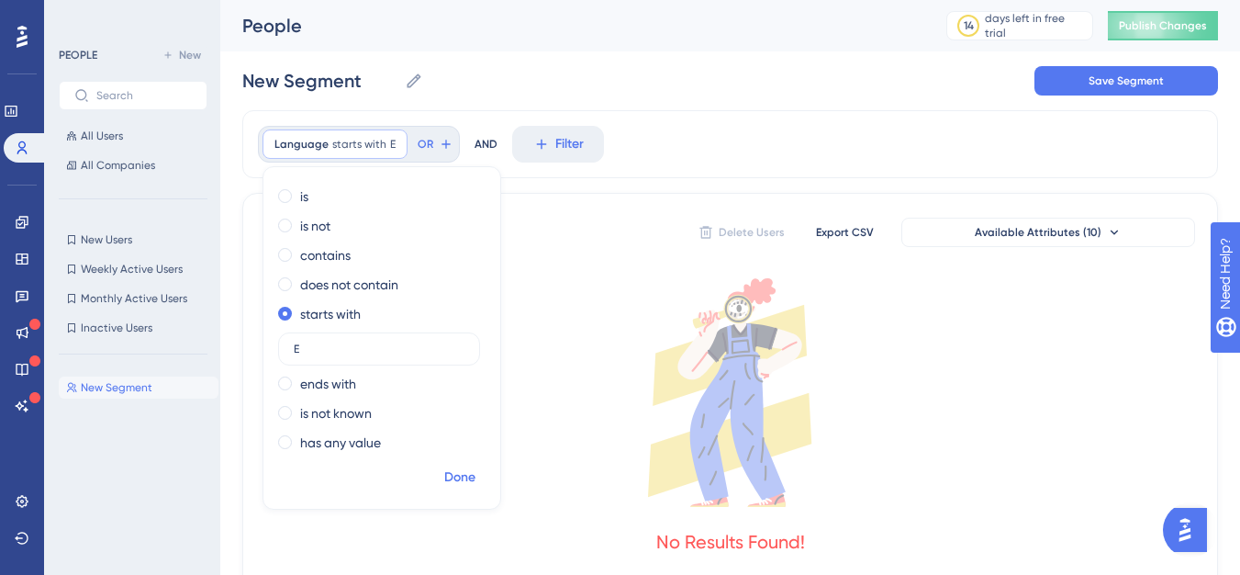
type input "E"
click at [469, 466] on span "Done" at bounding box center [459, 477] width 31 height 22
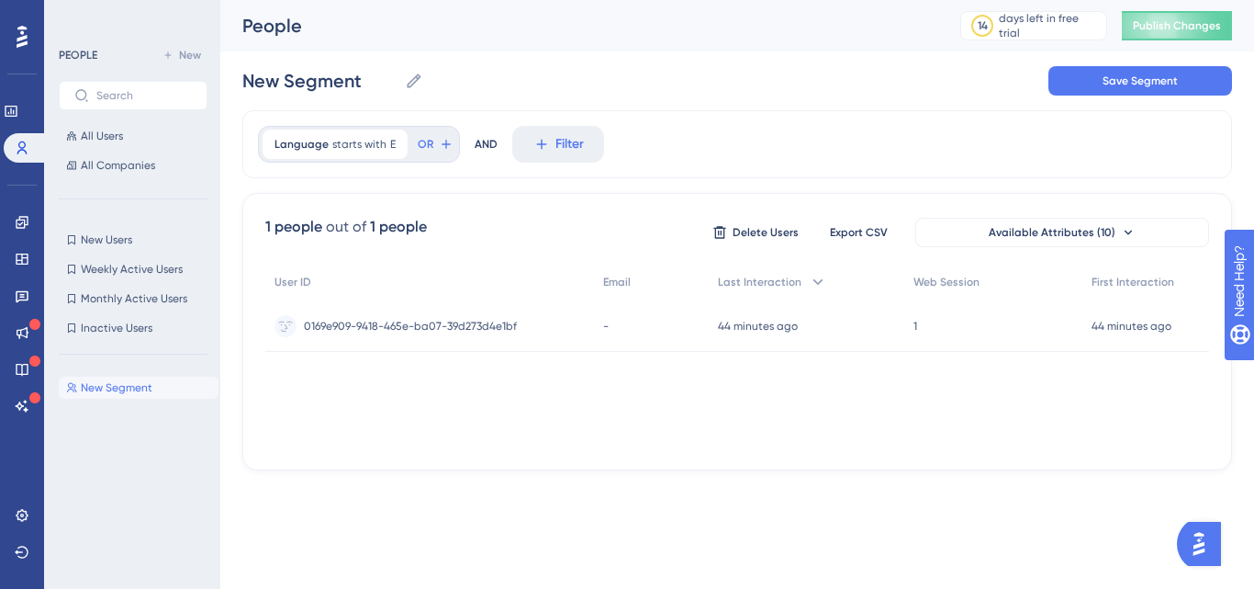
click at [467, 450] on div "1 people out of 1 people Delete Users Export CSV Available Attributes (10) User…" at bounding box center [737, 331] width 990 height 277
click at [360, 140] on span "starts with" at bounding box center [359, 144] width 54 height 15
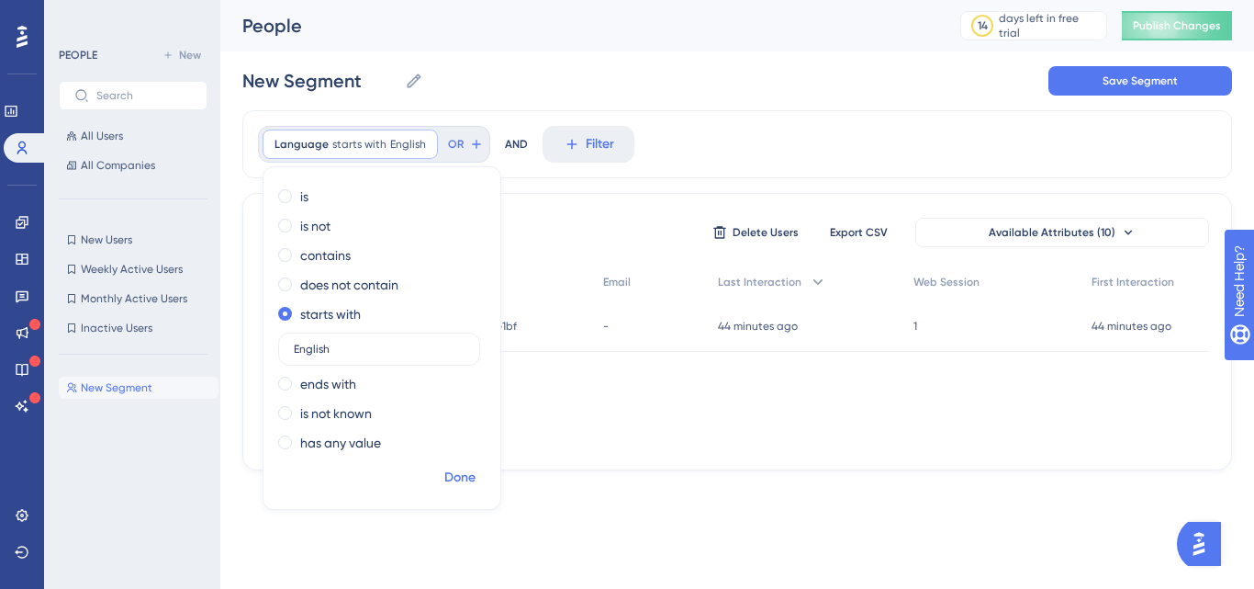
type input "English"
click at [461, 474] on span "Done" at bounding box center [459, 477] width 31 height 22
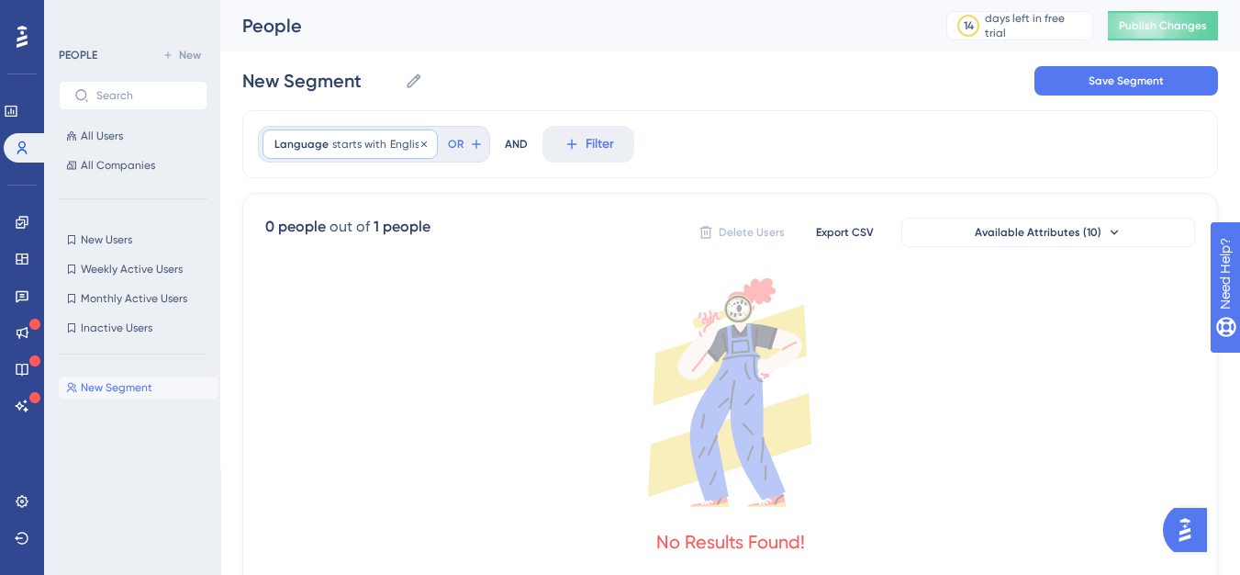
click at [365, 144] on span "starts with" at bounding box center [359, 144] width 54 height 15
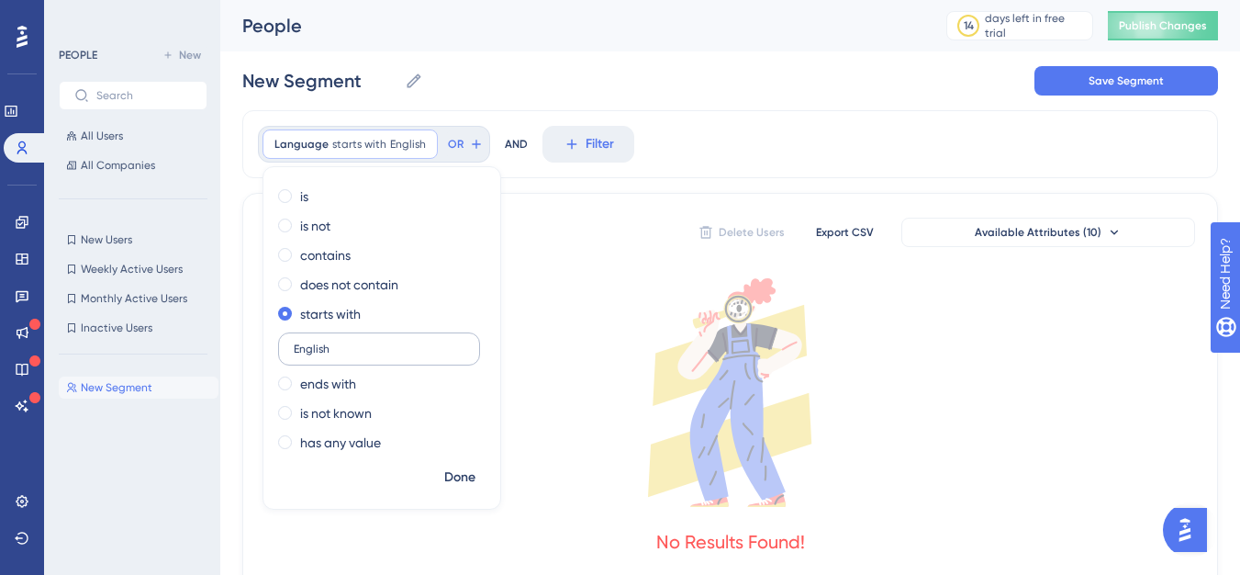
click at [310, 353] on input "English" at bounding box center [379, 348] width 171 height 13
type input "Eng"
click at [464, 475] on span "Done" at bounding box center [459, 477] width 31 height 22
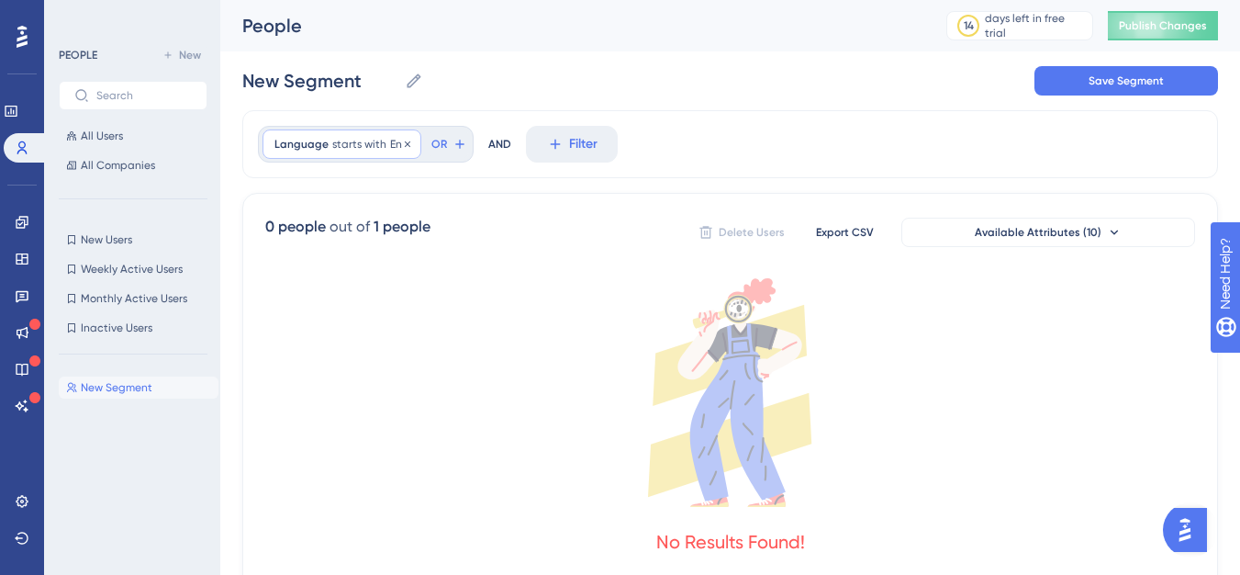
click at [321, 147] on span "Language" at bounding box center [302, 144] width 54 height 15
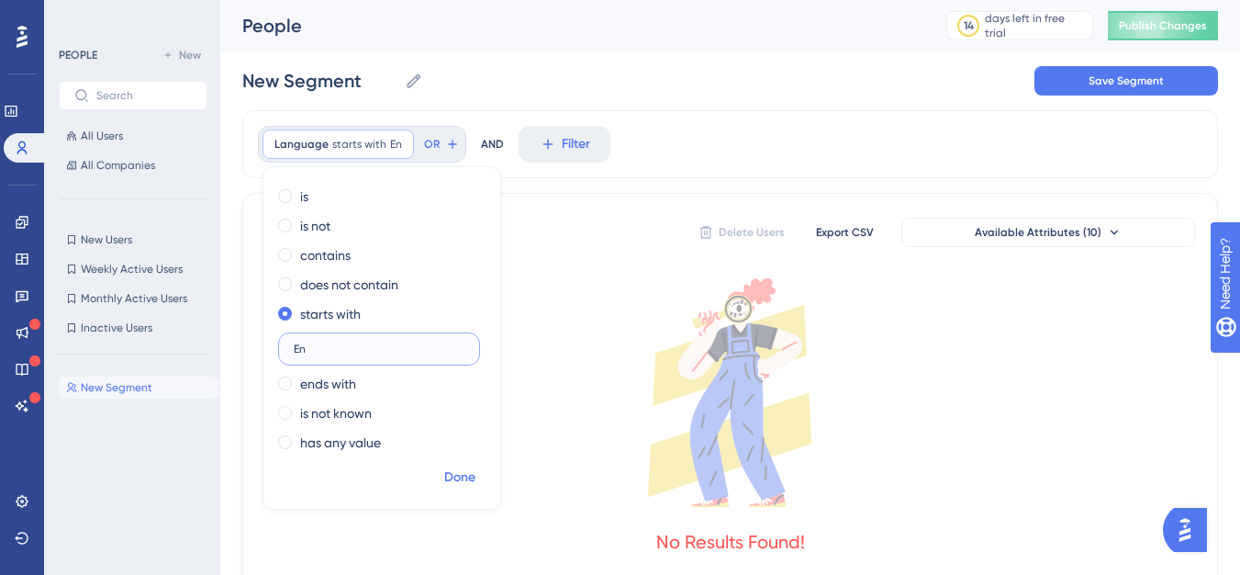
type input "En"
click at [462, 469] on span "Done" at bounding box center [459, 477] width 31 height 22
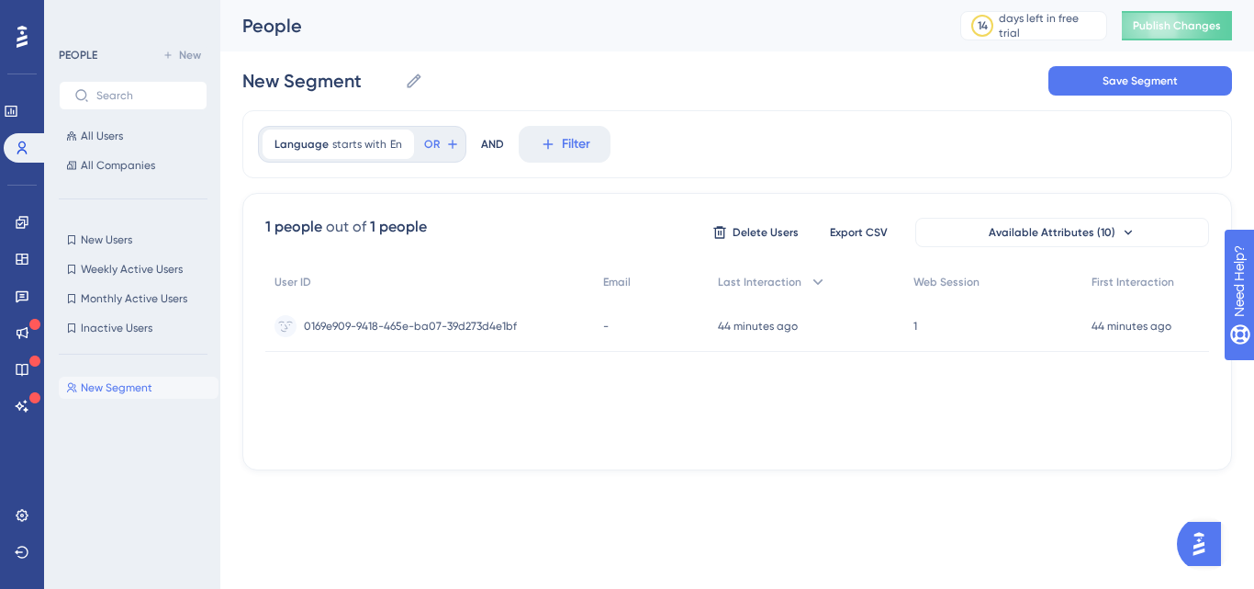
click at [426, 414] on div "User ID Email Last Interaction Web Session First Interaction 0169e909-9418-465e…" at bounding box center [737, 356] width 944 height 184
click at [639, 232] on div "1 people out of 1 people Delete Users Export CSV Available Attributes (10)" at bounding box center [737, 232] width 944 height 33
click at [1094, 88] on button "Save Segment" at bounding box center [1141, 80] width 184 height 29
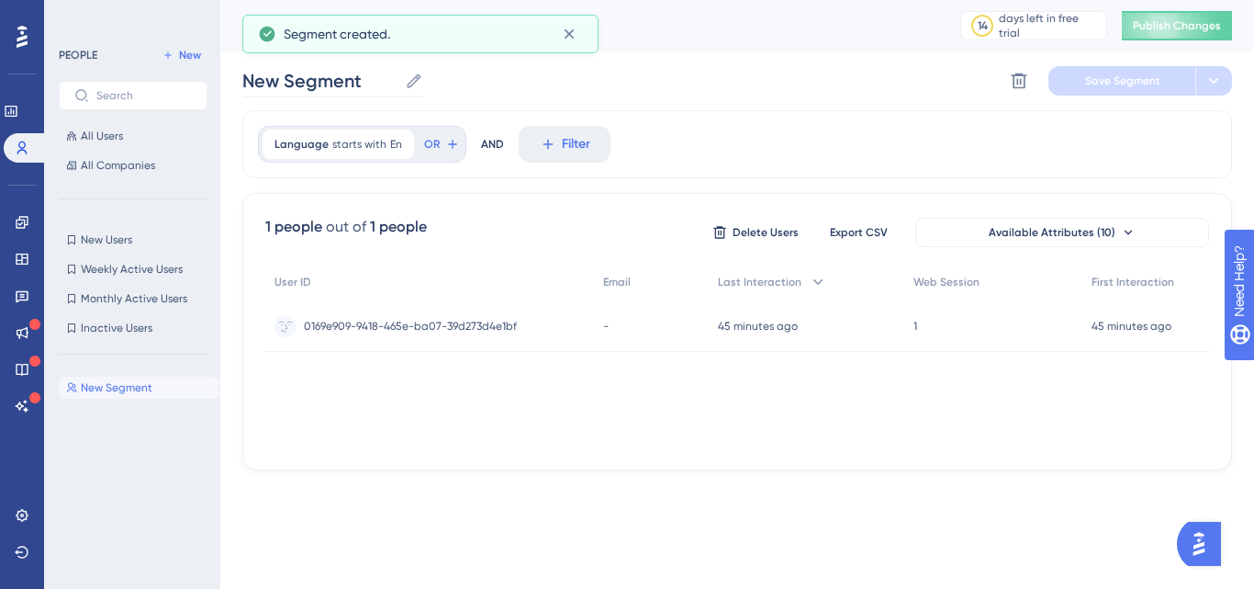
click at [417, 84] on icon at bounding box center [414, 81] width 18 height 18
click at [398, 84] on input "New Segment" at bounding box center [319, 81] width 155 height 26
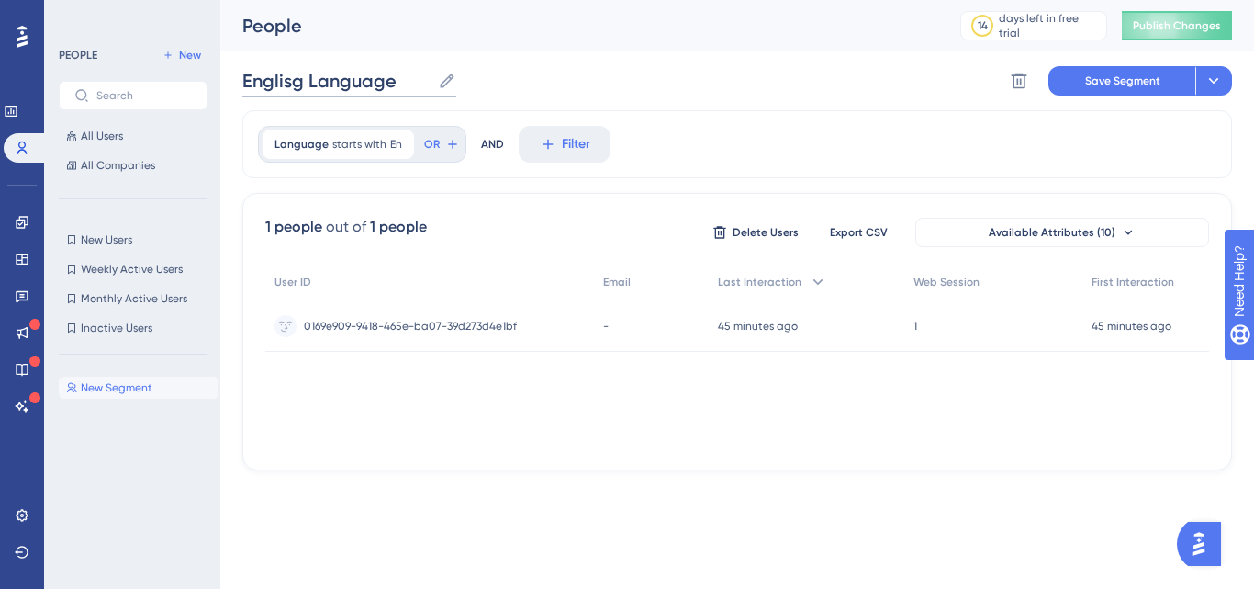
click at [286, 79] on input "Englisg Language" at bounding box center [336, 81] width 188 height 26
click at [282, 79] on input "Englisg Language" at bounding box center [336, 81] width 188 height 26
type input "English Language"
click at [1212, 85] on icon at bounding box center [1214, 81] width 18 height 18
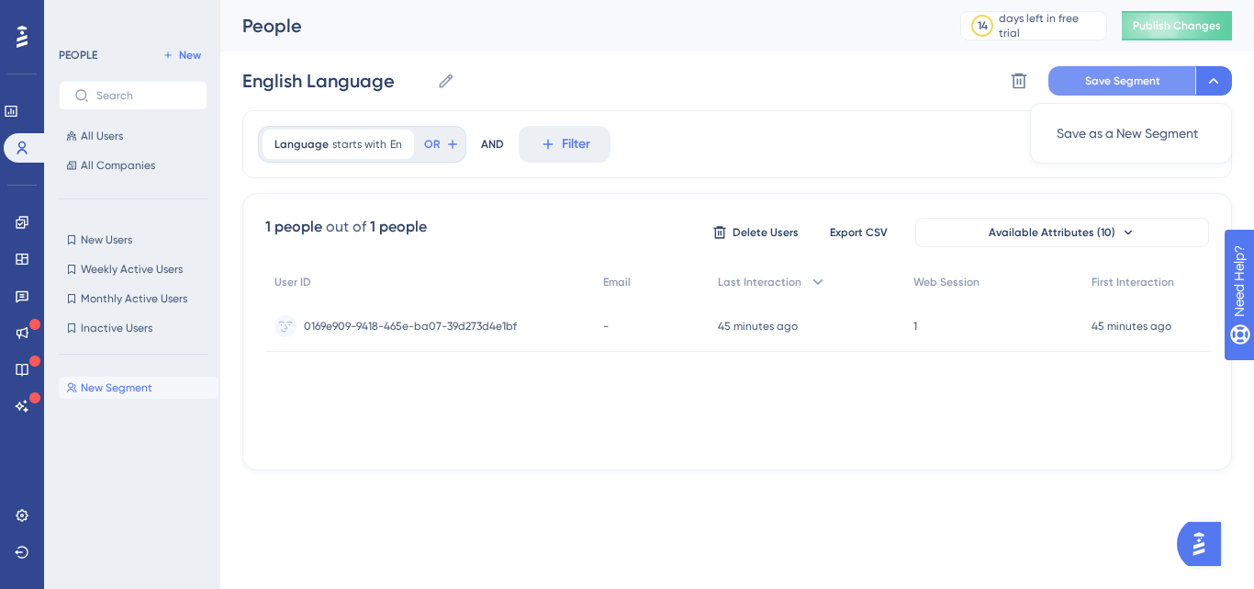
click at [1104, 83] on span "Save Segment" at bounding box center [1122, 80] width 75 height 15
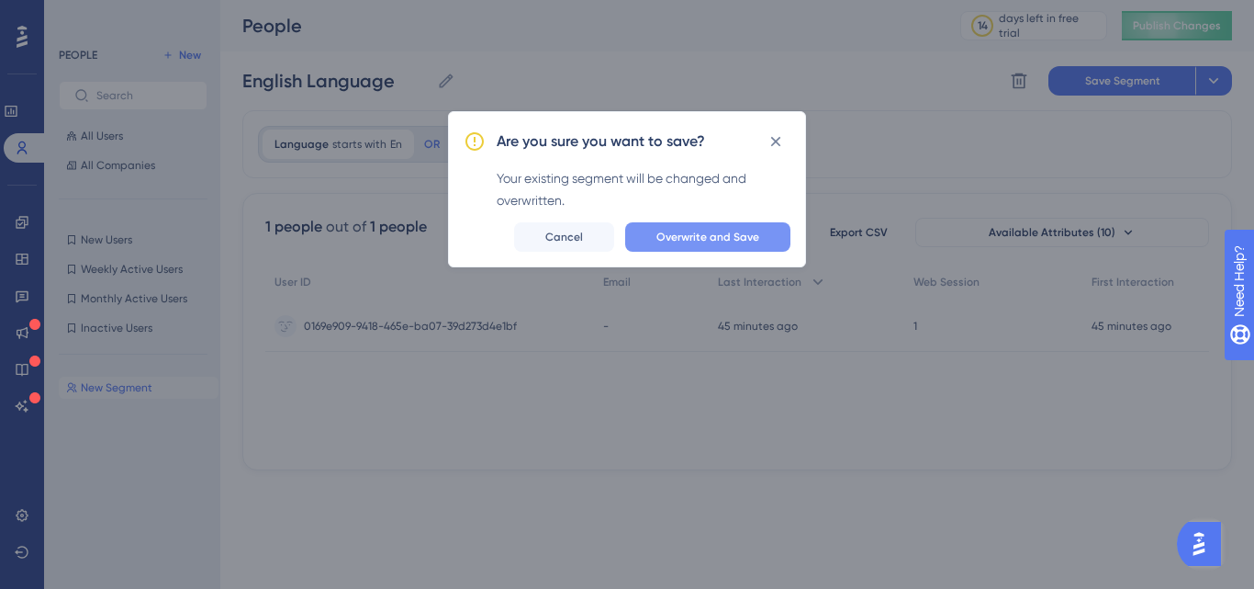
click at [723, 230] on span "Overwrite and Save" at bounding box center [707, 237] width 103 height 15
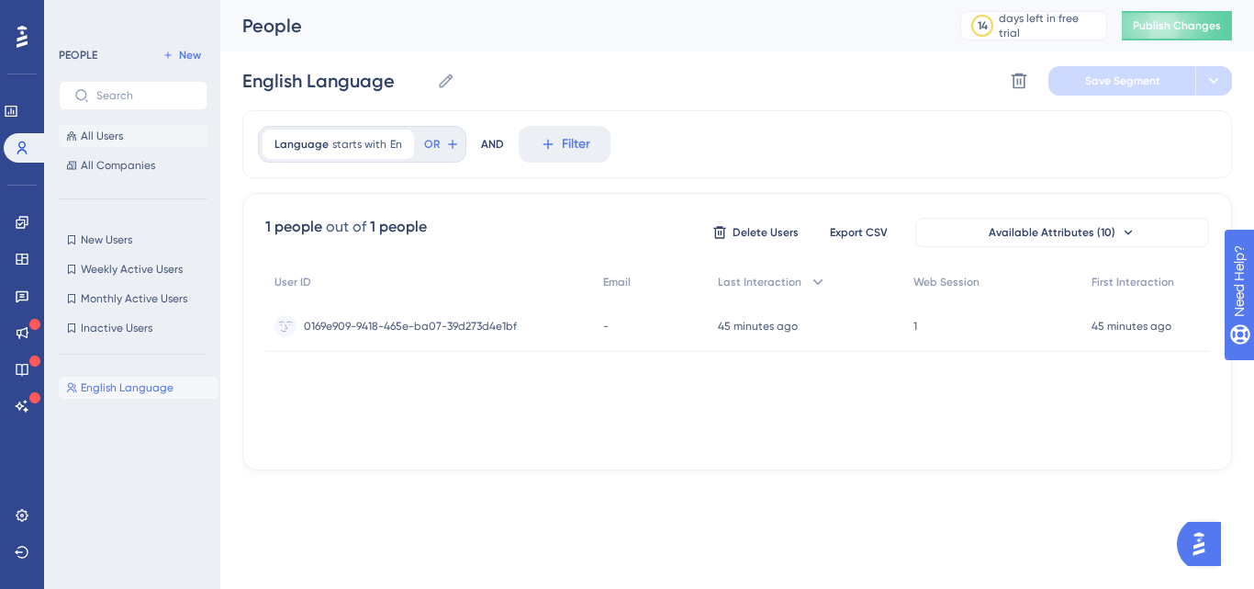
click at [105, 134] on span "All Users" at bounding box center [102, 136] width 42 height 15
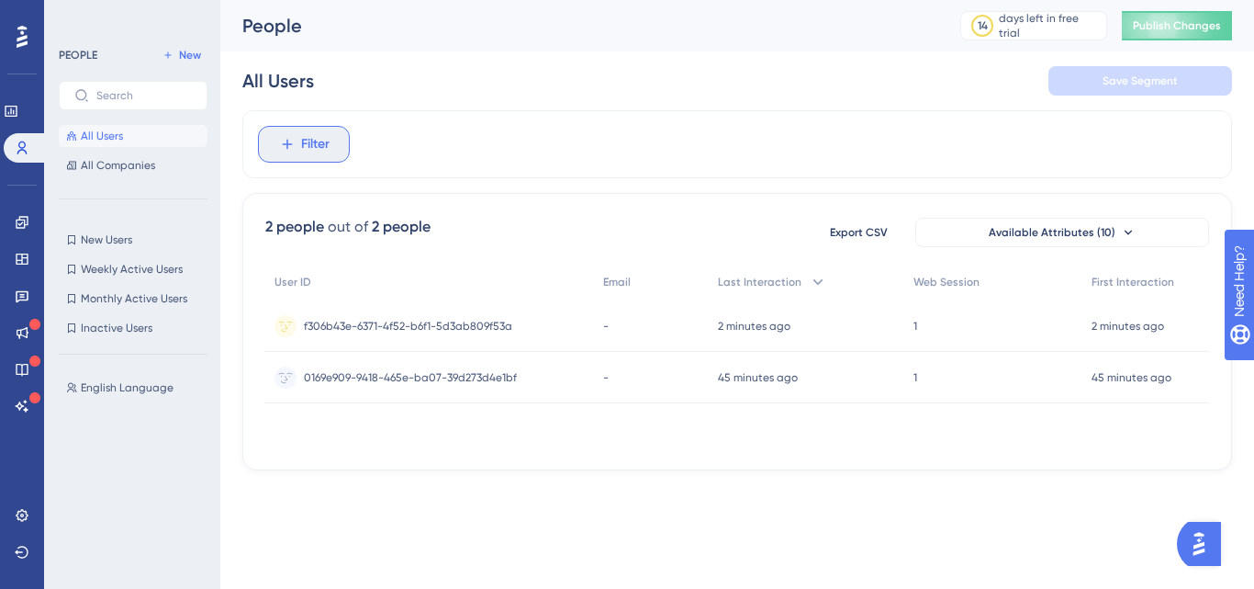
click at [287, 141] on icon at bounding box center [287, 144] width 17 height 17
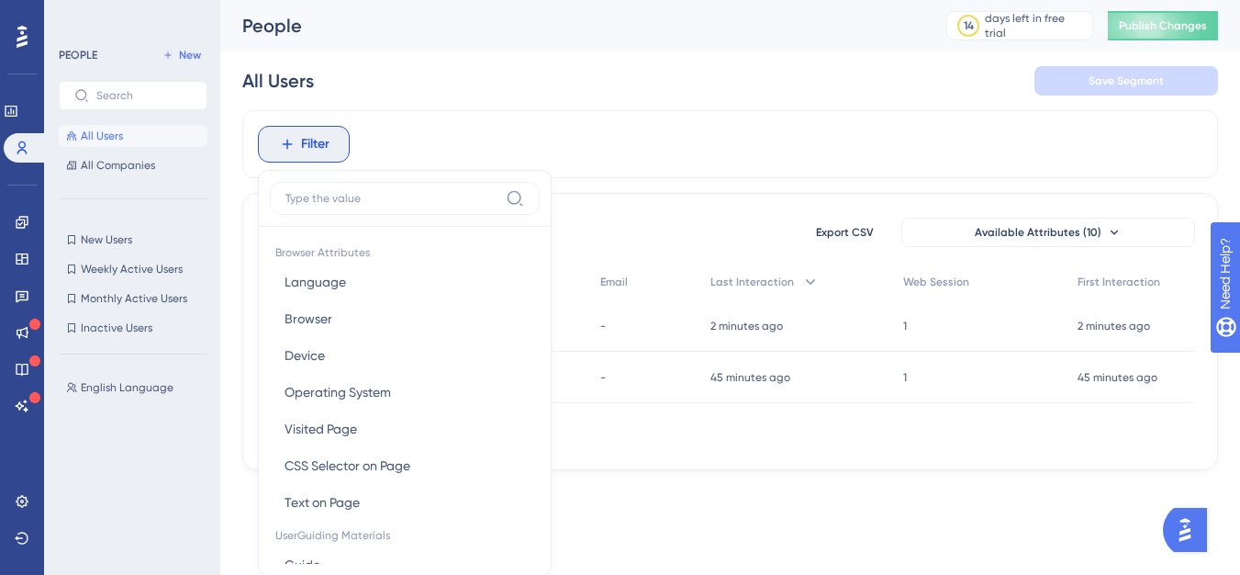
scroll to position [85, 0]
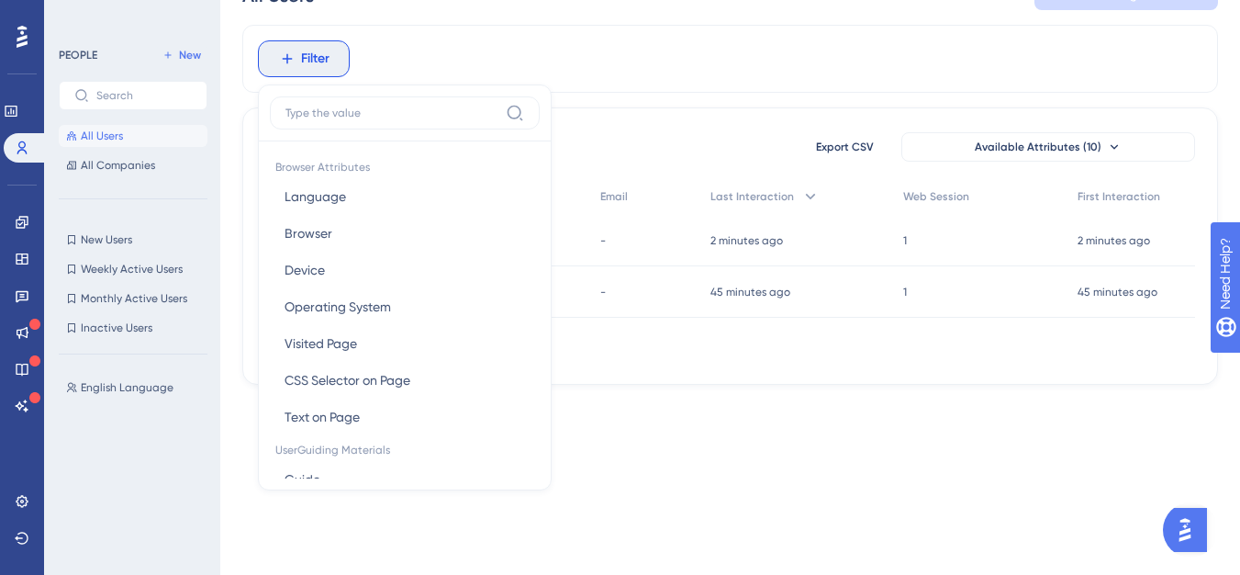
click at [714, 152] on div "2 people out of 2 people Export CSV Available Attributes (10)" at bounding box center [730, 146] width 930 height 33
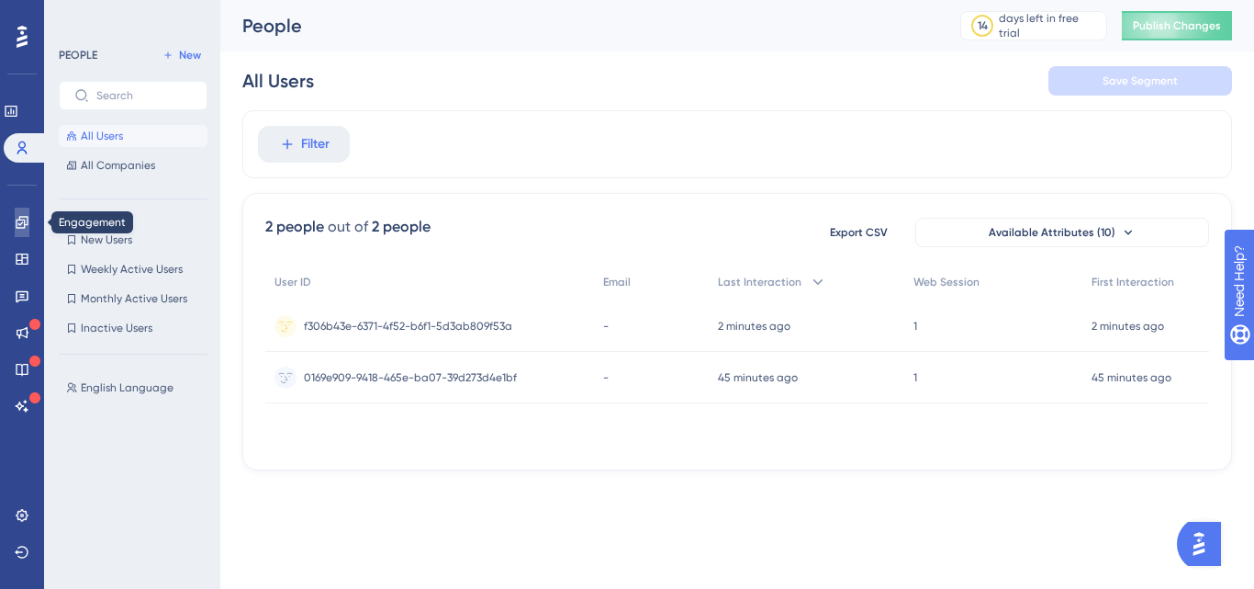
click at [25, 228] on icon at bounding box center [22, 222] width 12 height 12
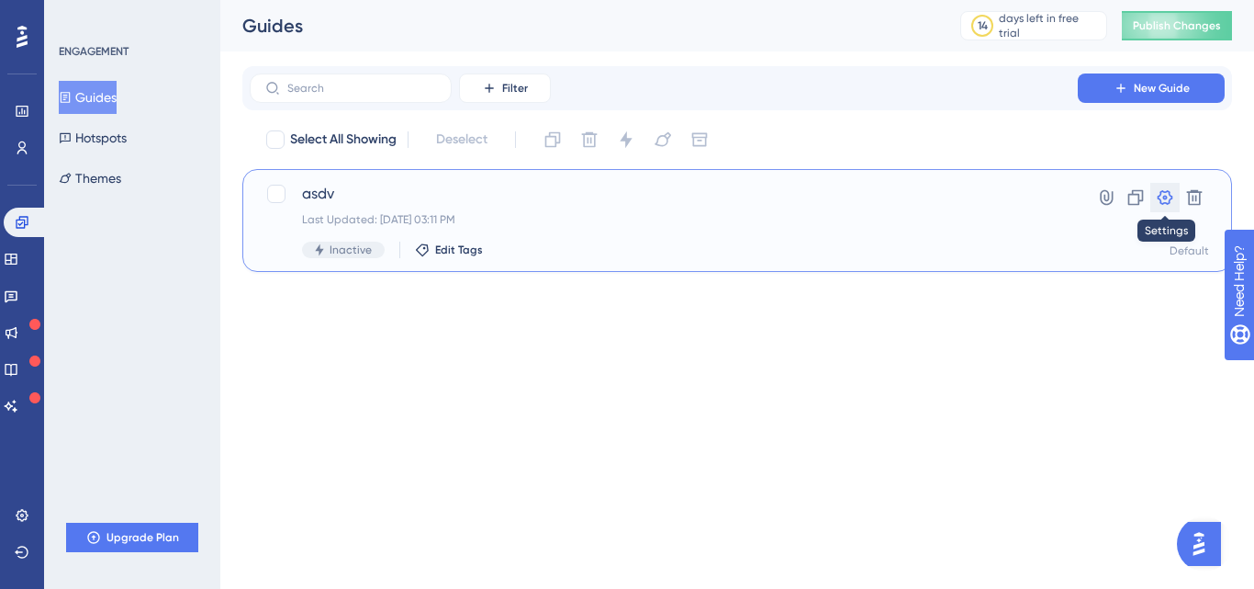
click at [1159, 198] on icon at bounding box center [1166, 197] width 16 height 15
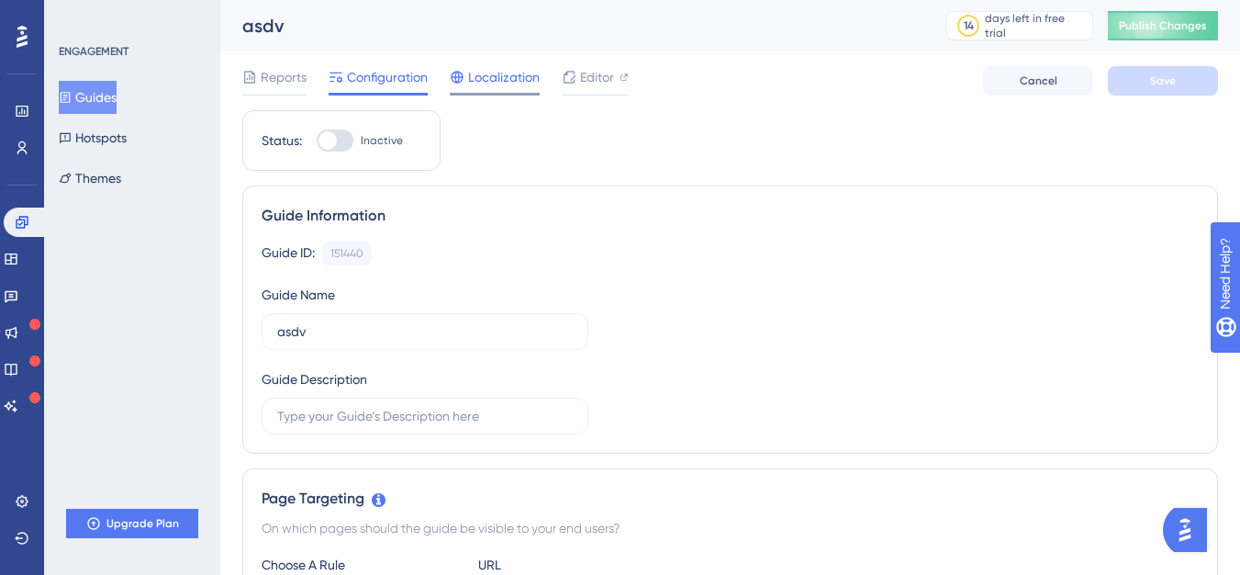
click at [484, 82] on span "Localization" at bounding box center [504, 77] width 72 height 22
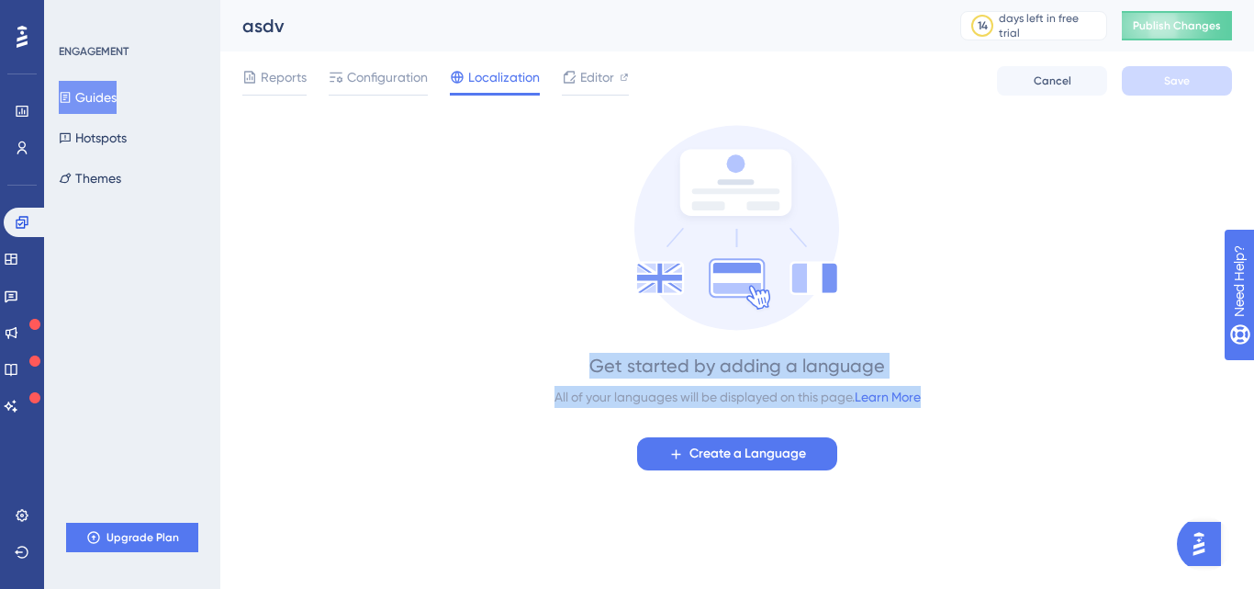
drag, startPoint x: 595, startPoint y: 362, endPoint x: 925, endPoint y: 364, distance: 329.6
click at [925, 364] on div "Get started by adding a language All of your languages will be displayed on thi…" at bounding box center [737, 297] width 990 height 345
click at [929, 363] on div "Get started by adding a language All of your languages will be displayed on thi…" at bounding box center [737, 297] width 990 height 345
drag, startPoint x: 598, startPoint y: 361, endPoint x: 914, endPoint y: 364, distance: 316.8
click at [914, 364] on div "Get started by adding a language All of your languages will be displayed on thi…" at bounding box center [738, 297] width 366 height 345
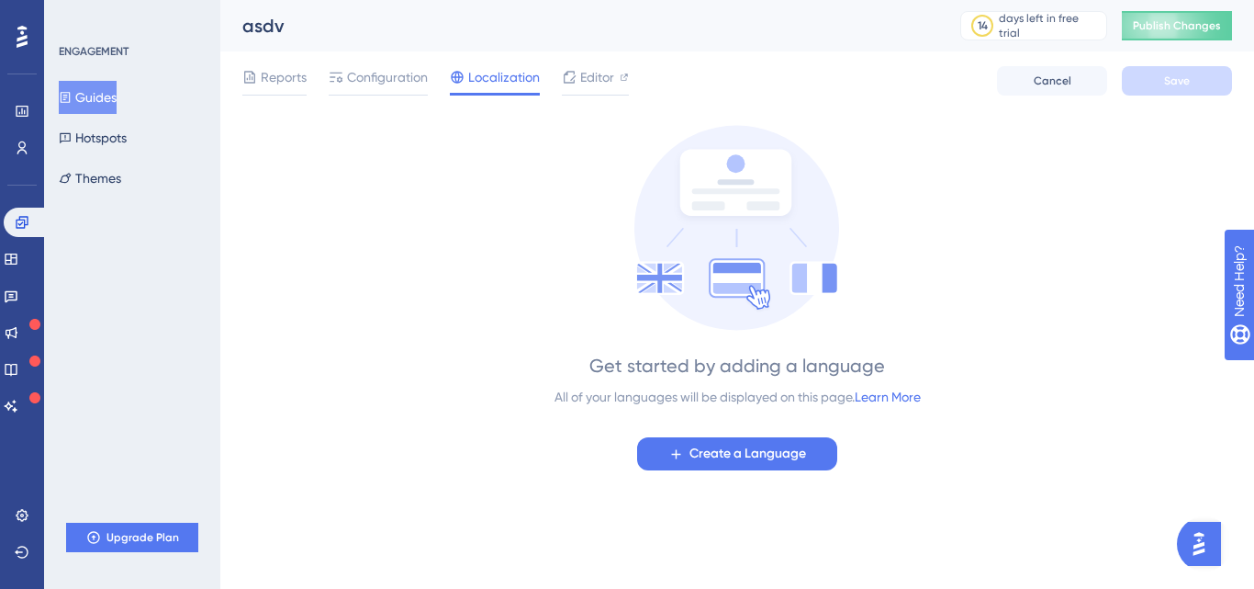
click at [947, 363] on div "Get started by adding a language All of your languages will be displayed on thi…" at bounding box center [737, 297] width 990 height 345
drag, startPoint x: 558, startPoint y: 394, endPoint x: 832, endPoint y: 394, distance: 273.6
click at [832, 394] on div "All of your languages will be displayed on this page. Learn More" at bounding box center [738, 397] width 366 height 22
click at [365, 84] on span "Configuration" at bounding box center [387, 77] width 81 height 22
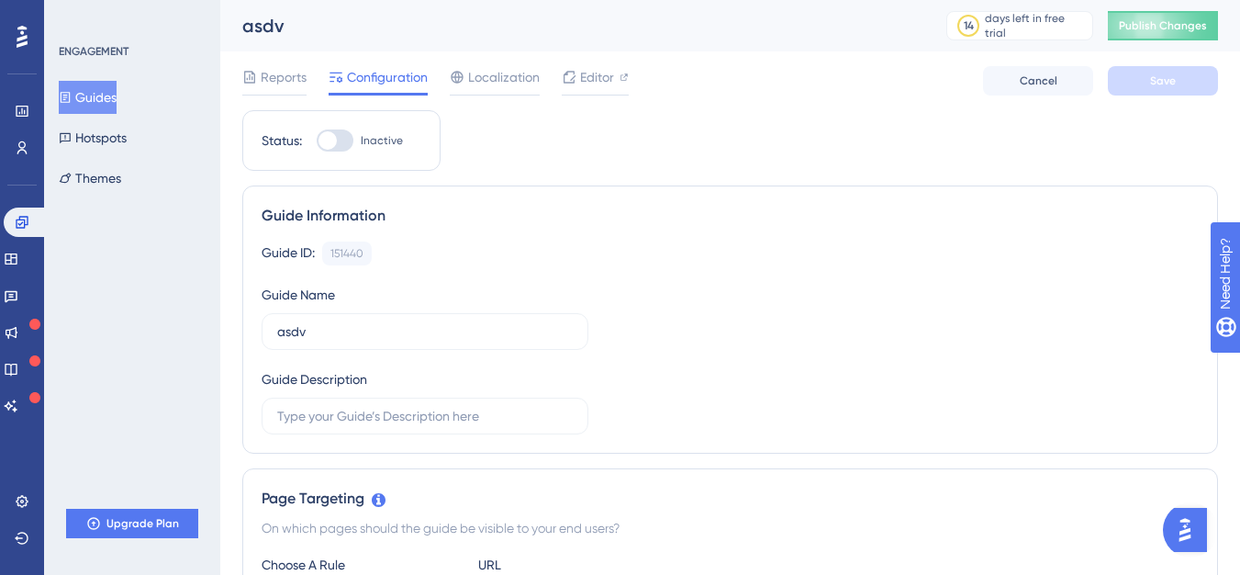
click at [480, 216] on div "Guide Information" at bounding box center [730, 216] width 937 height 22
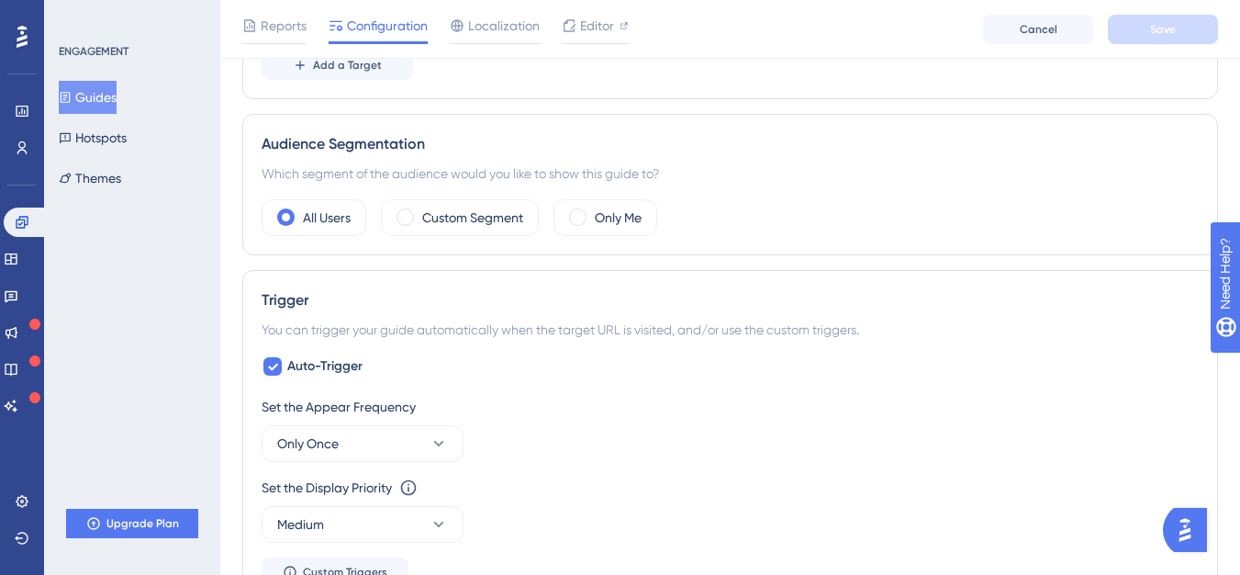
scroll to position [602, 14]
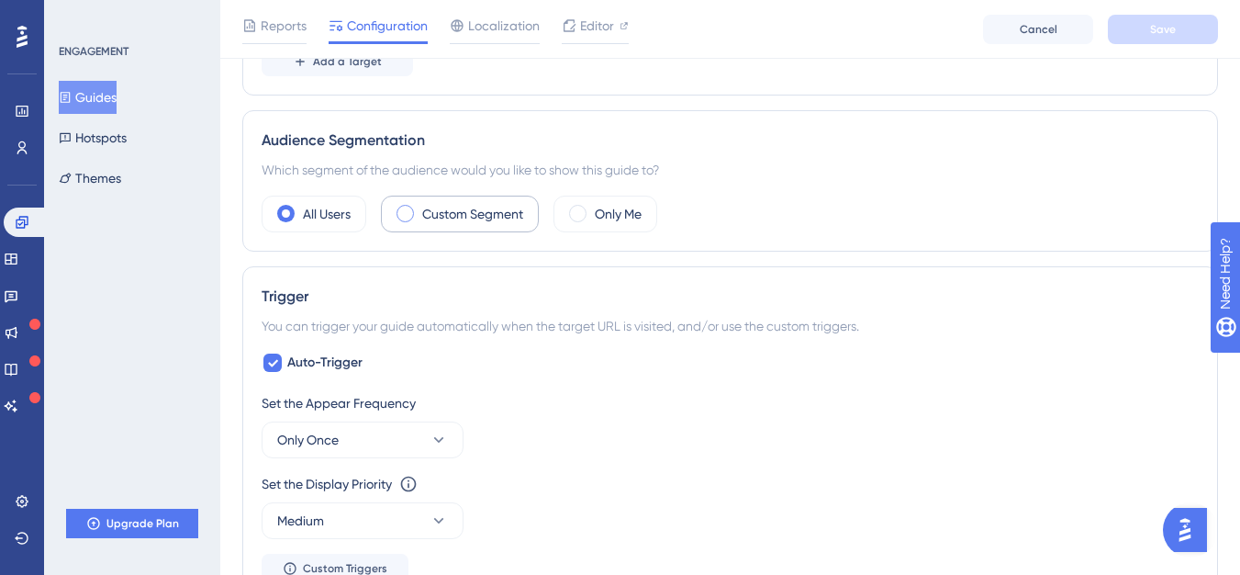
click at [455, 226] on div "Custom Segment" at bounding box center [460, 214] width 158 height 37
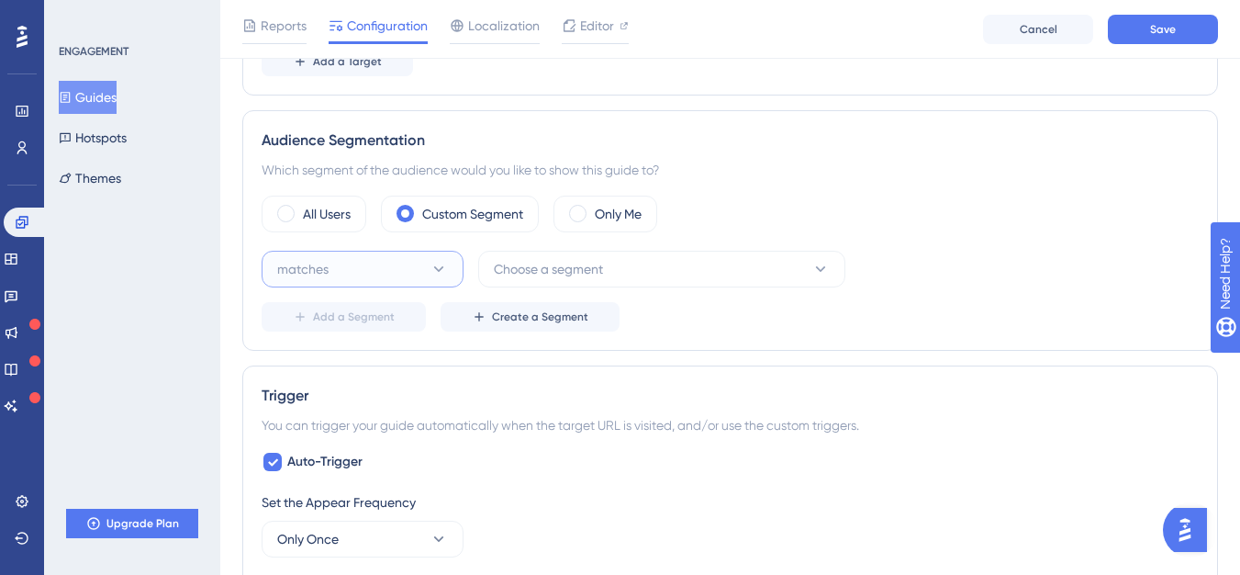
click at [408, 276] on button "matches" at bounding box center [363, 269] width 202 height 37
click at [577, 261] on span "Choose a segment" at bounding box center [548, 269] width 109 height 22
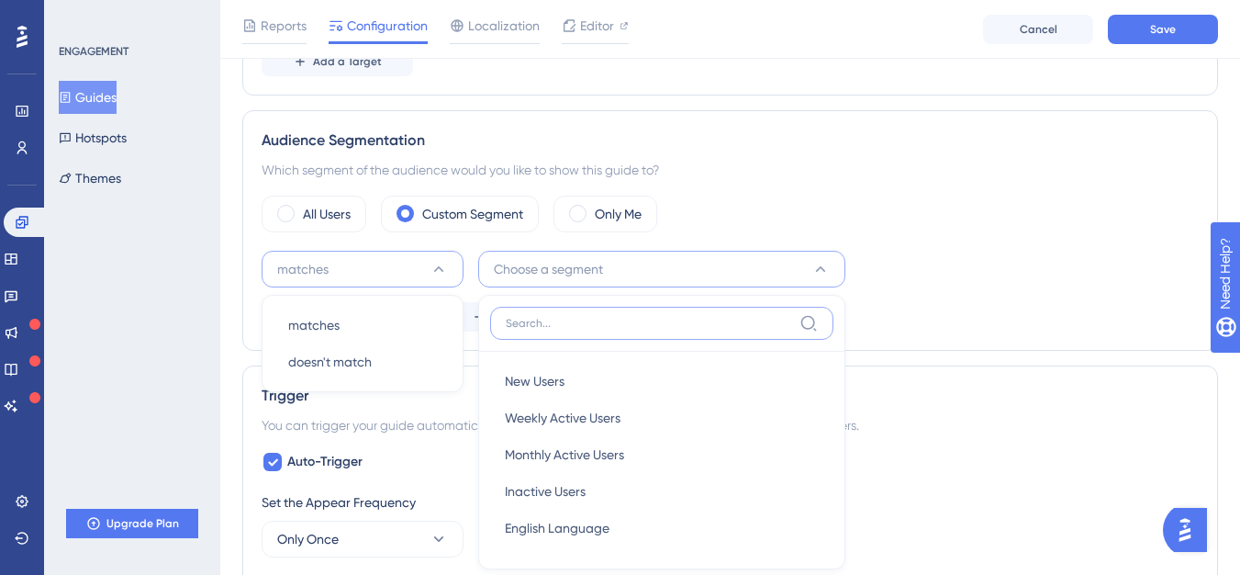
scroll to position [747, 14]
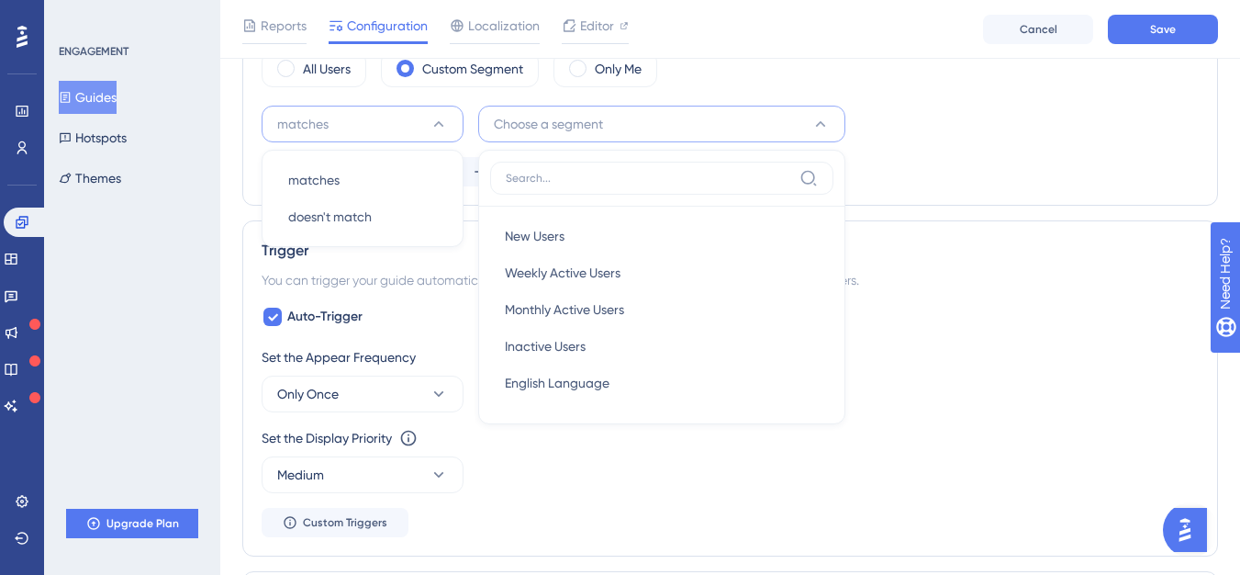
click at [926, 190] on div "Audience Segmentation Which segment of the audience would you like to show this…" at bounding box center [730, 85] width 976 height 241
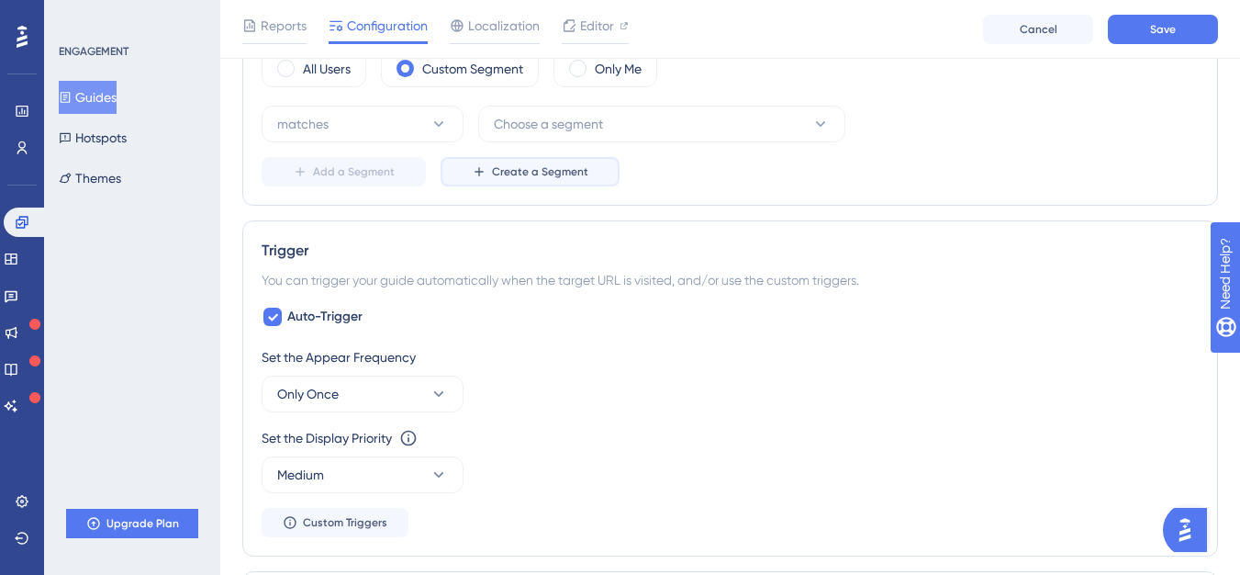
click at [472, 175] on icon at bounding box center [479, 171] width 15 height 15
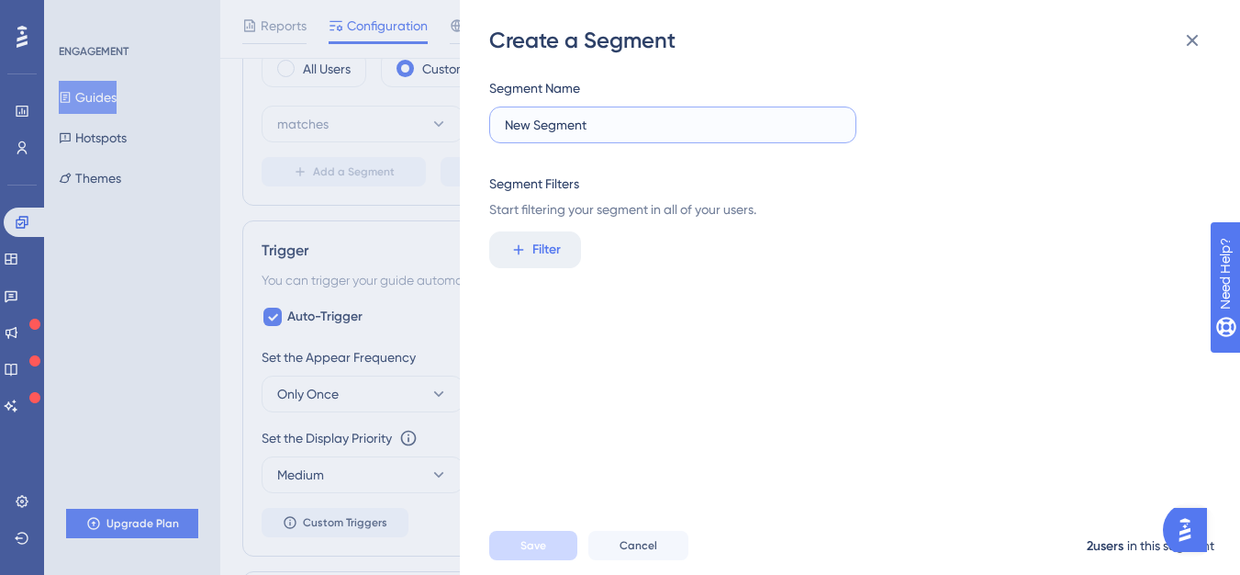
click at [575, 134] on input "New Segment" at bounding box center [673, 125] width 336 height 20
click at [529, 243] on button "Filter" at bounding box center [535, 249] width 92 height 37
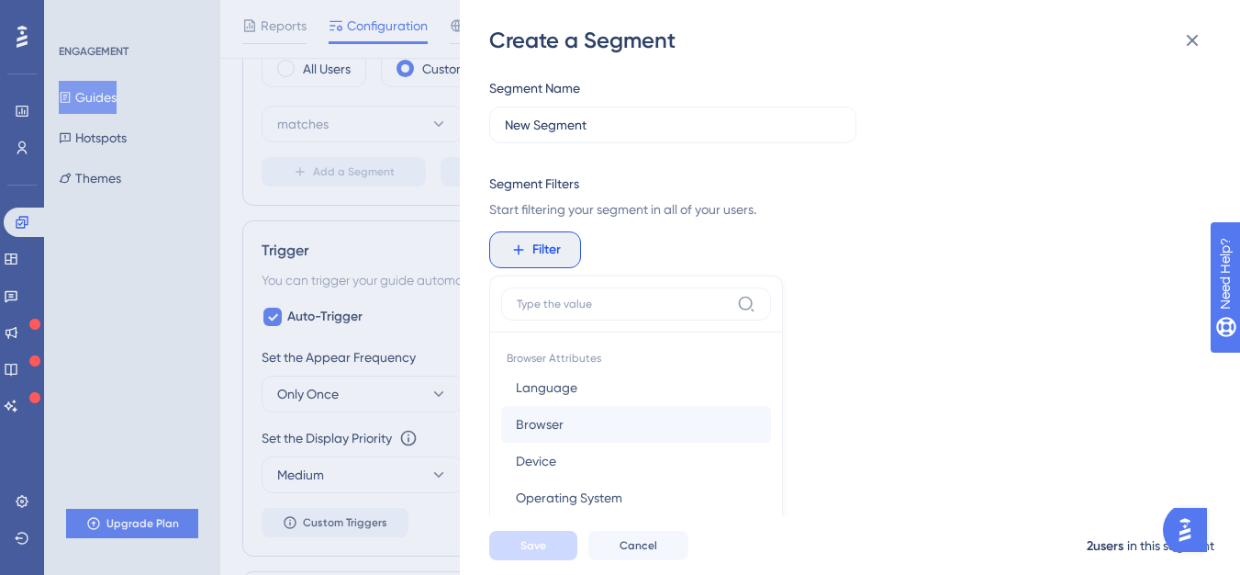
scroll to position [168, 0]
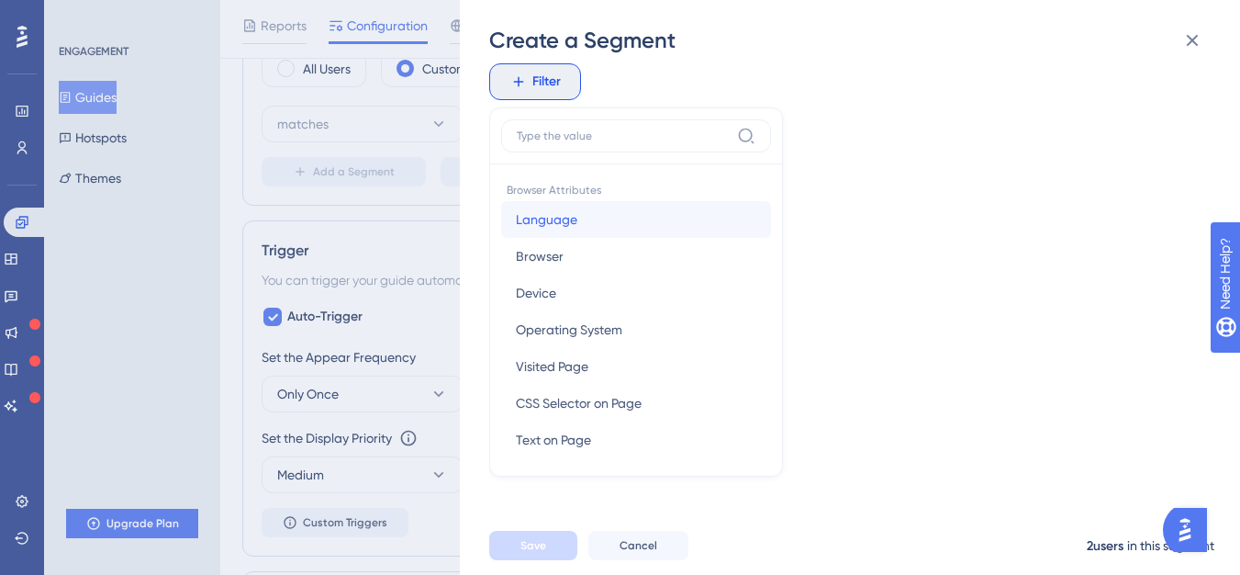
click at [637, 235] on button "Language Language" at bounding box center [636, 219] width 270 height 37
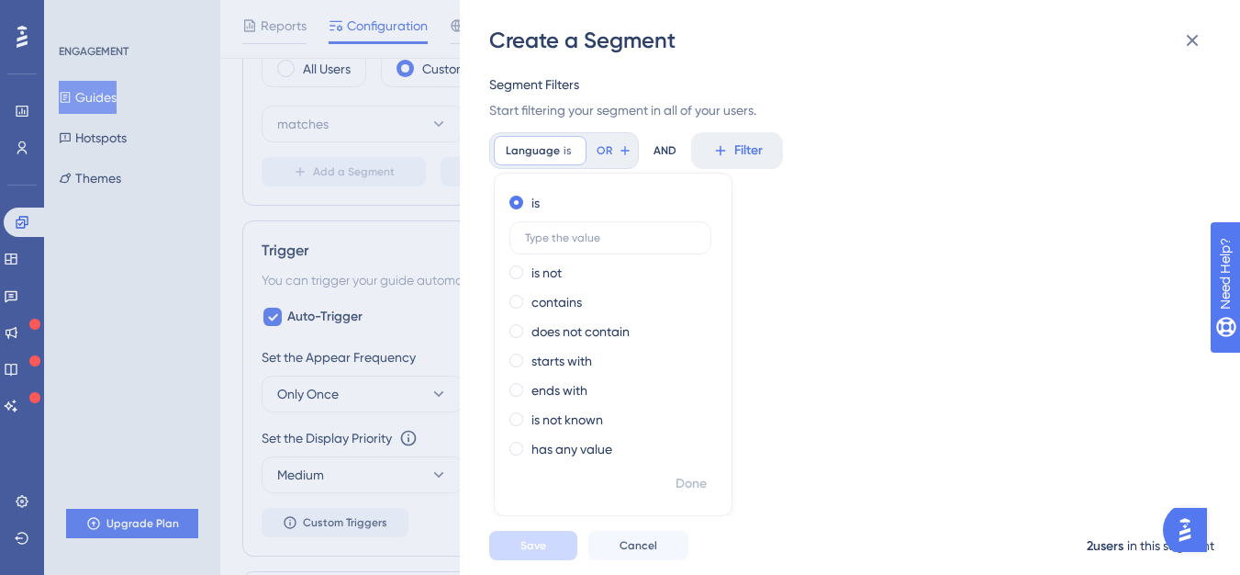
scroll to position [85, 0]
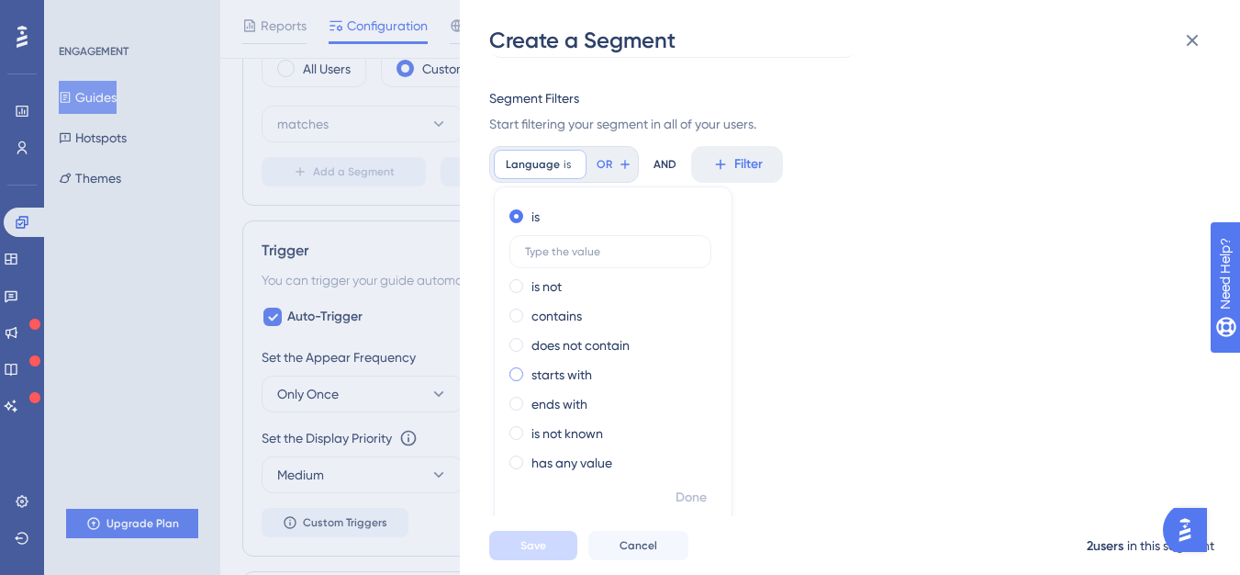
click at [536, 375] on label "starts with" at bounding box center [562, 375] width 61 height 22
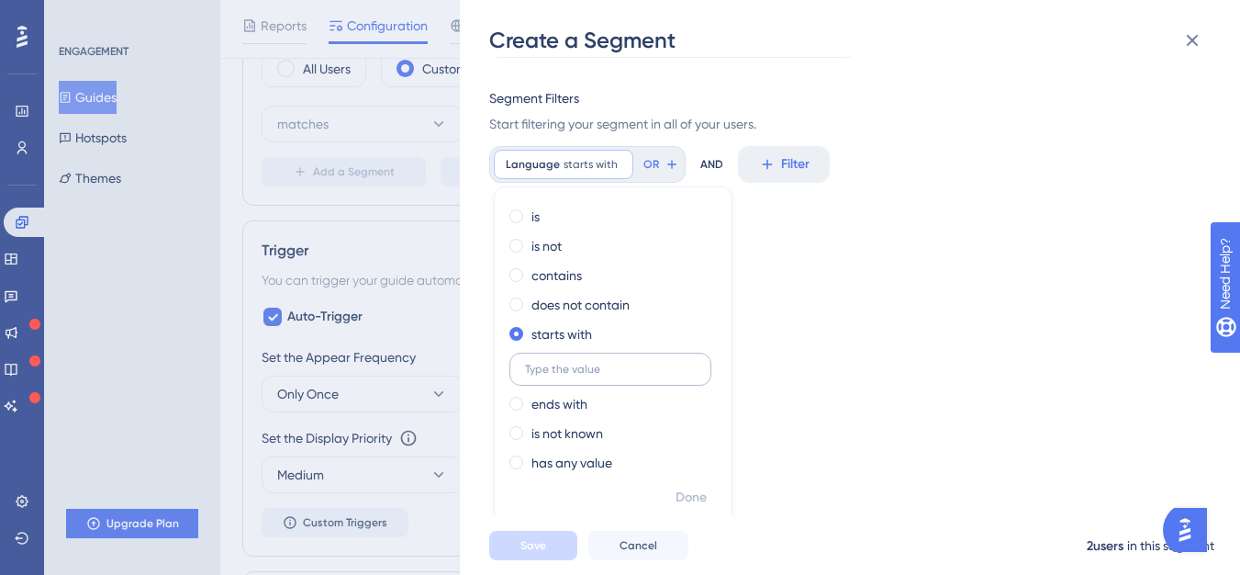
click at [566, 370] on input "text" at bounding box center [610, 369] width 171 height 13
type input "E"
click at [689, 496] on span "Done" at bounding box center [691, 498] width 31 height 22
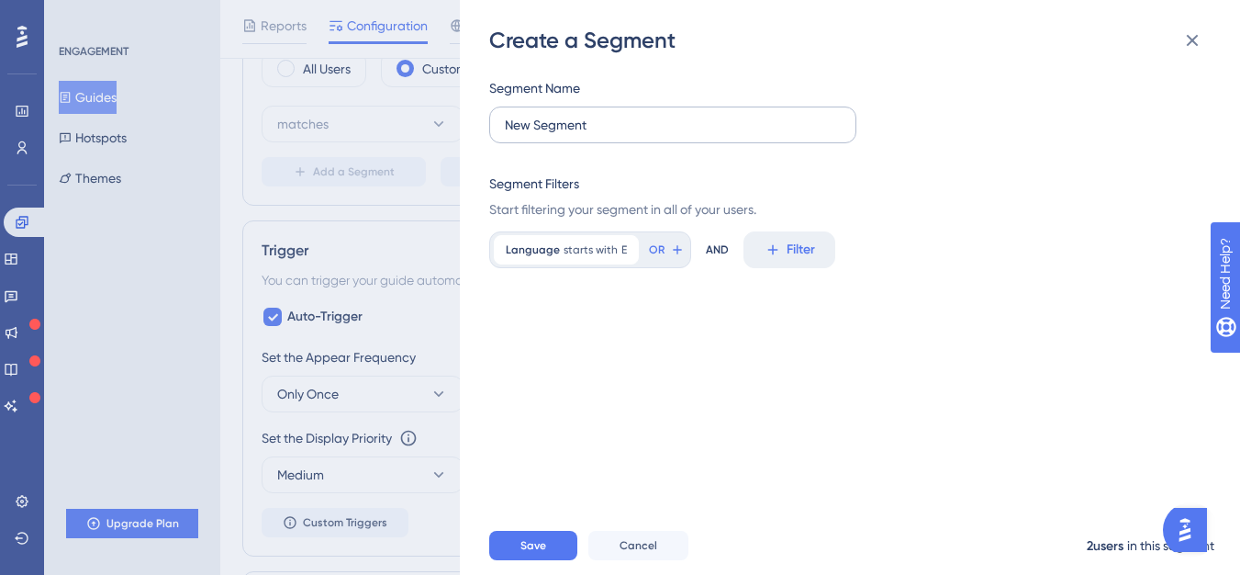
click at [594, 113] on label "New Segment" at bounding box center [672, 125] width 367 height 37
click at [594, 115] on input "New Segment" at bounding box center [673, 125] width 336 height 20
type input "Engg Users 2"
click at [607, 371] on div "Segment Name Engg Users 2 Segment Filters Start filtering your segment in all o…" at bounding box center [859, 285] width 740 height 461
drag, startPoint x: 521, startPoint y: 566, endPoint x: 591, endPoint y: 498, distance: 98.7
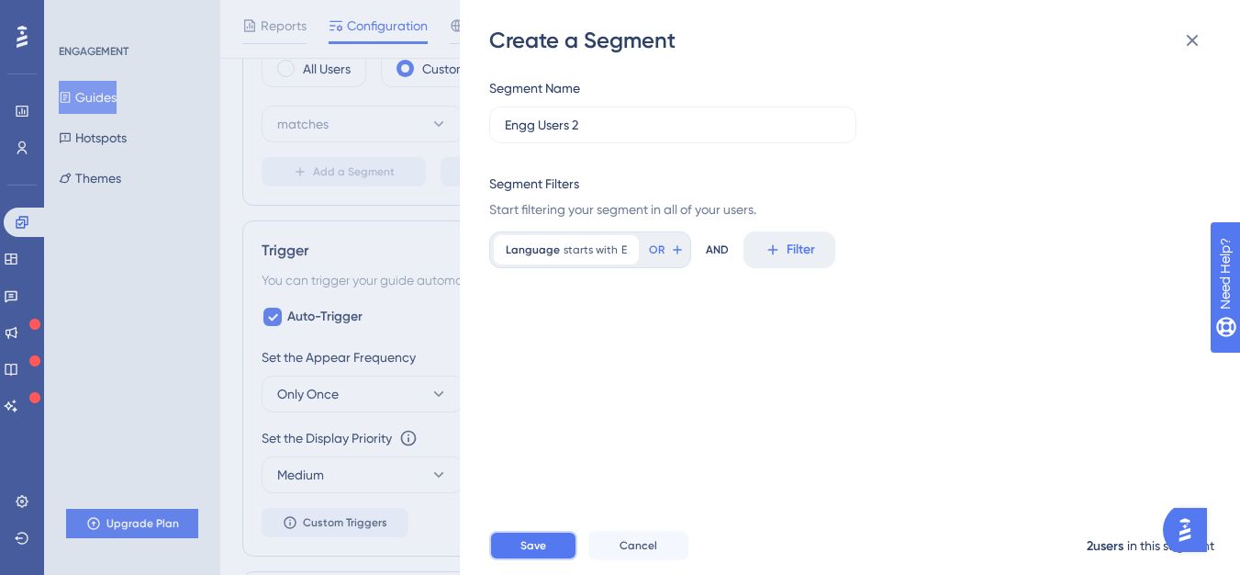
click at [521, 560] on button "Save" at bounding box center [533, 545] width 88 height 29
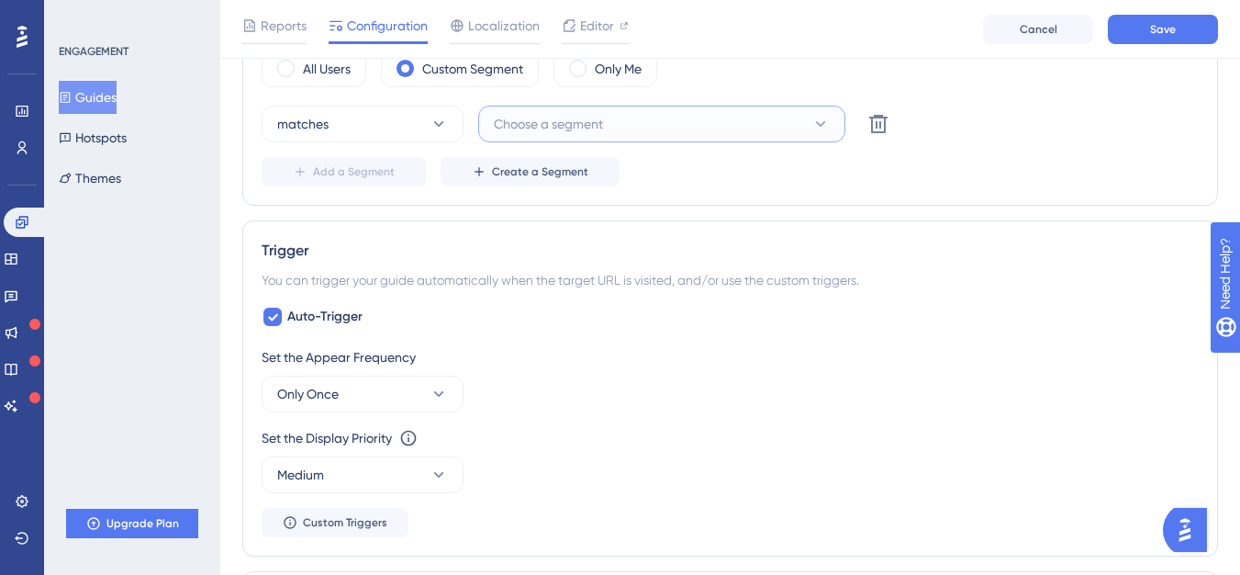
click at [520, 126] on span "Choose a segment" at bounding box center [548, 124] width 109 height 22
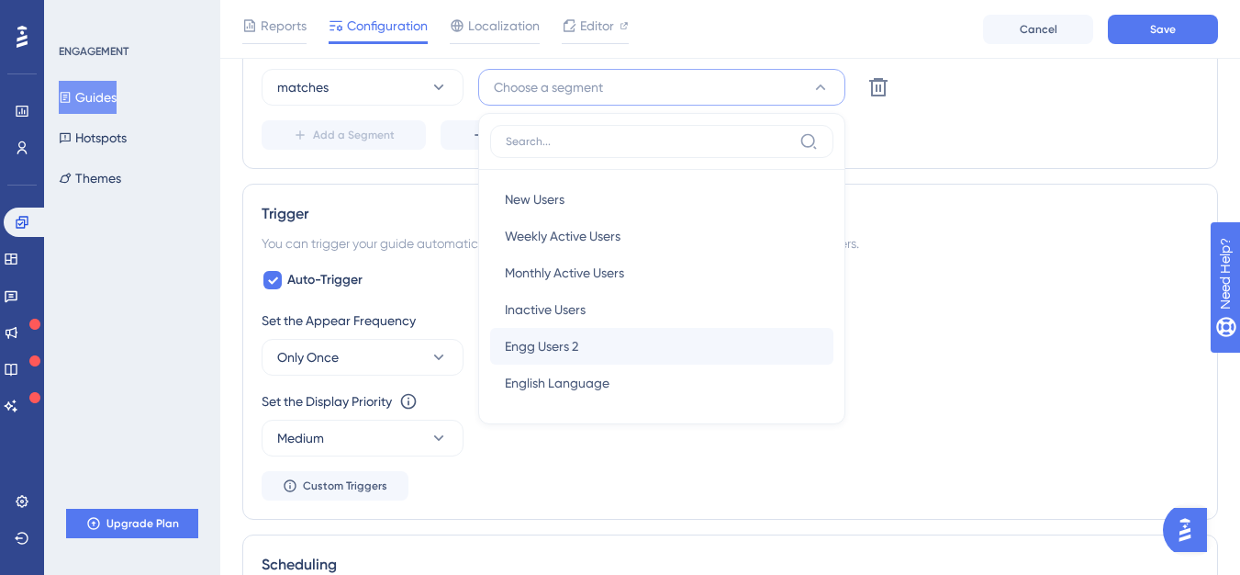
scroll to position [785, 14]
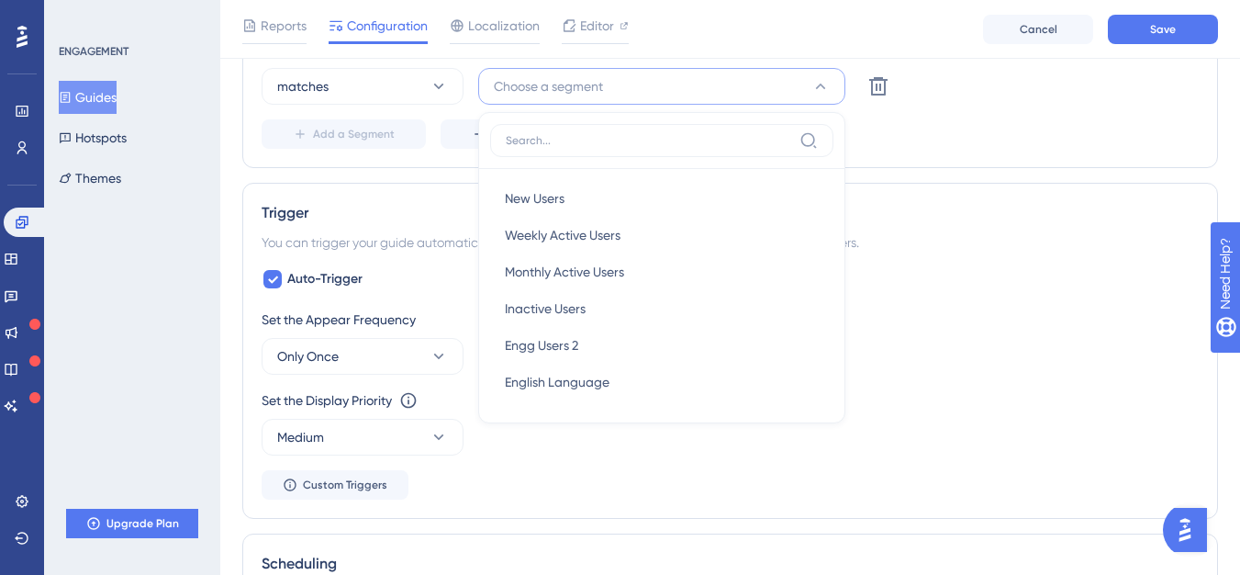
click at [332, 183] on div "Trigger You can trigger your guide automatically when the target URL is visited…" at bounding box center [730, 351] width 976 height 336
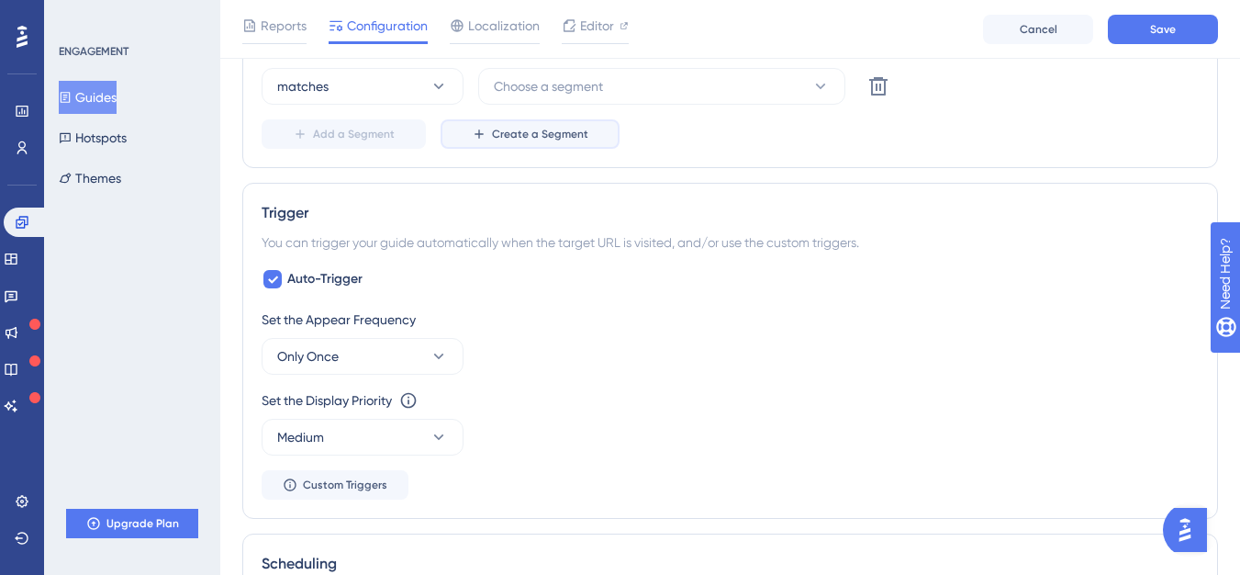
click at [492, 135] on span "Create a Segment" at bounding box center [540, 134] width 96 height 15
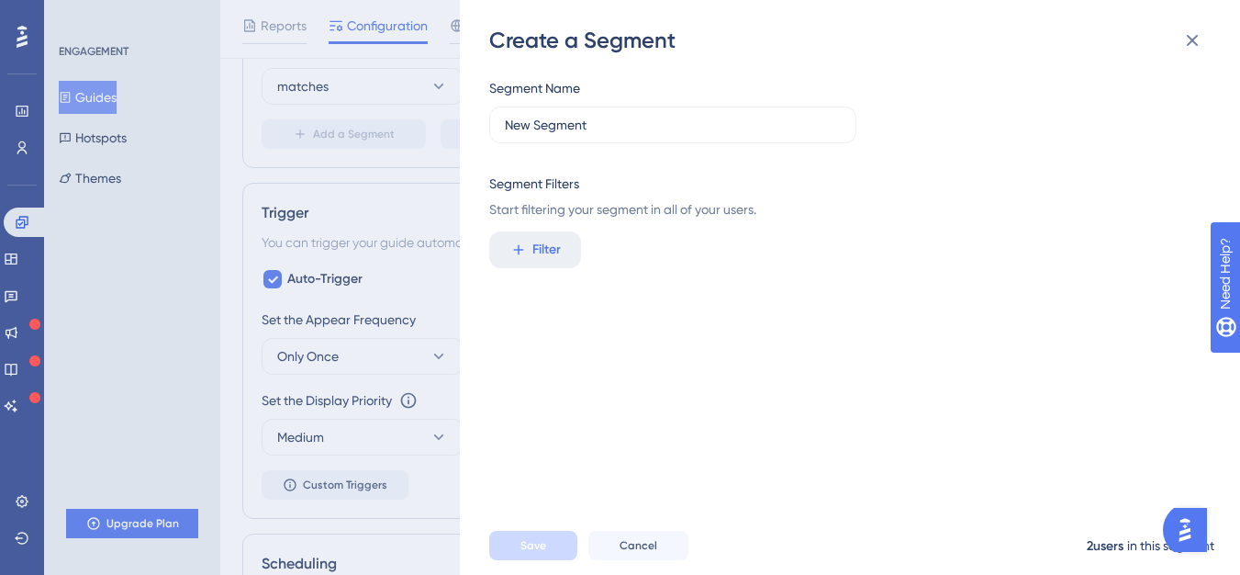
click at [1129, 556] on div "in this segment" at bounding box center [1170, 545] width 87 height 22
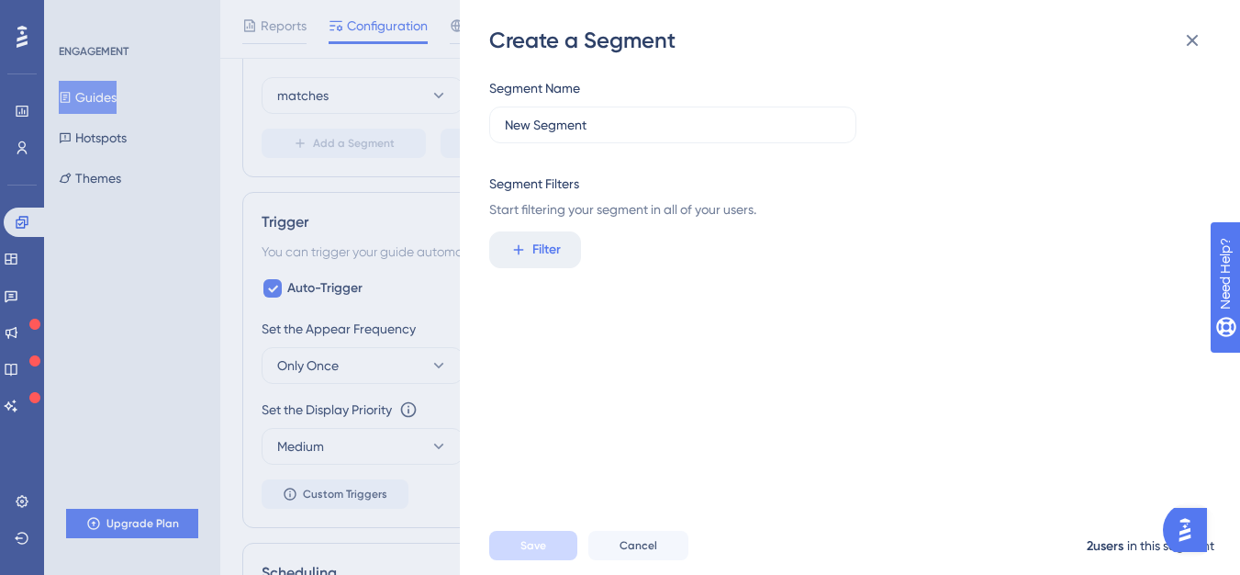
scroll to position [0, 14]
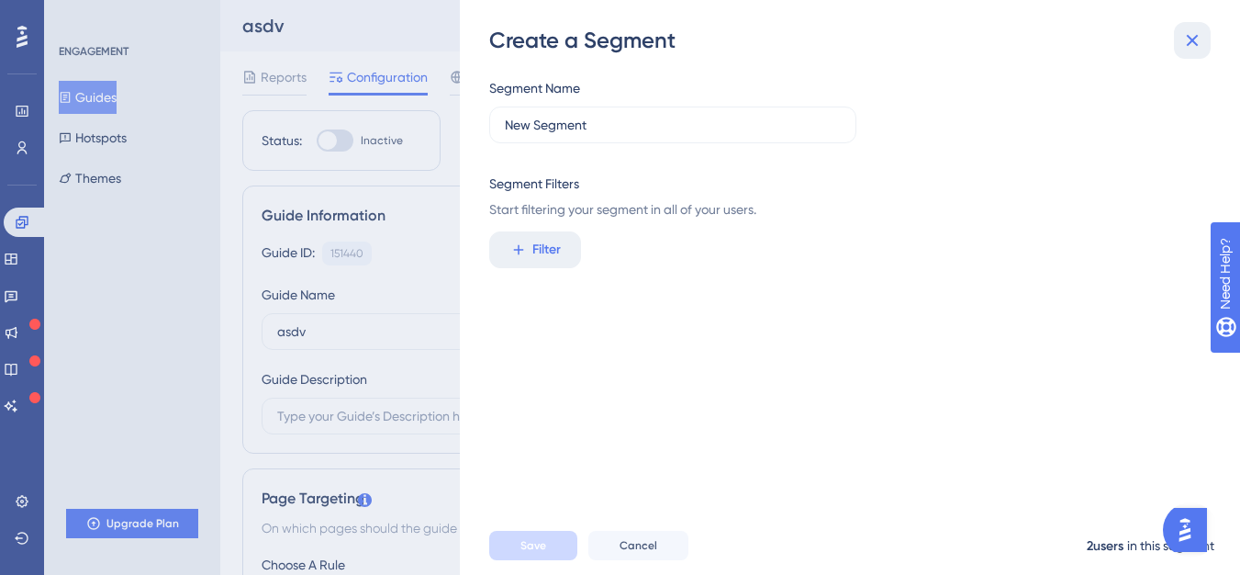
drag, startPoint x: 1197, startPoint y: 30, endPoint x: 694, endPoint y: 230, distance: 541.5
click at [1196, 32] on icon at bounding box center [1193, 40] width 22 height 22
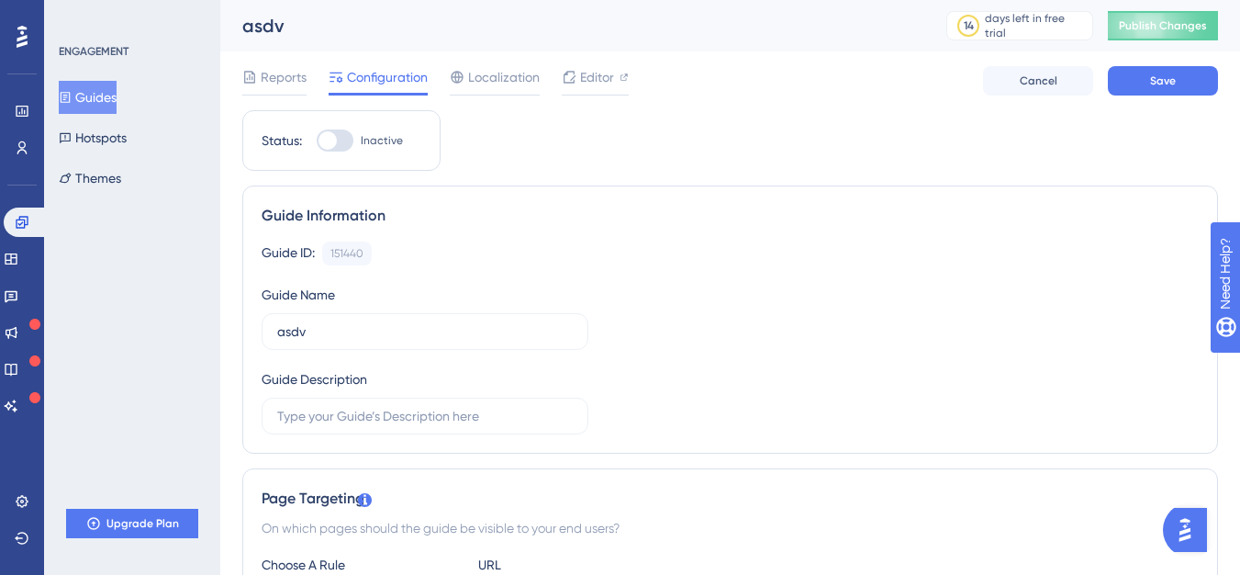
drag, startPoint x: 62, startPoint y: 203, endPoint x: 183, endPoint y: 75, distance: 176.0
click at [183, 75] on div "ENGAGEMENT Guides Hotspots Themes" at bounding box center [133, 119] width 149 height 151
click at [18, 139] on link at bounding box center [22, 147] width 15 height 29
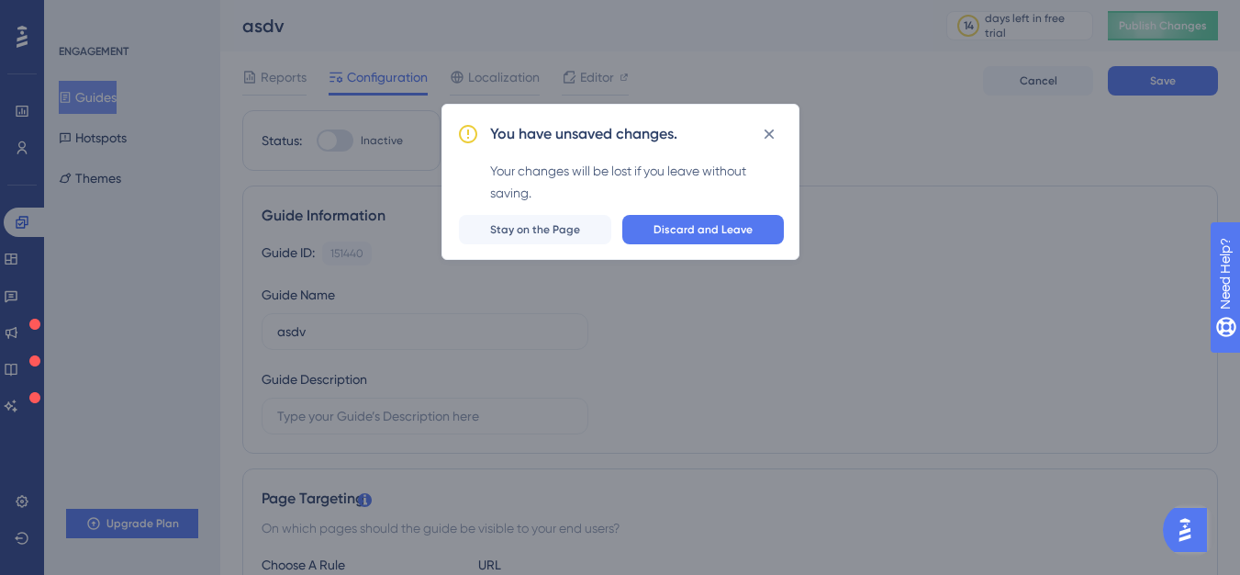
scroll to position [0, 0]
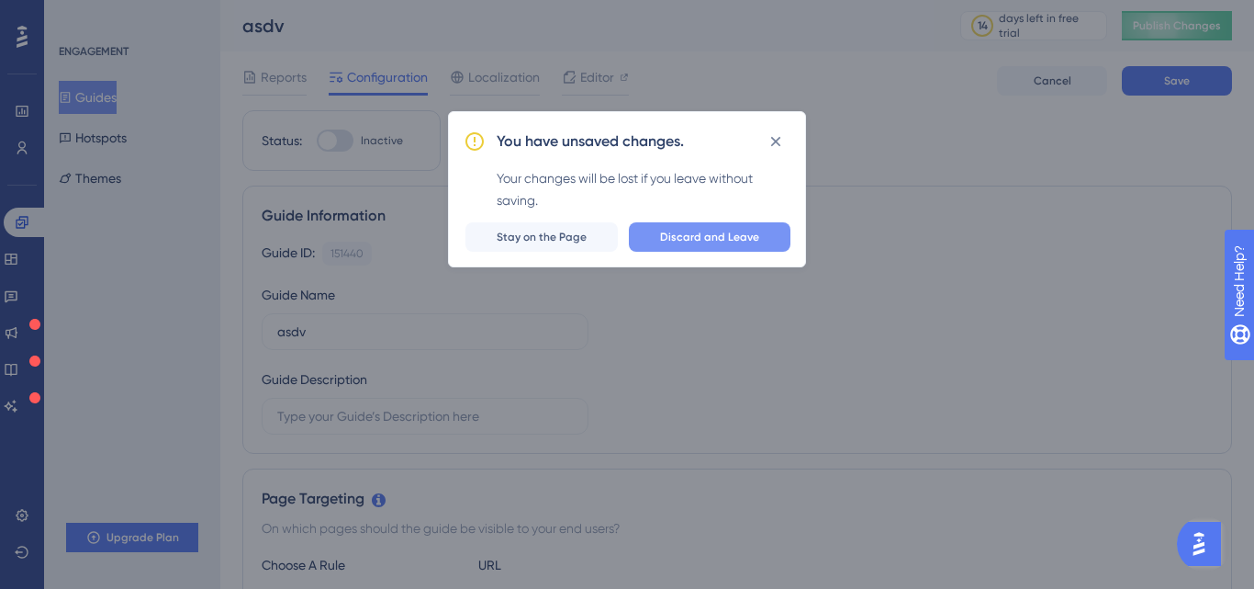
click at [749, 237] on span "Discard and Leave" at bounding box center [709, 237] width 99 height 15
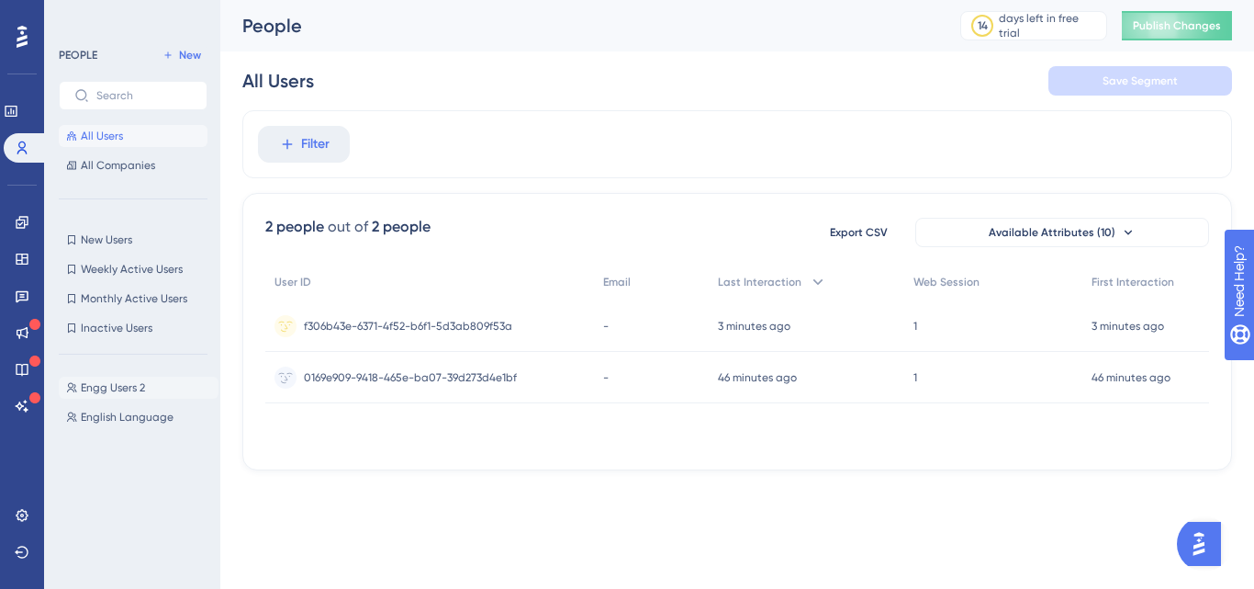
click at [118, 393] on span "Engg Users 2" at bounding box center [113, 387] width 64 height 15
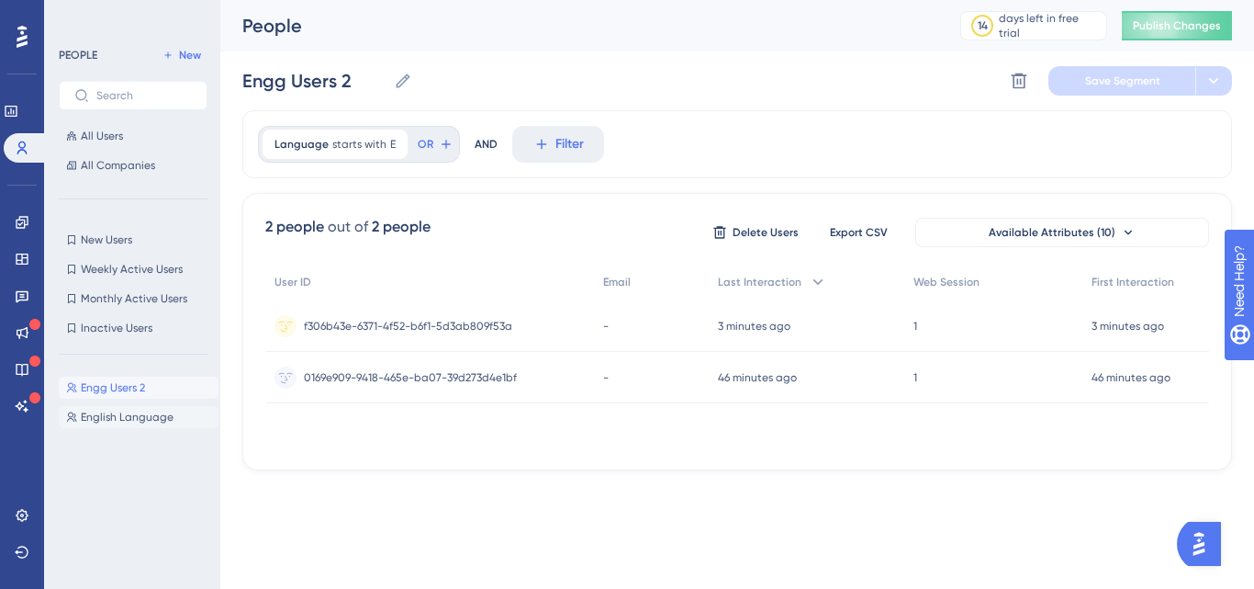
click at [109, 422] on span "English Language" at bounding box center [127, 416] width 93 height 15
click at [122, 385] on span "Engg Users 2" at bounding box center [113, 387] width 64 height 15
click at [129, 416] on span "English Language" at bounding box center [127, 416] width 93 height 15
drag, startPoint x: 146, startPoint y: 385, endPoint x: 163, endPoint y: 380, distance: 18.0
click at [163, 380] on button "Engg Users 2 Engg Users 2" at bounding box center [139, 387] width 160 height 22
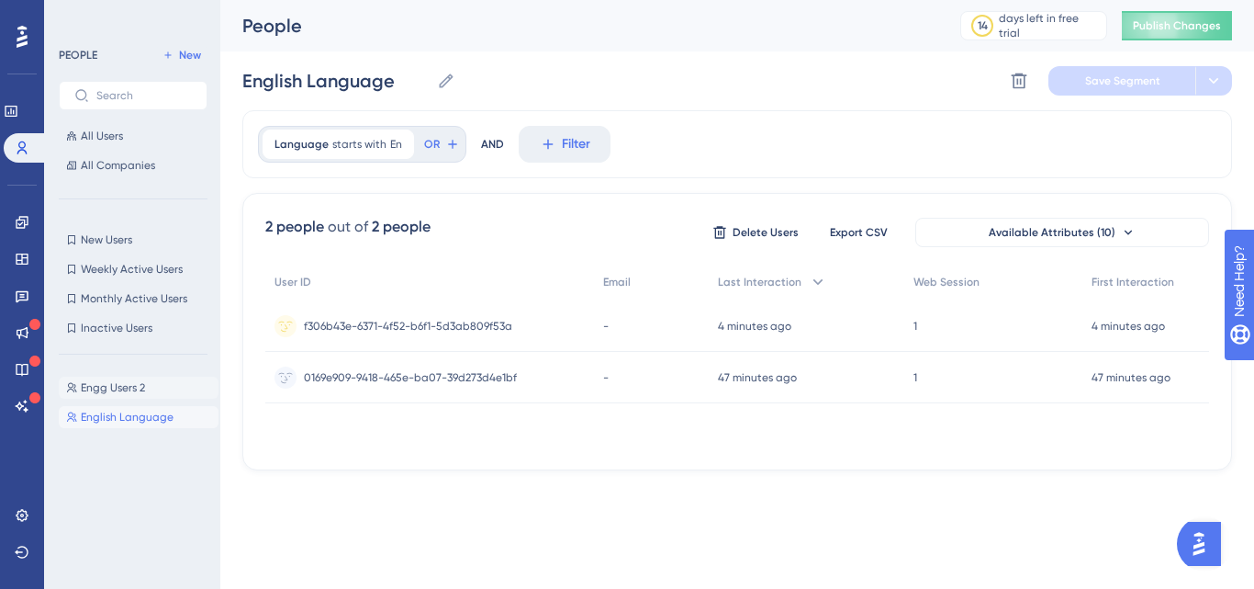
type input "Engg Users 2"
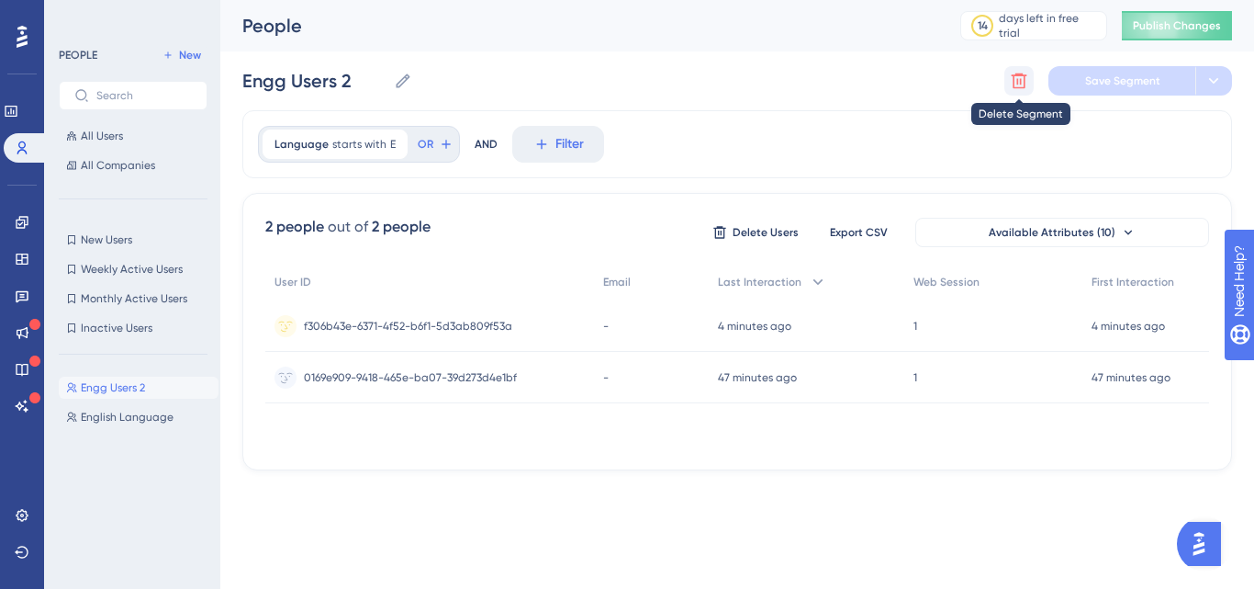
click at [1015, 82] on icon at bounding box center [1019, 81] width 18 height 18
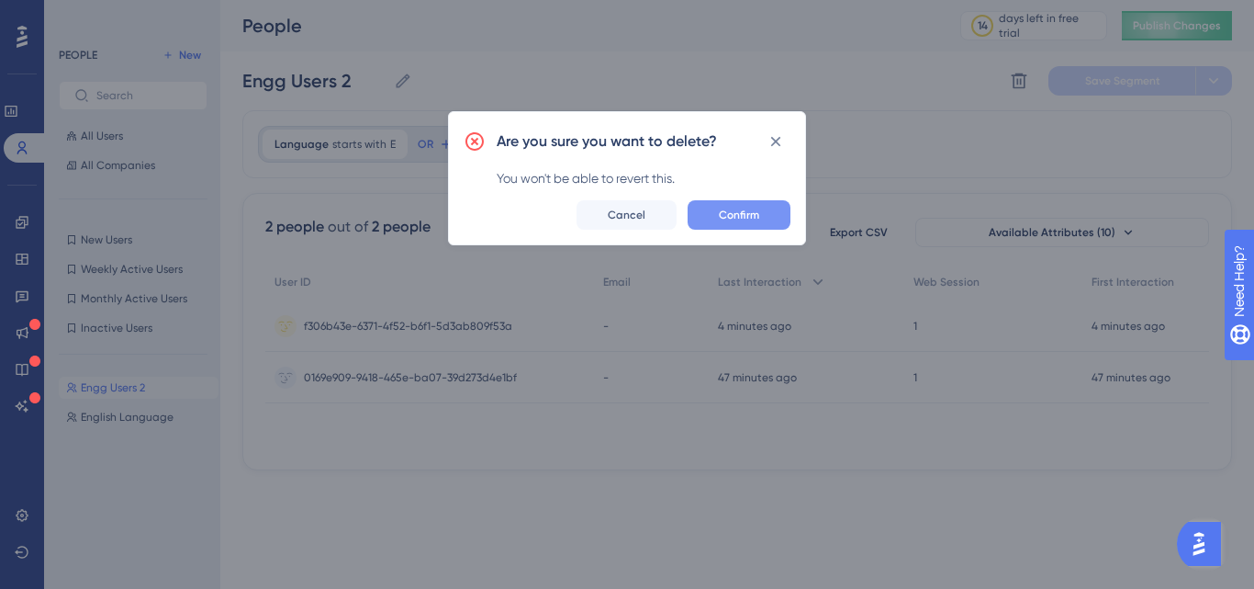
click at [717, 215] on button "Confirm" at bounding box center [739, 214] width 103 height 29
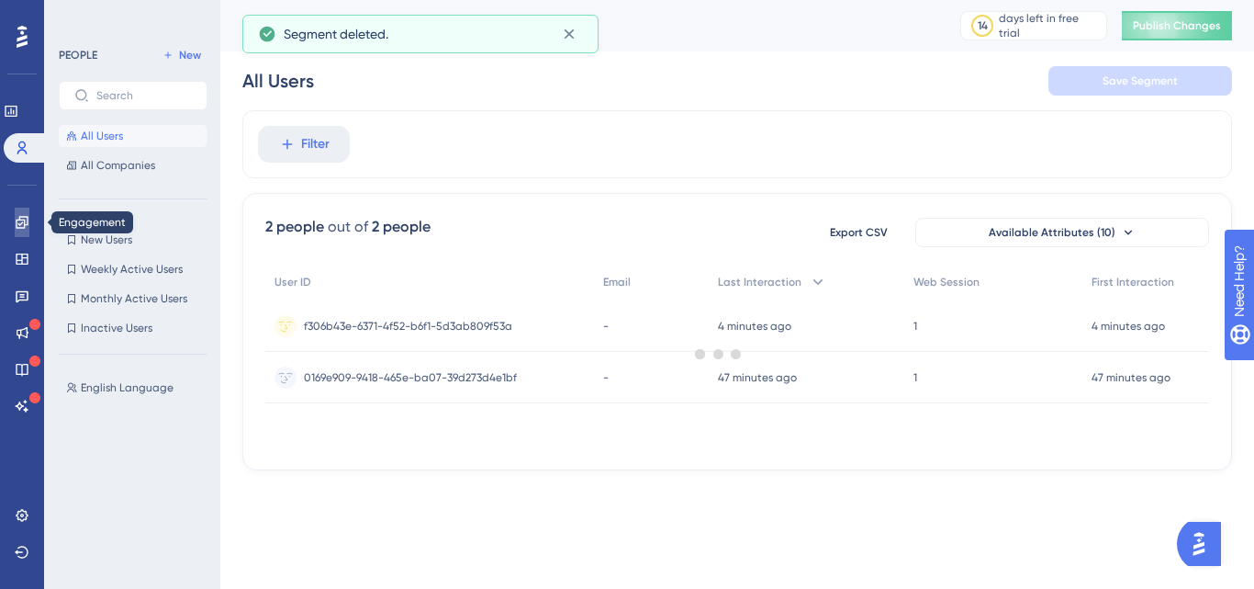
click at [22, 219] on icon at bounding box center [22, 222] width 15 height 15
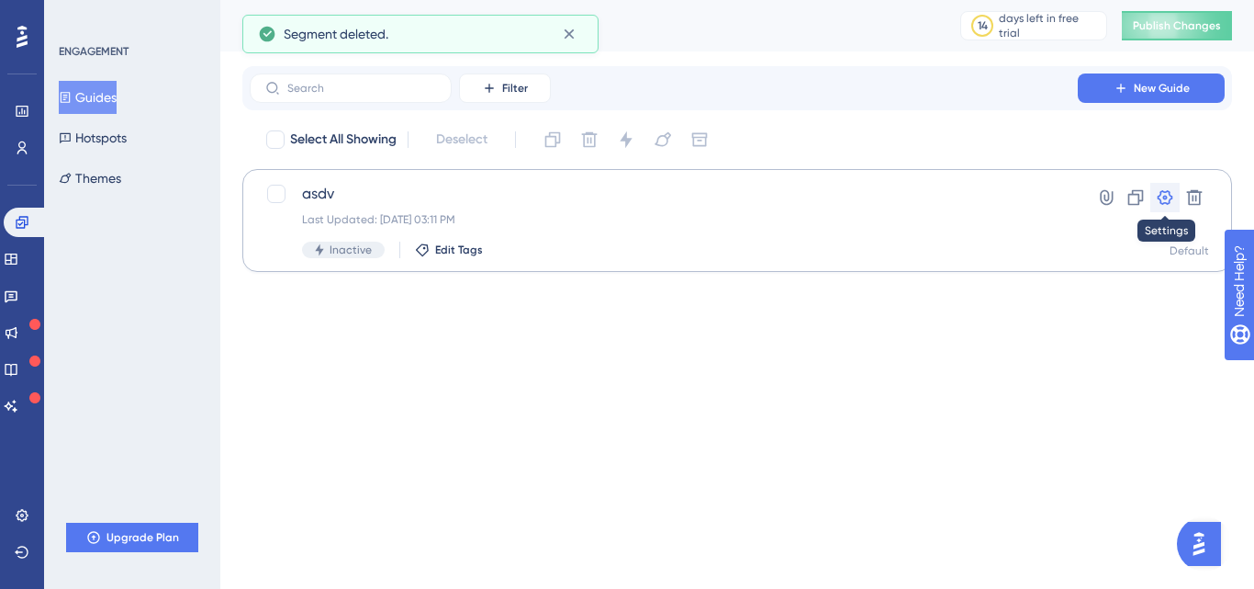
click at [1162, 207] on button at bounding box center [1164, 197] width 29 height 29
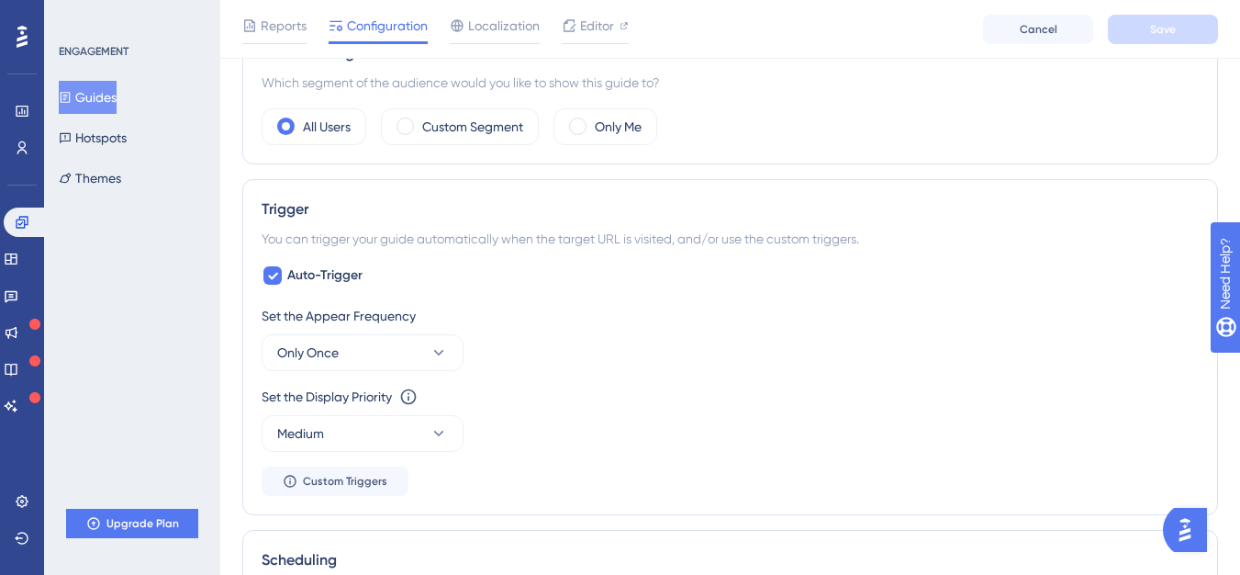
scroll to position [692, 0]
click at [461, 126] on label "Custom Segment" at bounding box center [472, 124] width 101 height 22
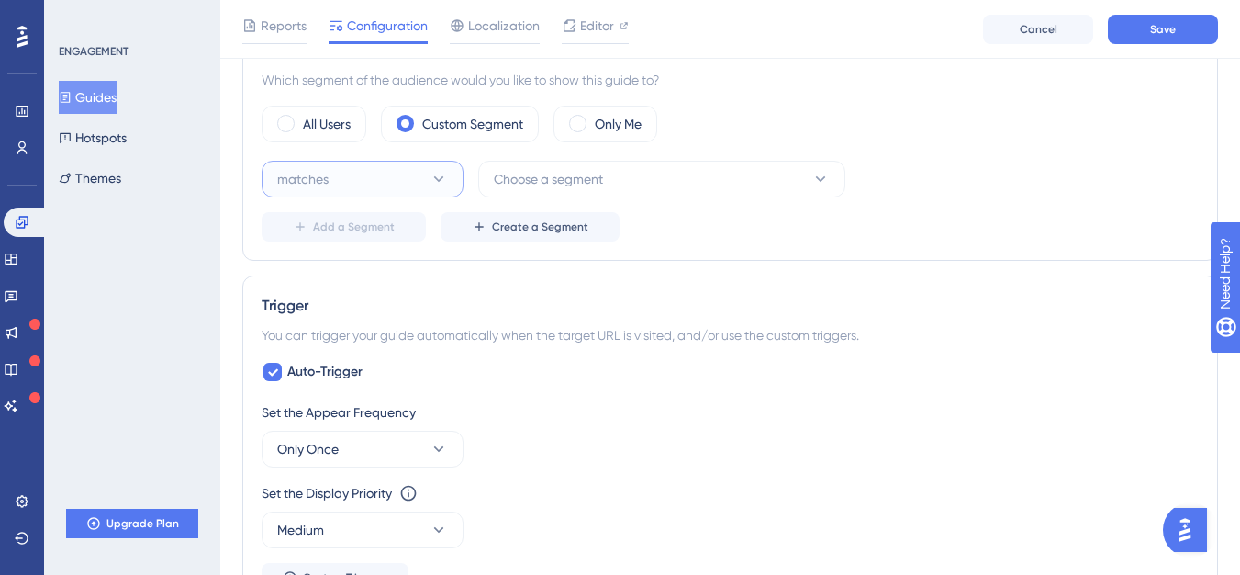
drag, startPoint x: 434, startPoint y: 185, endPoint x: 453, endPoint y: 185, distance: 18.4
click at [444, 185] on icon at bounding box center [439, 179] width 18 height 18
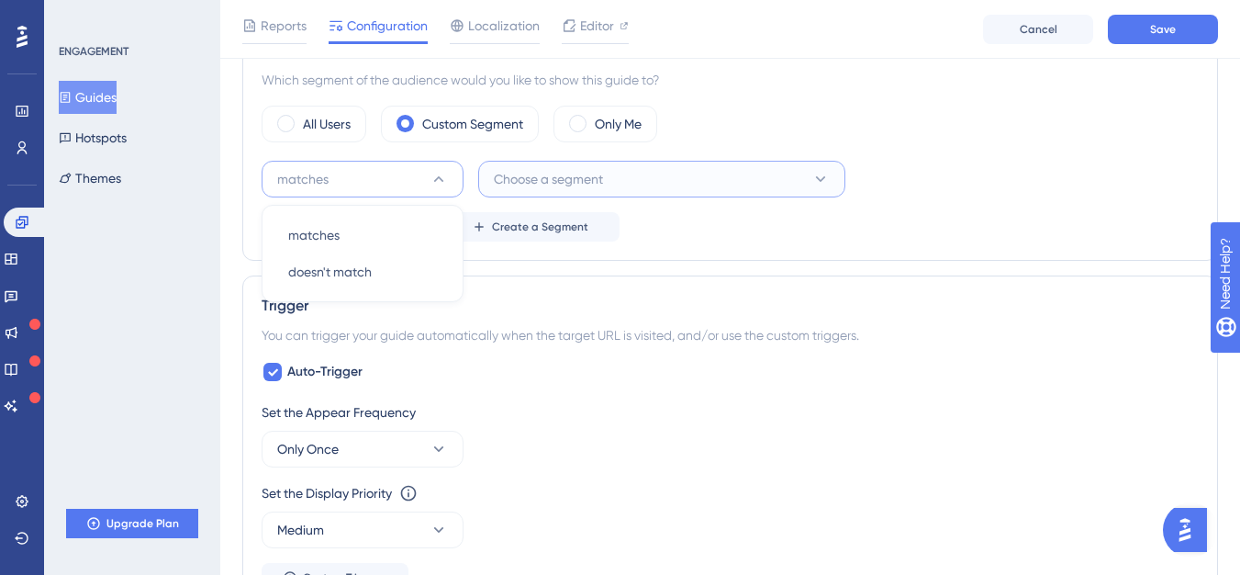
click at [619, 174] on button "Choose a segment" at bounding box center [661, 179] width 367 height 37
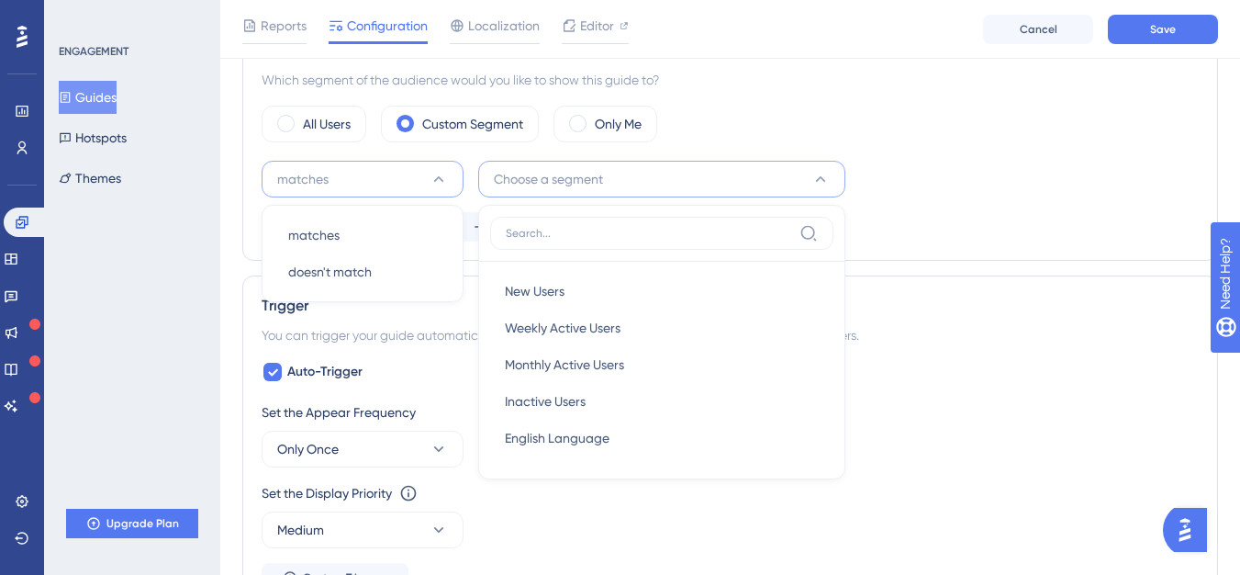
scroll to position [747, 0]
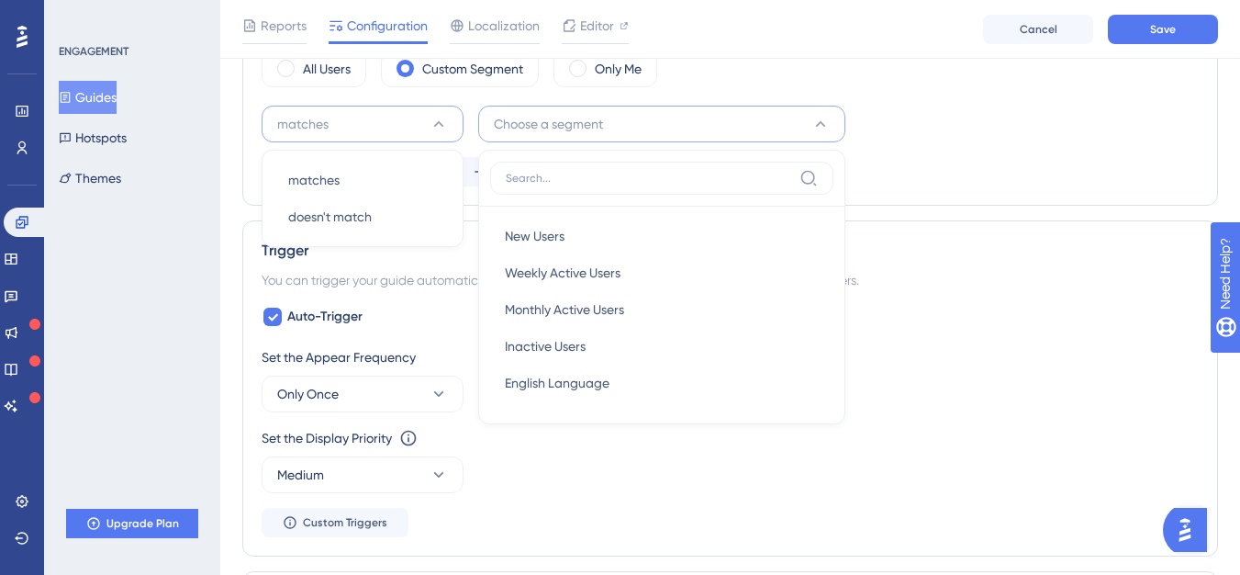
click at [619, 142] on div "Choose a segment New Users New Users Weekly Active Users Weekly Active Users Mo…" at bounding box center [661, 124] width 367 height 37
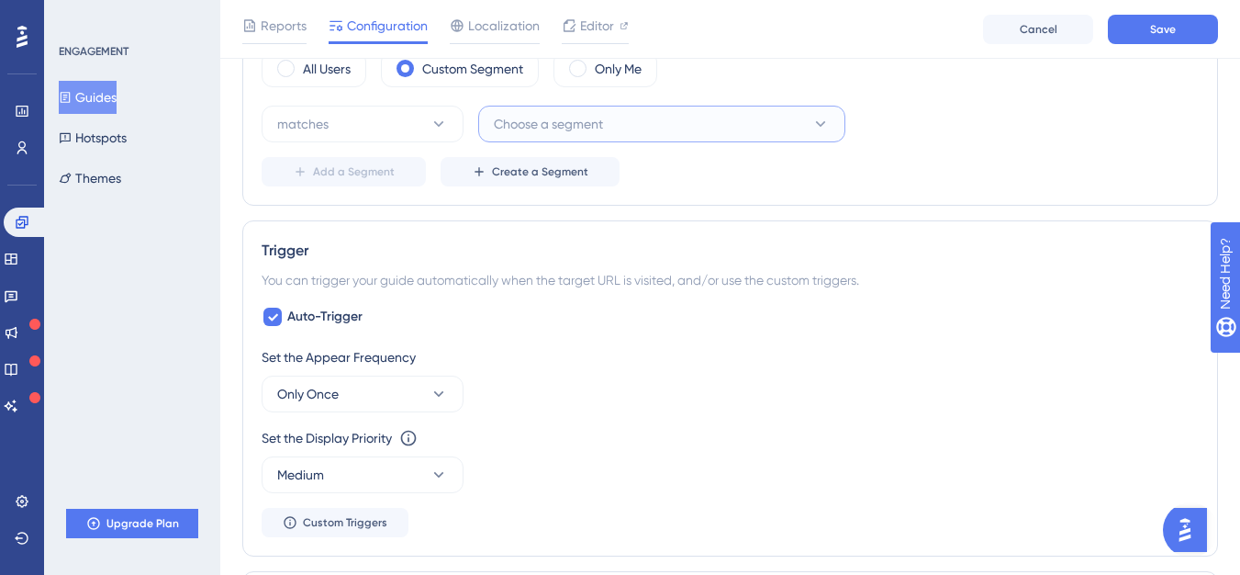
click at [601, 136] on button "Choose a segment" at bounding box center [661, 124] width 367 height 37
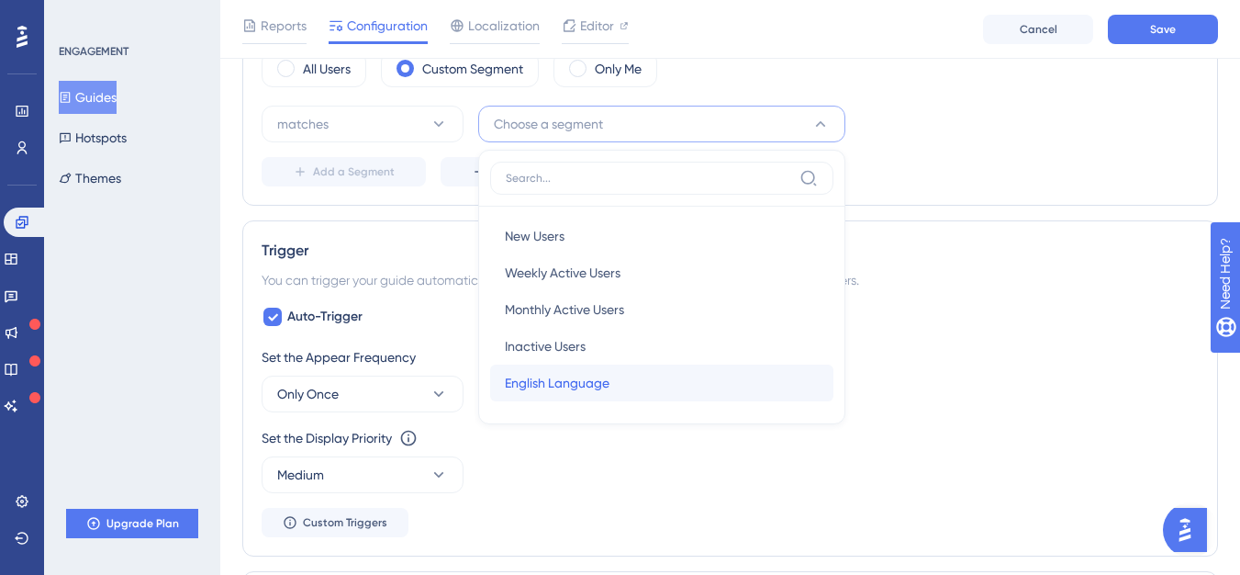
click at [589, 387] on span "English Language" at bounding box center [557, 383] width 105 height 22
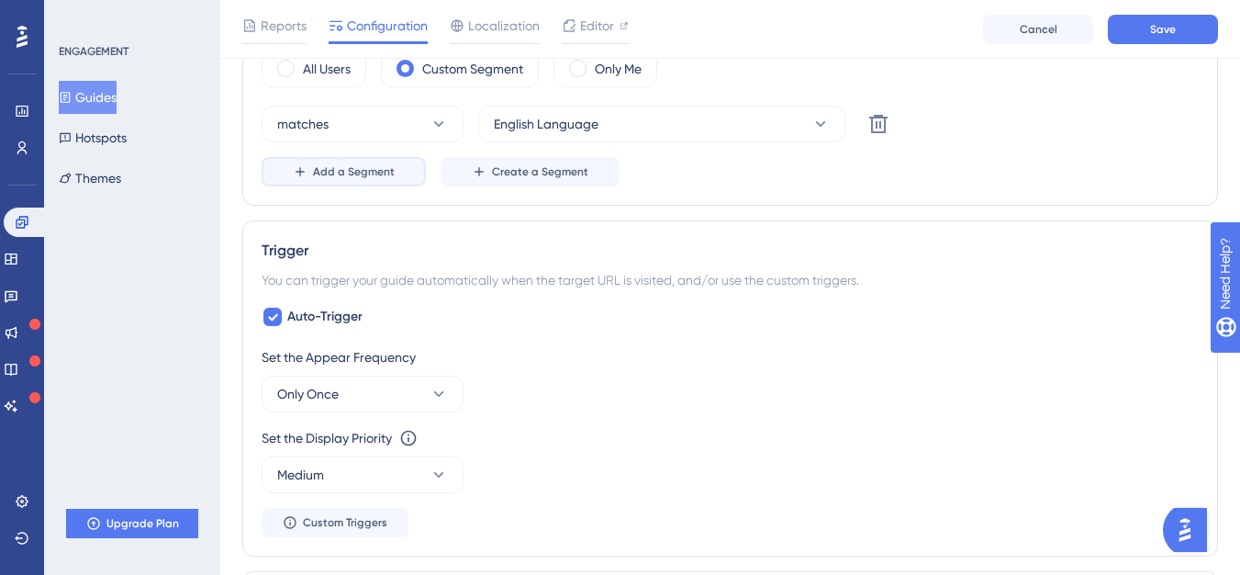
click at [382, 181] on button "Add a Segment" at bounding box center [344, 171] width 164 height 29
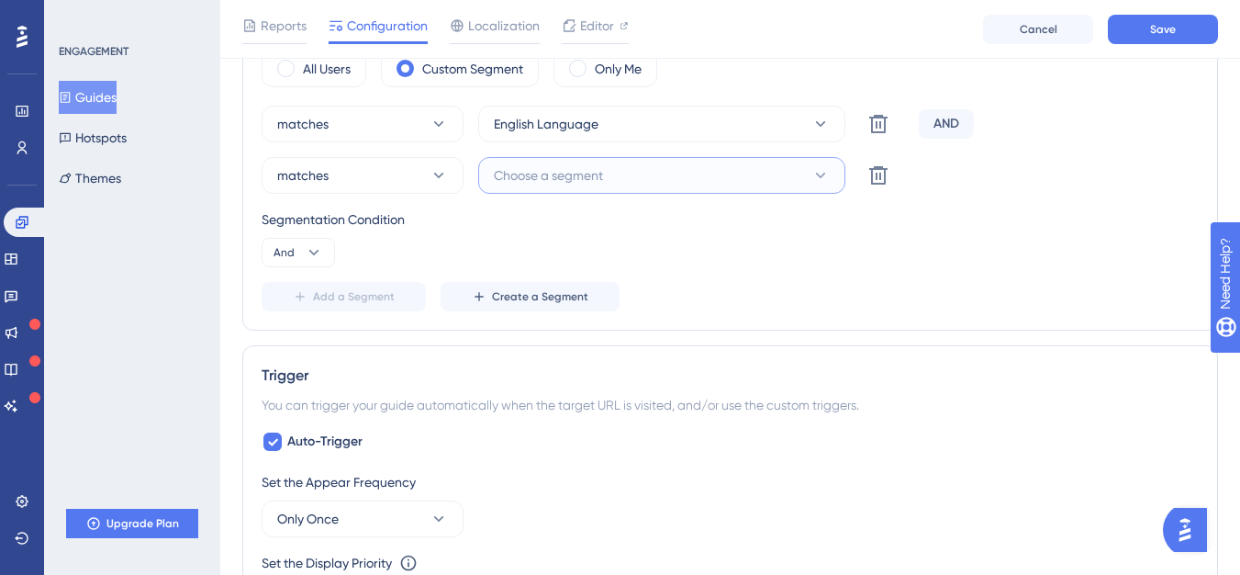
click at [601, 165] on span "Choose a segment" at bounding box center [548, 175] width 109 height 22
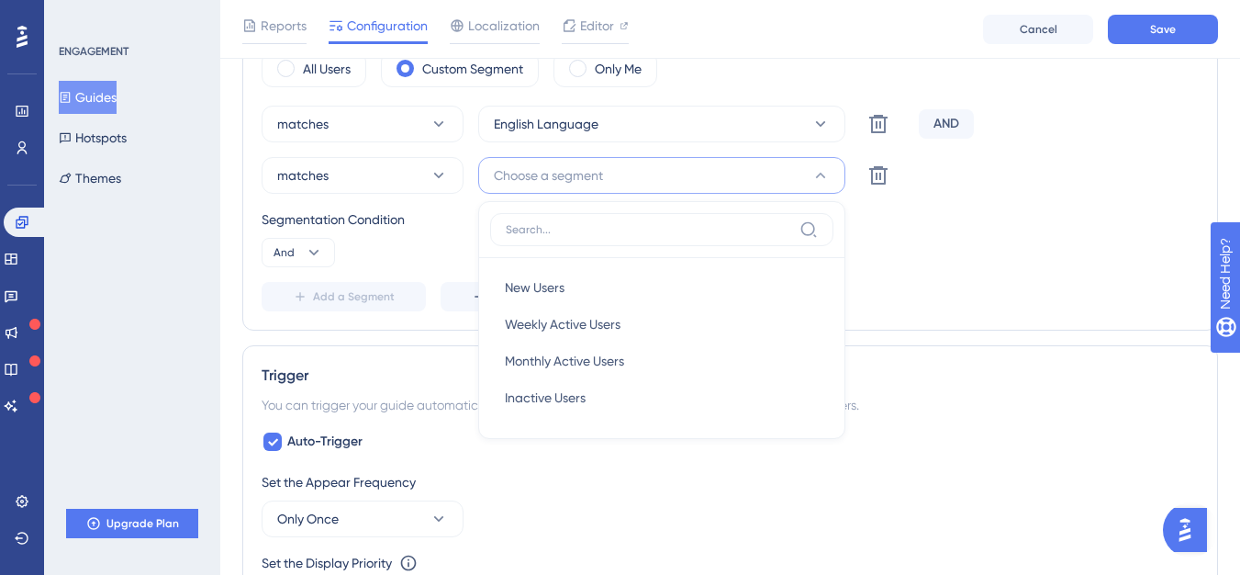
scroll to position [780, 0]
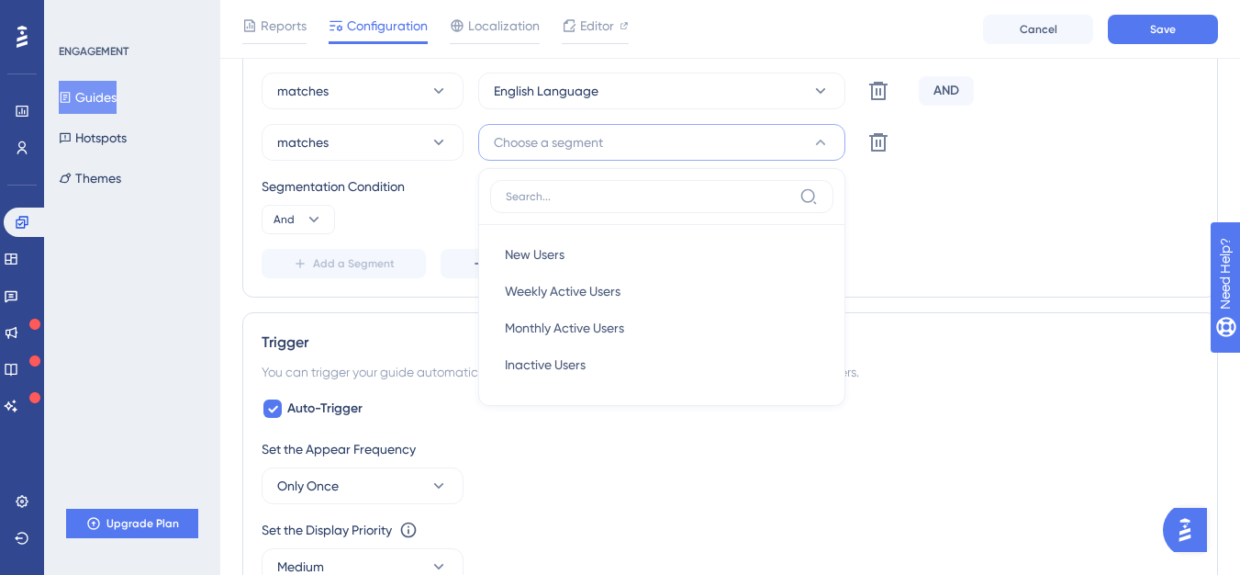
click at [372, 179] on div "Segmentation Condition" at bounding box center [730, 186] width 937 height 22
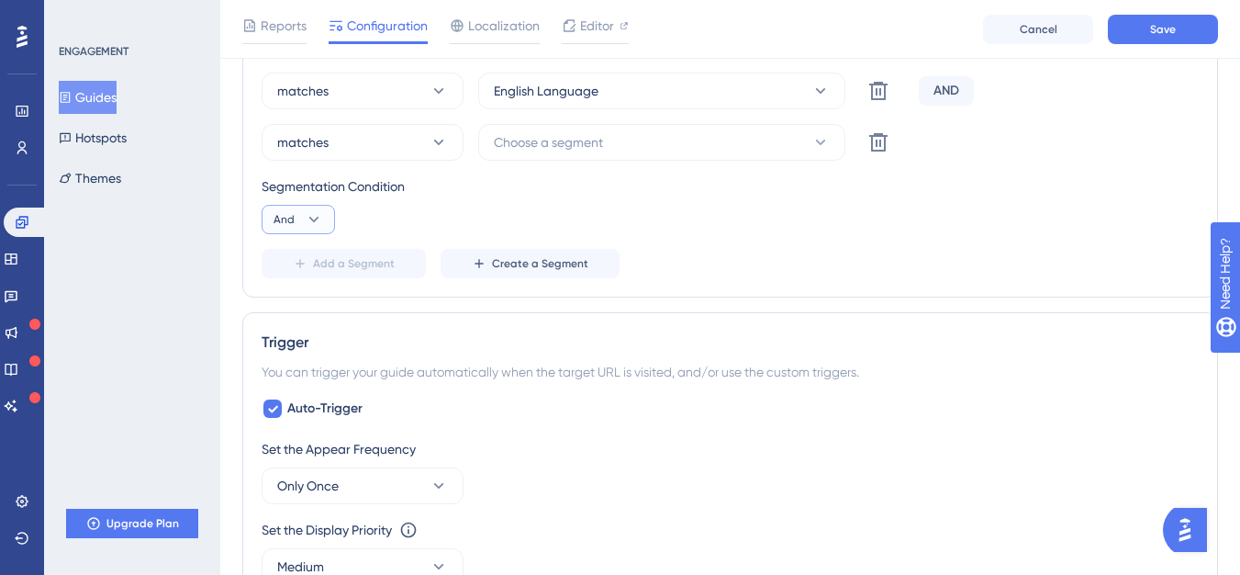
click at [298, 217] on button "And" at bounding box center [298, 219] width 73 height 29
click at [297, 312] on div "Or Or" at bounding box center [298, 308] width 35 height 37
click at [515, 247] on div "matches English Language Delete OR matches Choose a segment Delete Segmentation…" at bounding box center [730, 176] width 937 height 206
click at [875, 148] on icon at bounding box center [879, 142] width 22 height 22
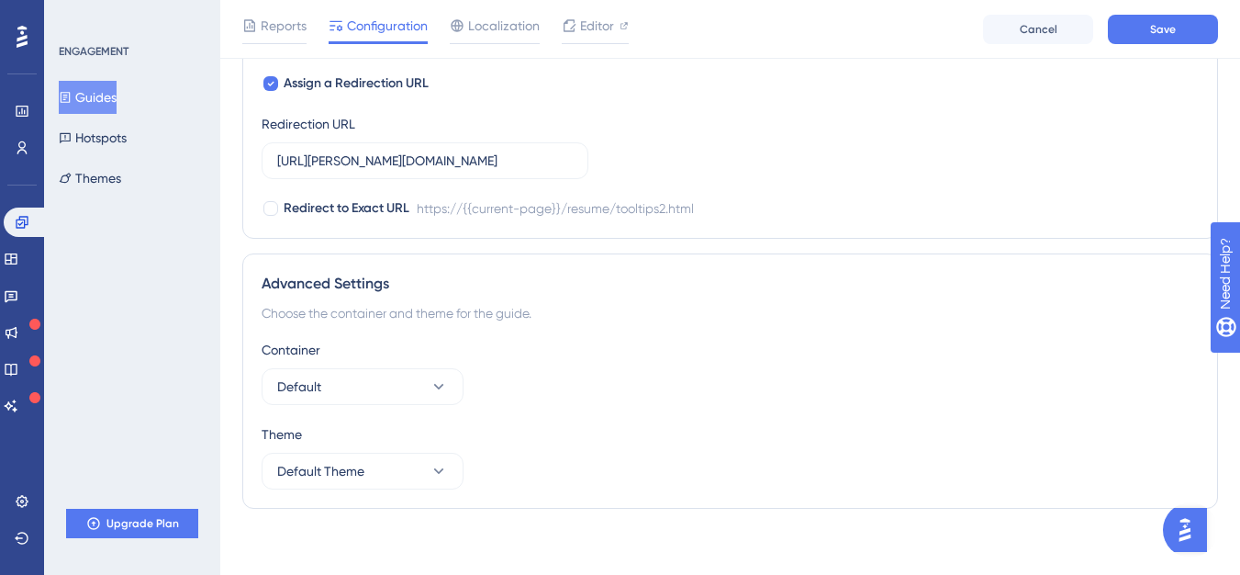
scroll to position [0, 0]
